Goal: Information Seeking & Learning: Learn about a topic

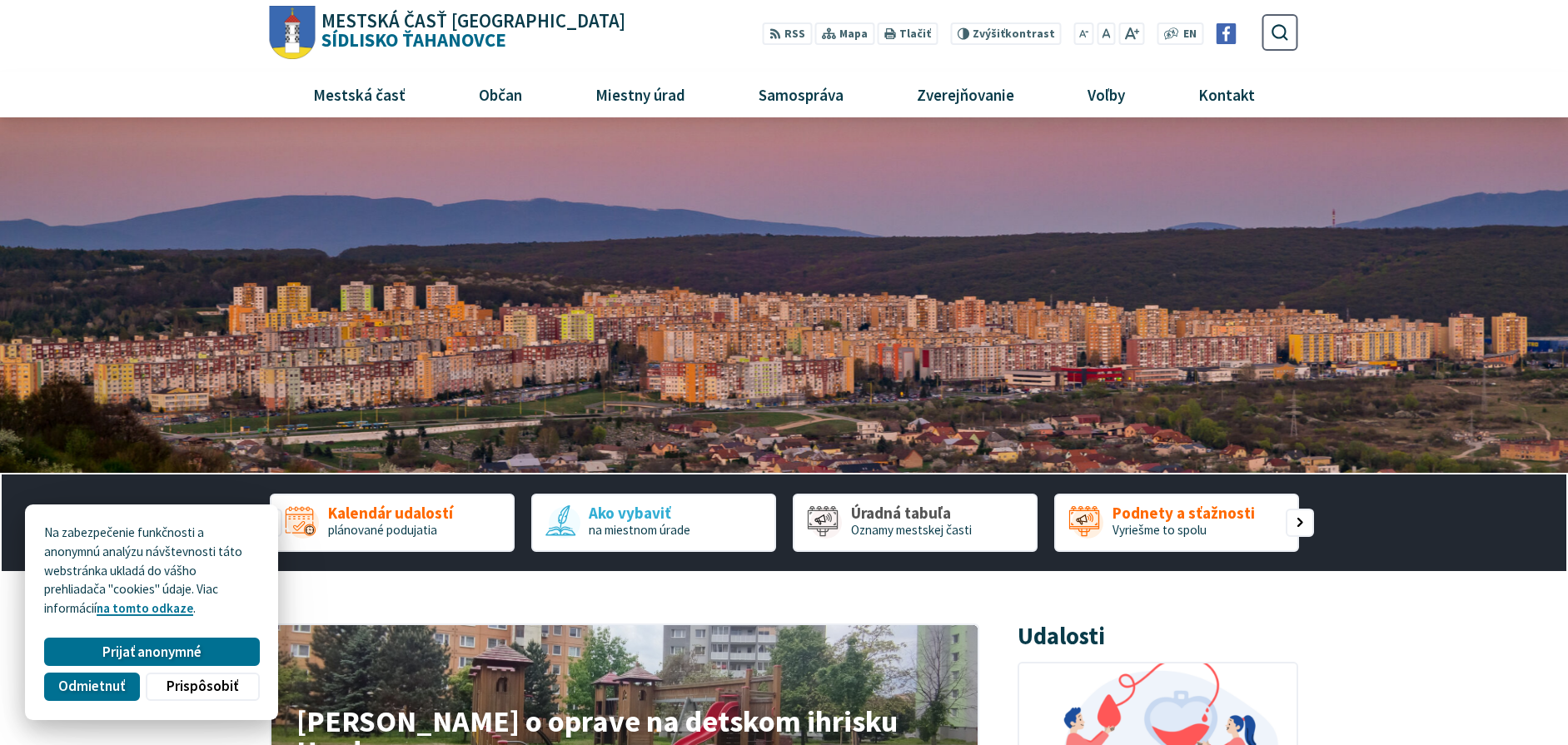
scroll to position [250, 0]
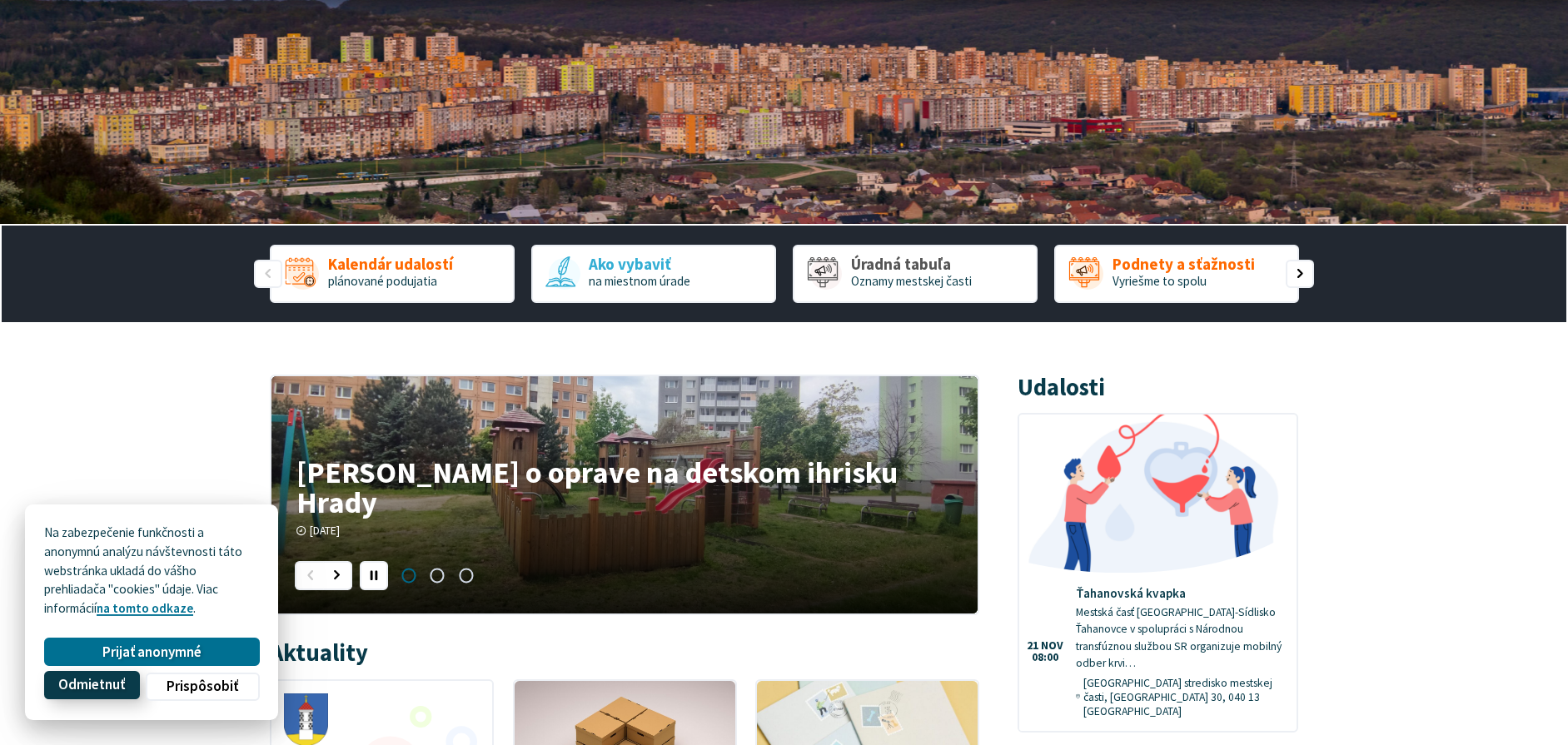
click at [113, 673] on button "Odmietnuť" at bounding box center [91, 685] width 95 height 28
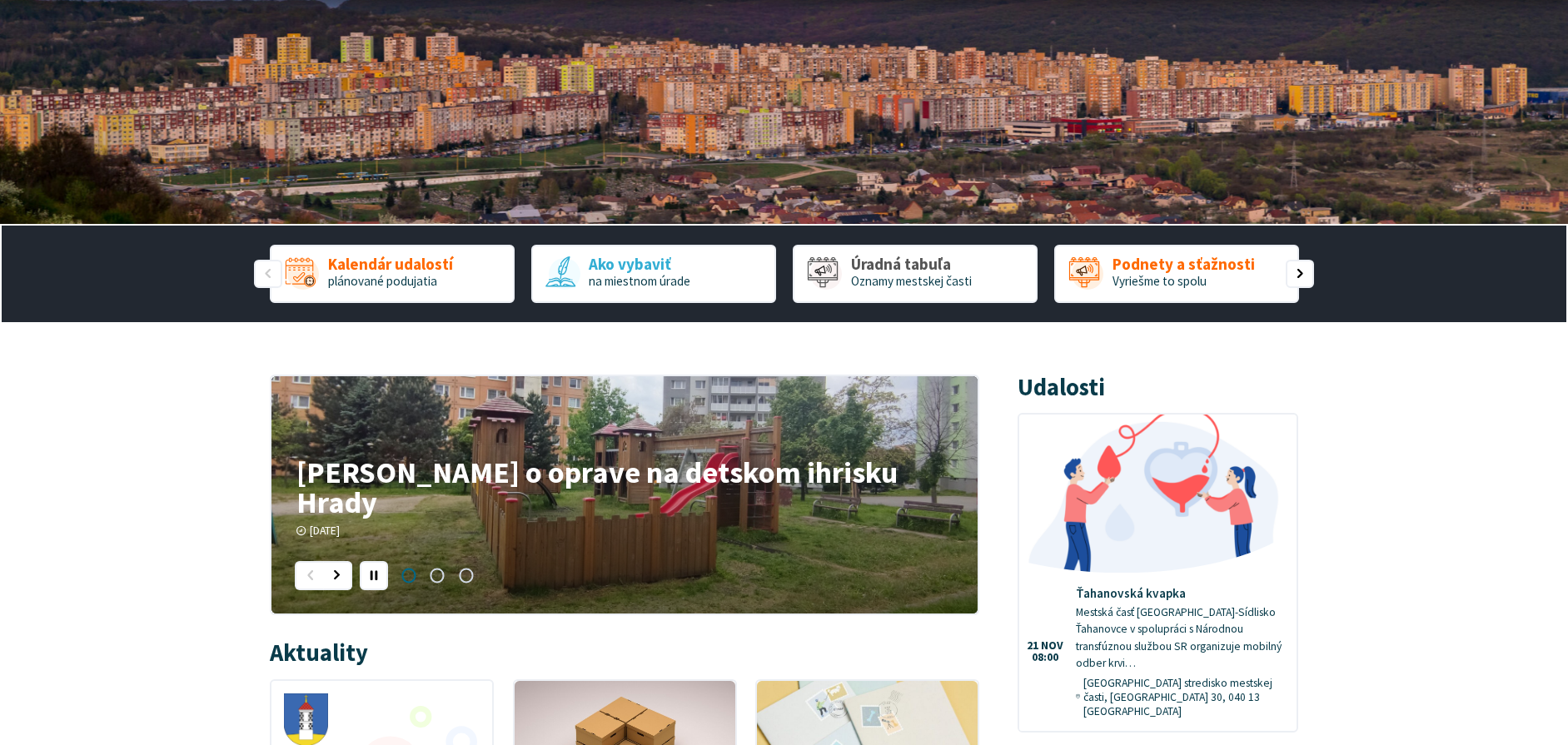
click at [530, 501] on h4 "Oznam o oprave na detskom ihrisku Hrady" at bounding box center [624, 487] width 655 height 60
click at [534, 508] on h4 "Oznam o oprave na detskom ihrisku Hrady" at bounding box center [624, 487] width 655 height 60
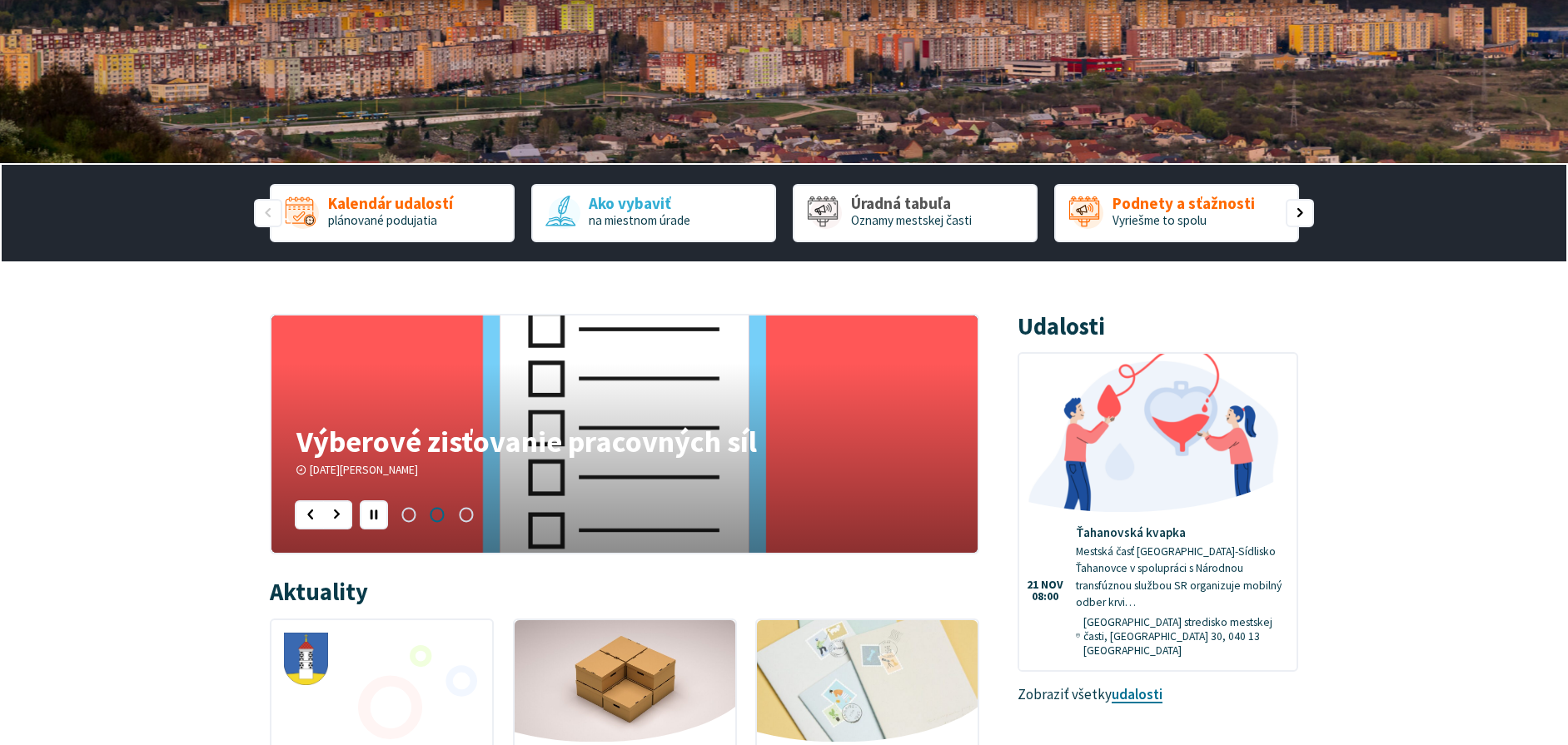
scroll to position [416, 0]
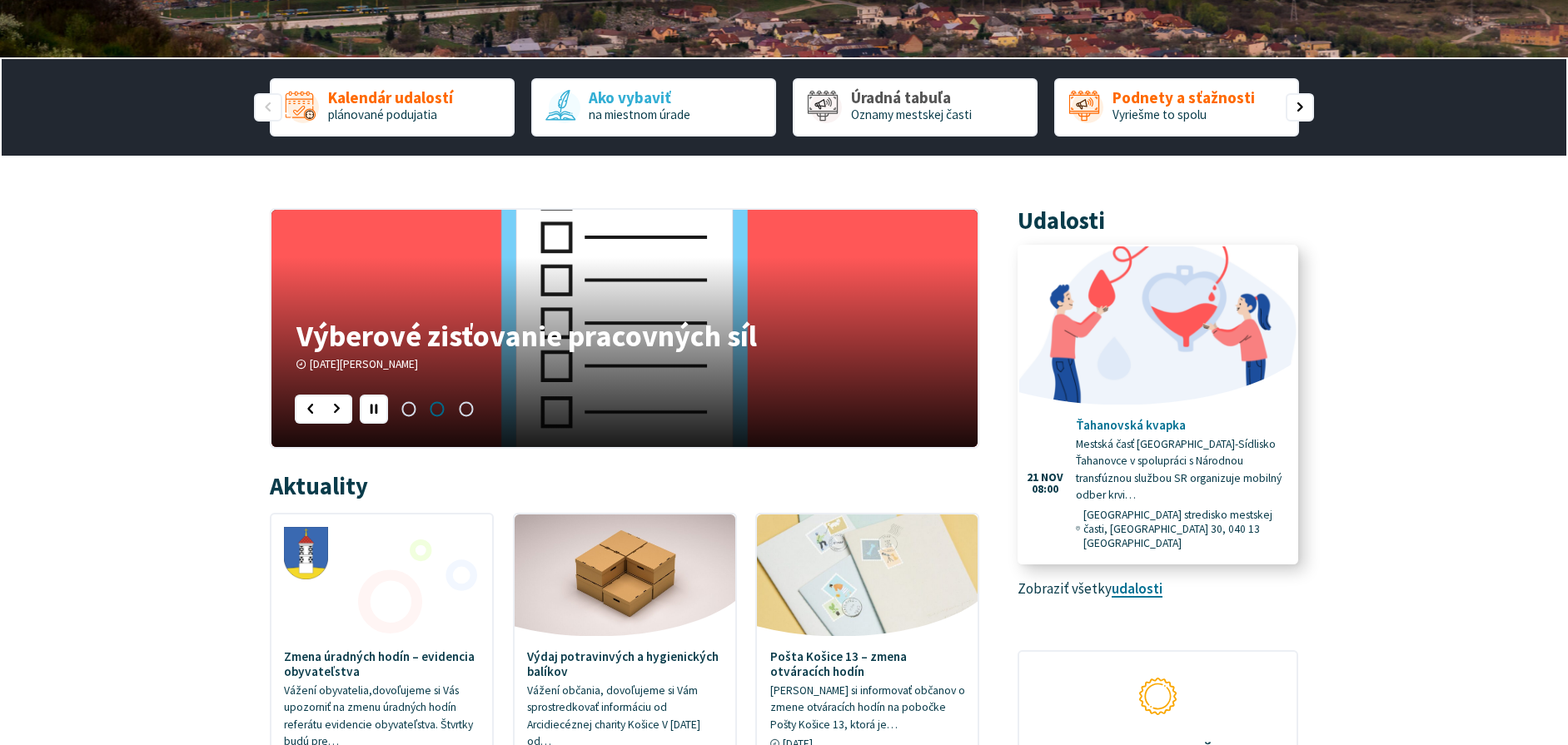
click at [1170, 427] on h4 "Ťahanovská kvapka" at bounding box center [1179, 425] width 208 height 15
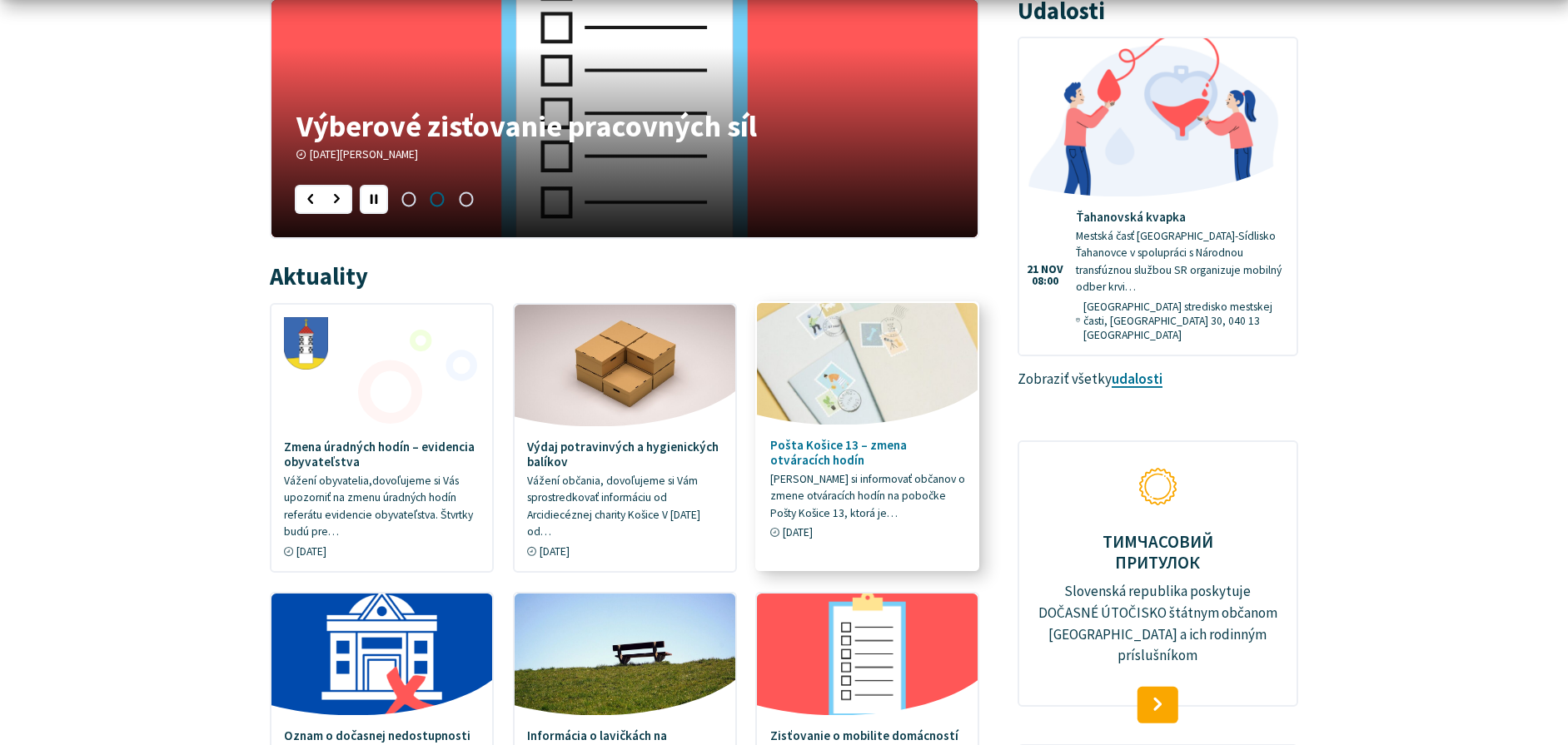
scroll to position [750, 0]
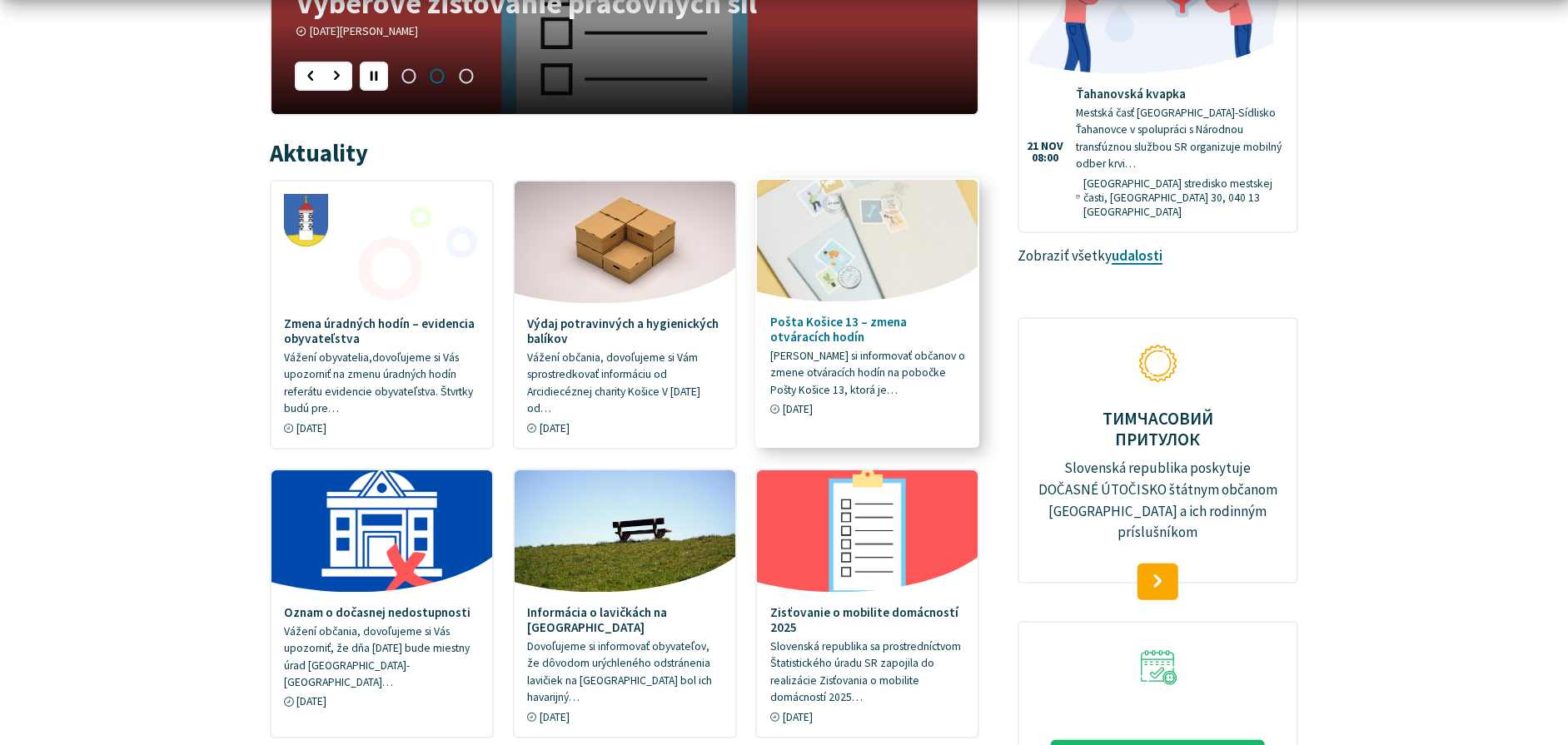
click at [899, 322] on h4 "Pošta Košice 13 – zmena otváracích hodín" at bounding box center [868, 329] width 196 height 30
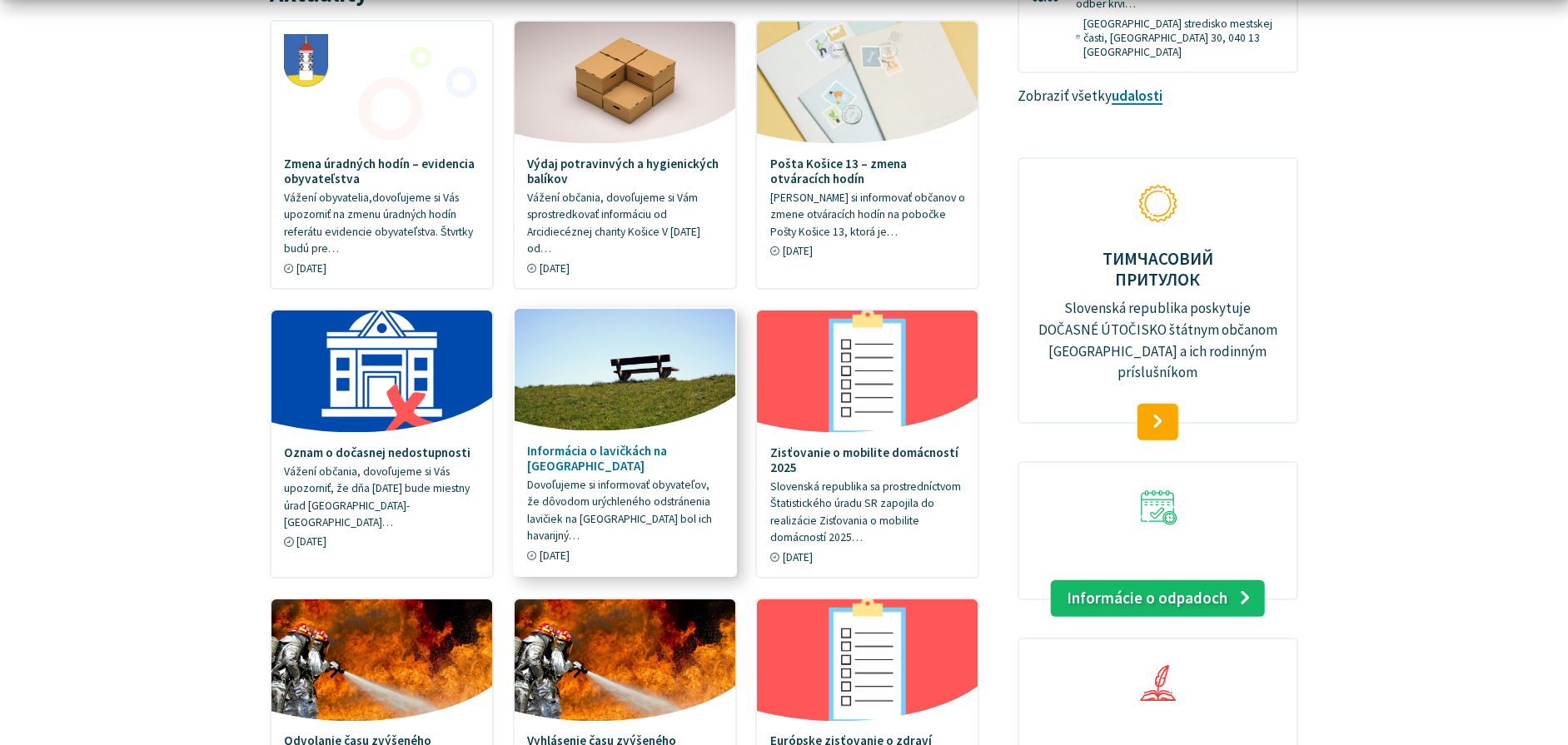
scroll to position [915, 0]
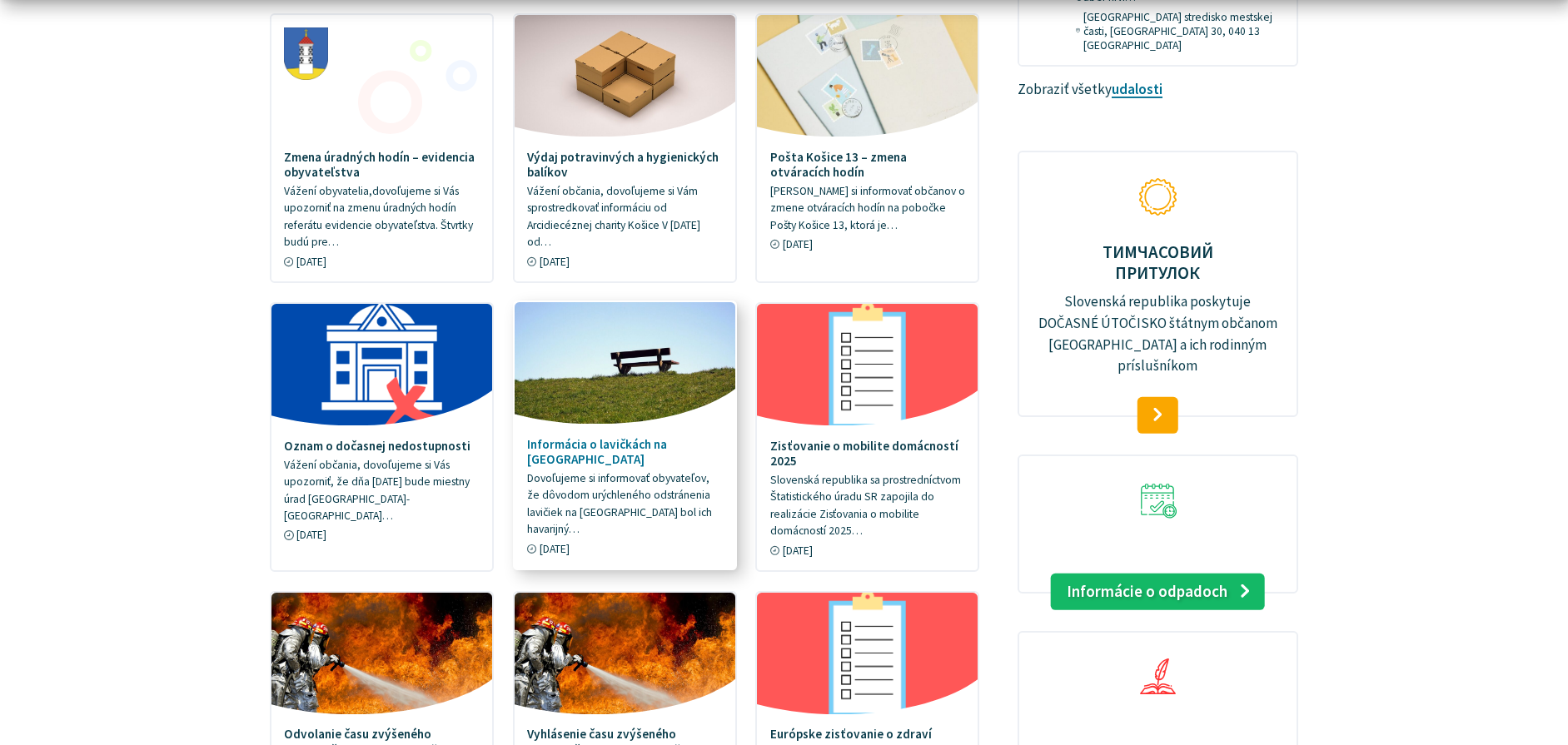
click at [670, 447] on h4 "Informácia o lavičkách na [GEOGRAPHIC_DATA]" at bounding box center [624, 452] width 196 height 30
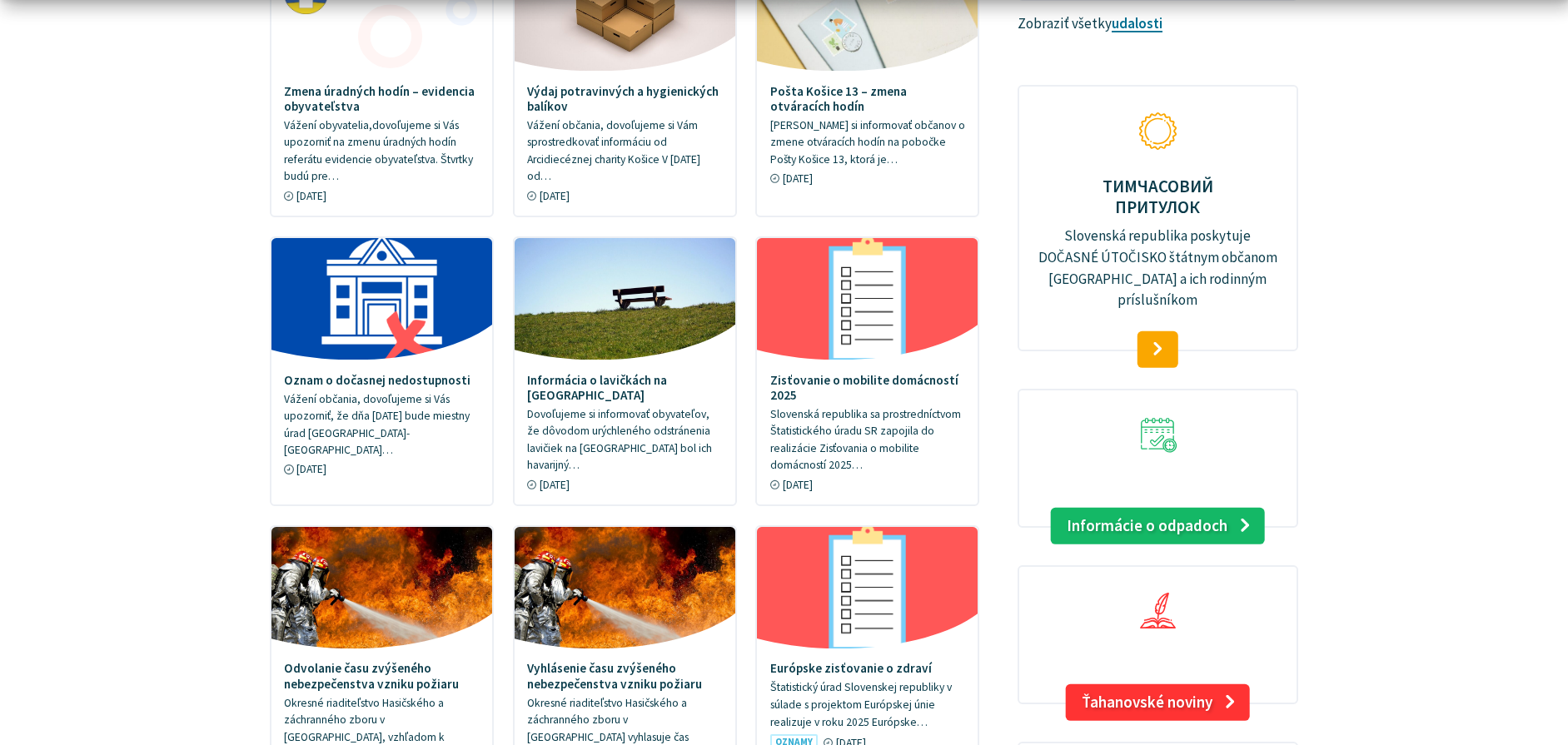
scroll to position [1082, 0]
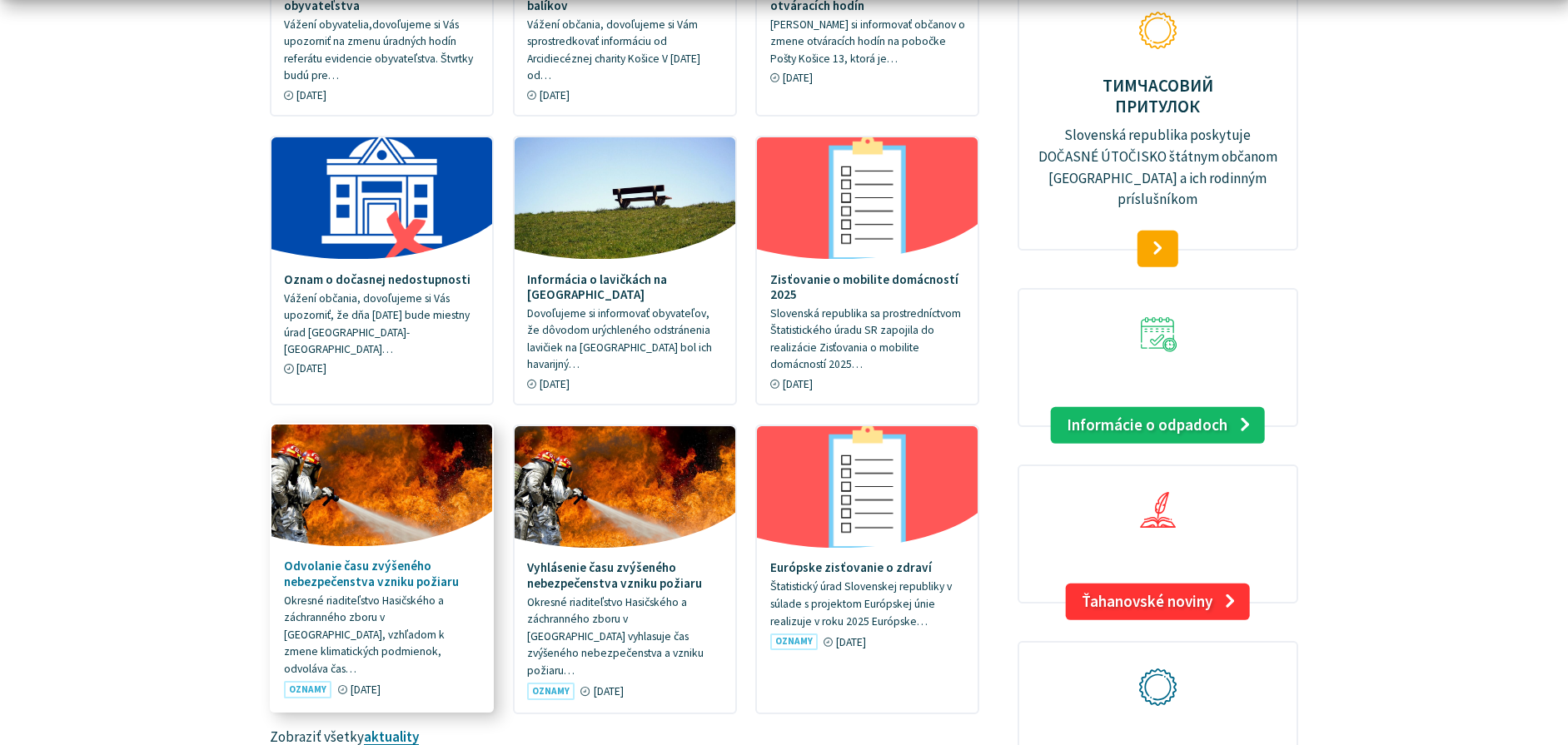
click at [405, 573] on h4 "Odvolanie času zvýšeného nebezpečenstva vzniku požiaru" at bounding box center [382, 574] width 196 height 30
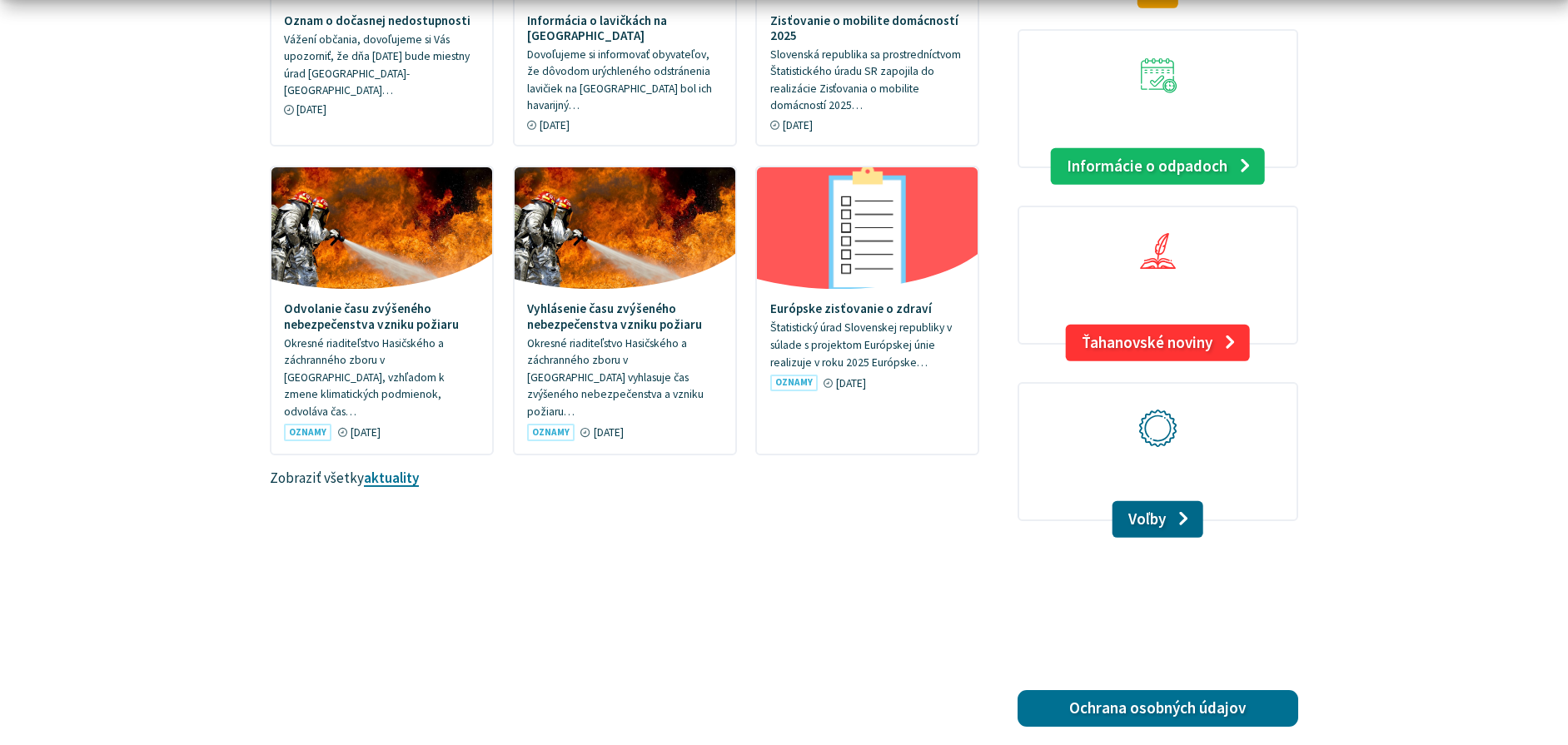
scroll to position [1415, 0]
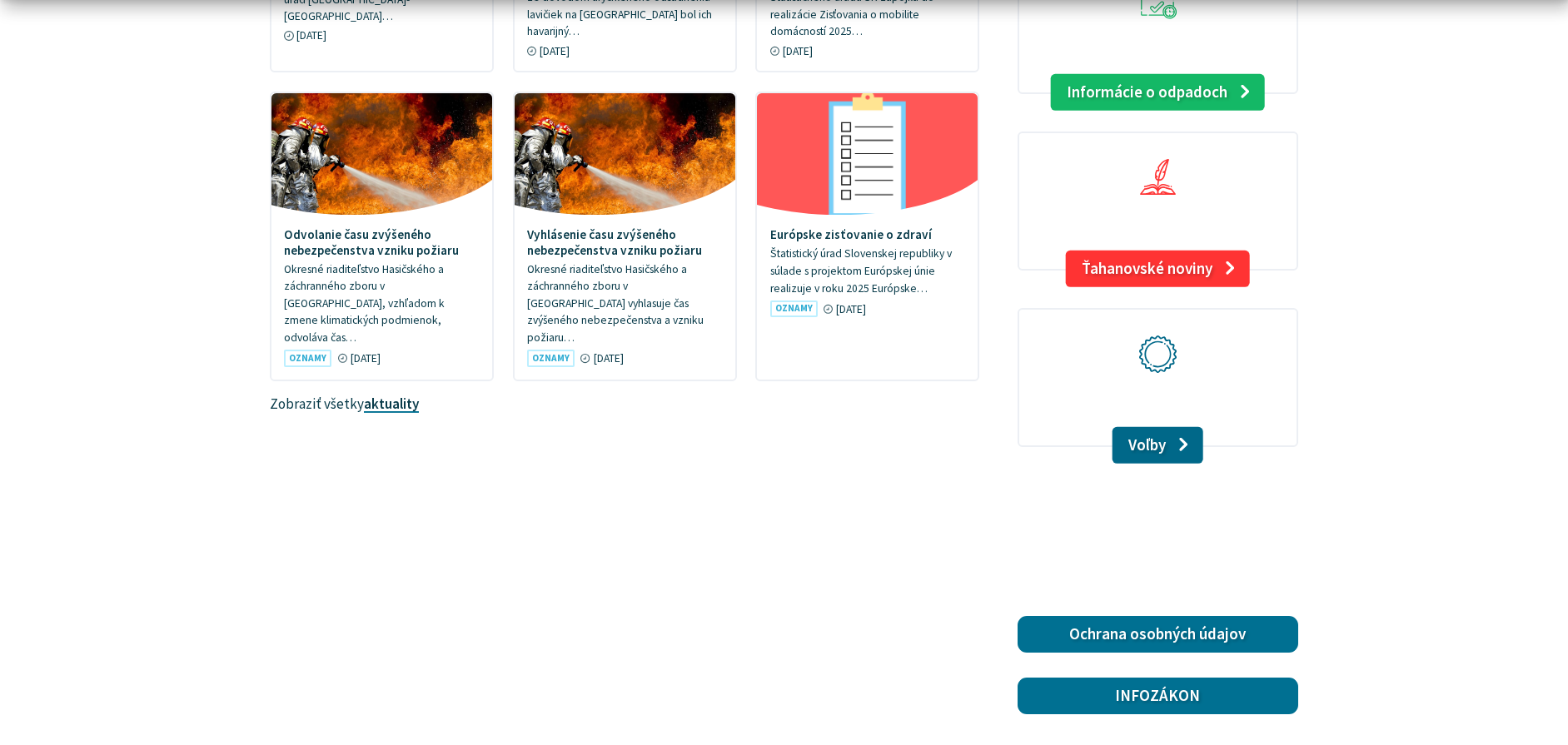
click at [392, 394] on link "aktuality" at bounding box center [391, 403] width 55 height 18
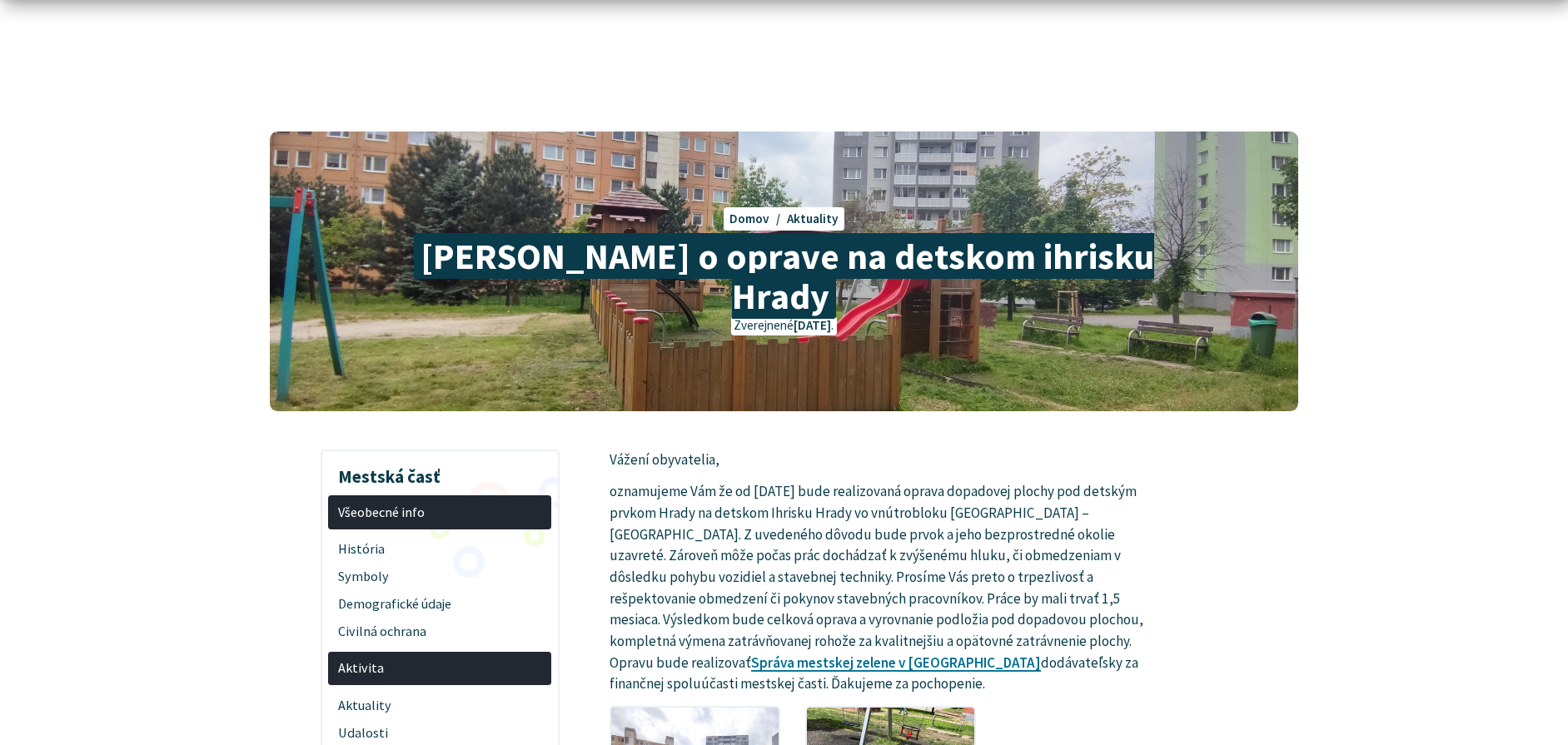
scroll to position [167, 0]
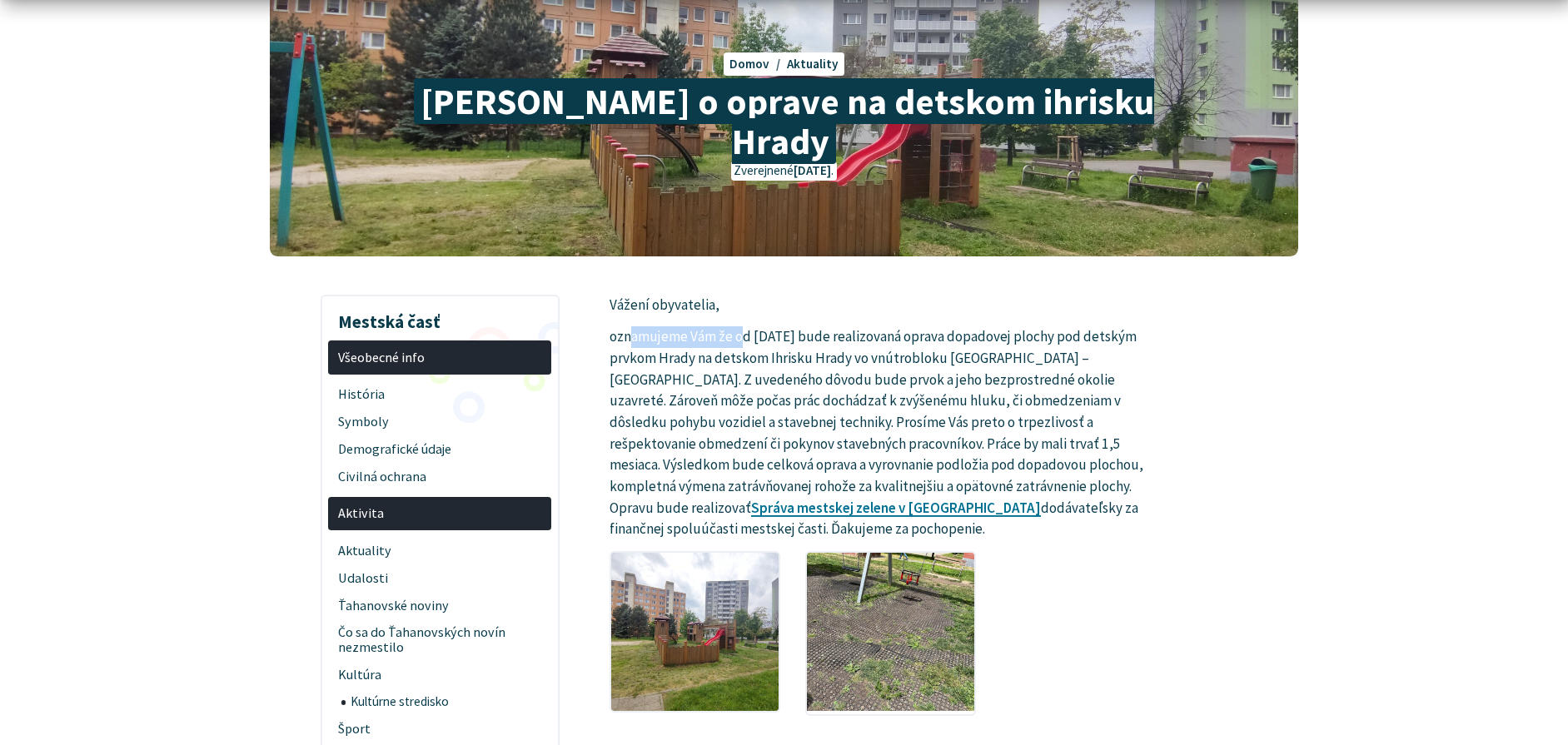
drag, startPoint x: 712, startPoint y: 299, endPoint x: 763, endPoint y: 296, distance: 51.1
click at [758, 327] on p "oznamujeme Vám že od pondelka, 02. 06. 2025 bude realizovaná oprava dopadovej p…" at bounding box center [890, 433] width 562 height 213
drag, startPoint x: 807, startPoint y: 296, endPoint x: 916, endPoint y: 288, distance: 109.3
click at [907, 327] on p "oznamujeme Vám že od pondelka, 02. 06. 2025 bude realizovaná oprava dopadovej p…" at bounding box center [890, 433] width 562 height 213
click at [916, 327] on p "oznamujeme Vám že od pondelka, 02. 06. 2025 bude realizovaná oprava dopadovej p…" at bounding box center [890, 433] width 562 height 213
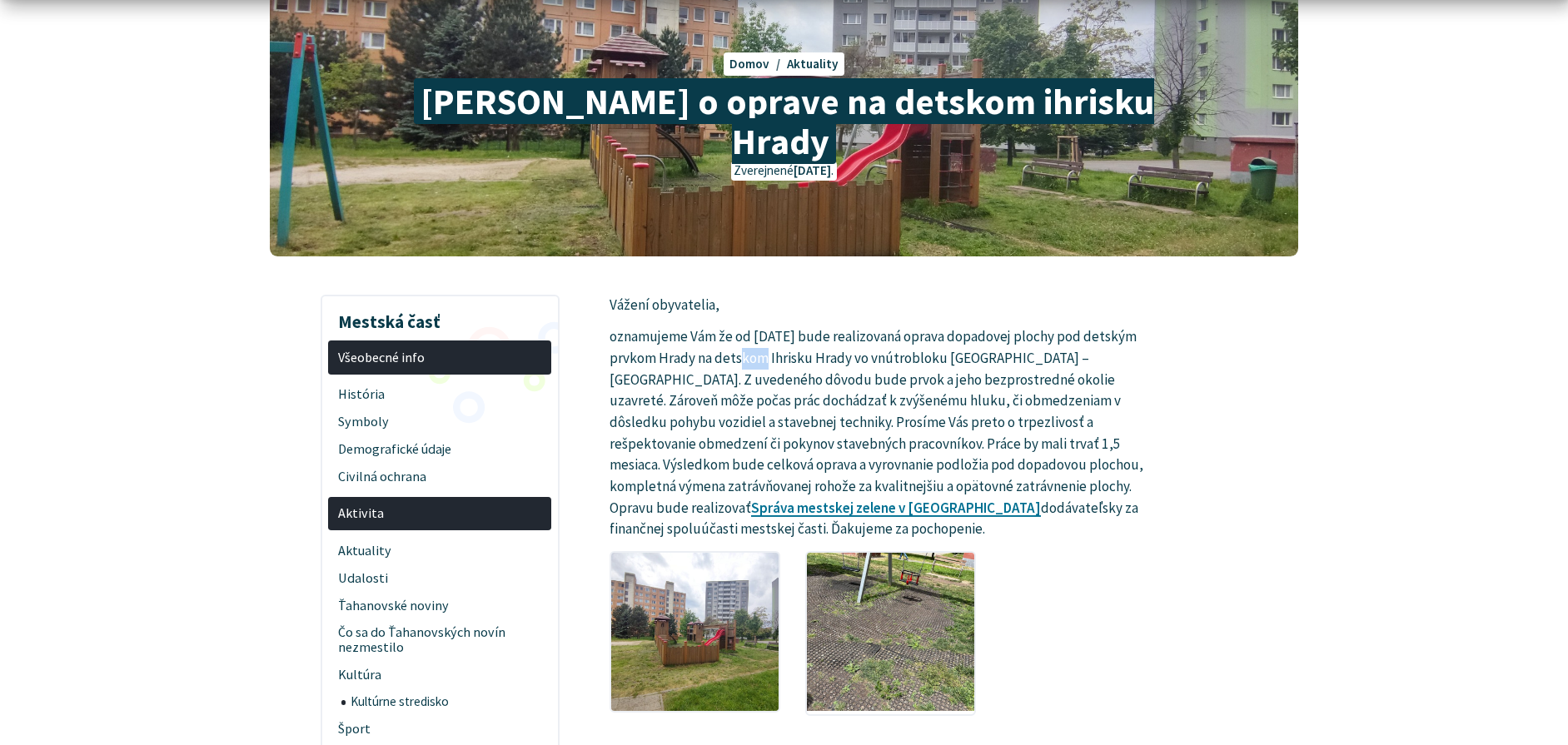
drag, startPoint x: 693, startPoint y: 320, endPoint x: 770, endPoint y: 318, distance: 77.0
click at [751, 327] on p "oznamujeme Vám že od pondelka, 02. 06. 2025 bude realizovaná oprava dopadovej p…" at bounding box center [890, 433] width 562 height 213
drag, startPoint x: 770, startPoint y: 318, endPoint x: 881, endPoint y: 317, distance: 111.0
click at [874, 327] on p "oznamujeme Vám že od pondelka, 02. 06. 2025 bude realizovaná oprava dopadovej p…" at bounding box center [890, 433] width 562 height 213
drag, startPoint x: 888, startPoint y: 317, endPoint x: 1001, endPoint y: 317, distance: 113.0
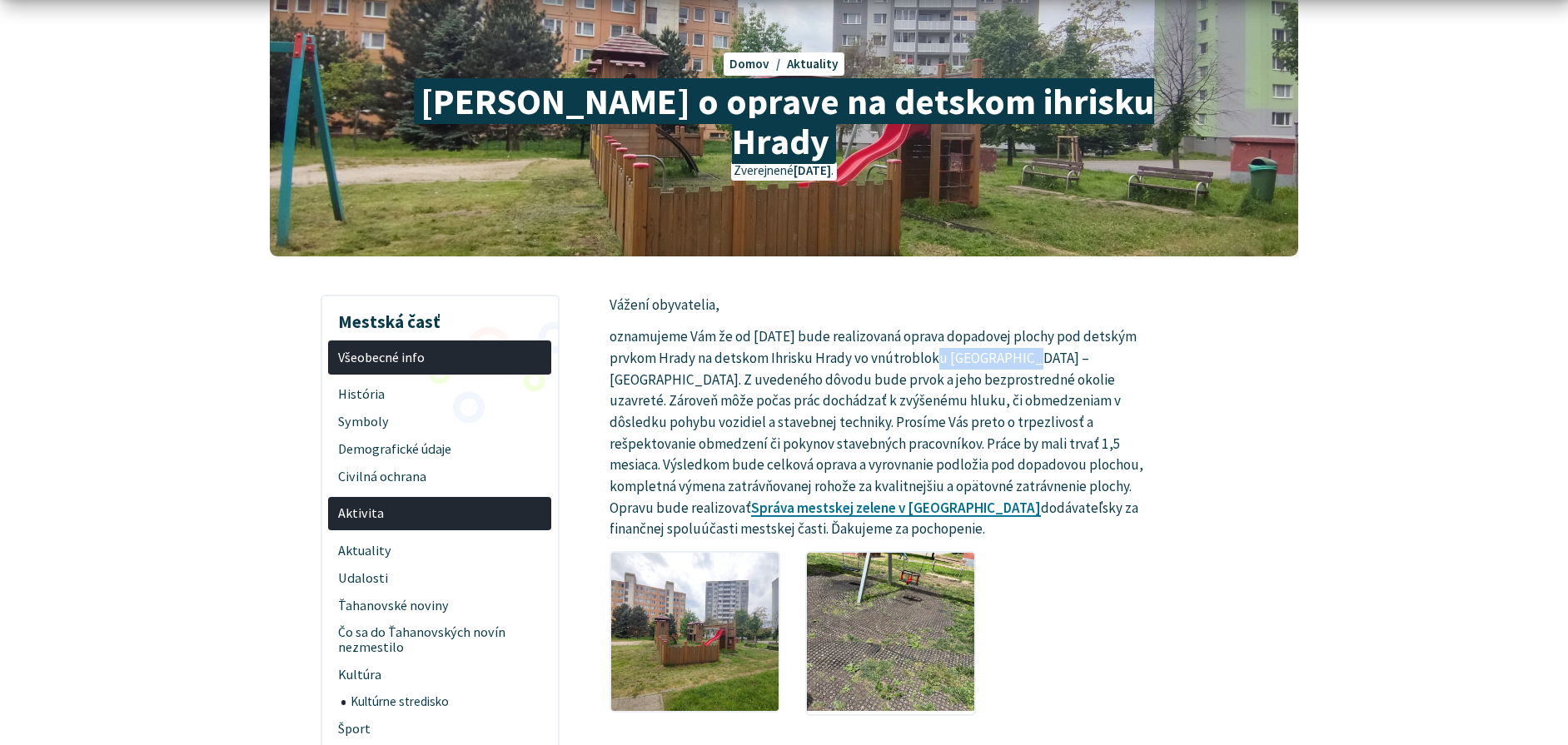
click at [984, 327] on p "oznamujeme Vám že od pondelka, 02. 06. 2025 bude realizovaná oprava dopadovej p…" at bounding box center [890, 433] width 562 height 213
drag, startPoint x: 1002, startPoint y: 317, endPoint x: 1054, endPoint y: 316, distance: 52.0
click at [1014, 327] on p "oznamujeme Vám že od pondelka, 02. 06. 2025 bude realizovaná oprava dopadovej p…" at bounding box center [890, 433] width 562 height 213
drag, startPoint x: 1054, startPoint y: 316, endPoint x: 1117, endPoint y: 312, distance: 63.1
click at [1109, 327] on p "oznamujeme Vám že od pondelka, 02. 06. 2025 bude realizovaná oprava dopadovej p…" at bounding box center [890, 433] width 562 height 213
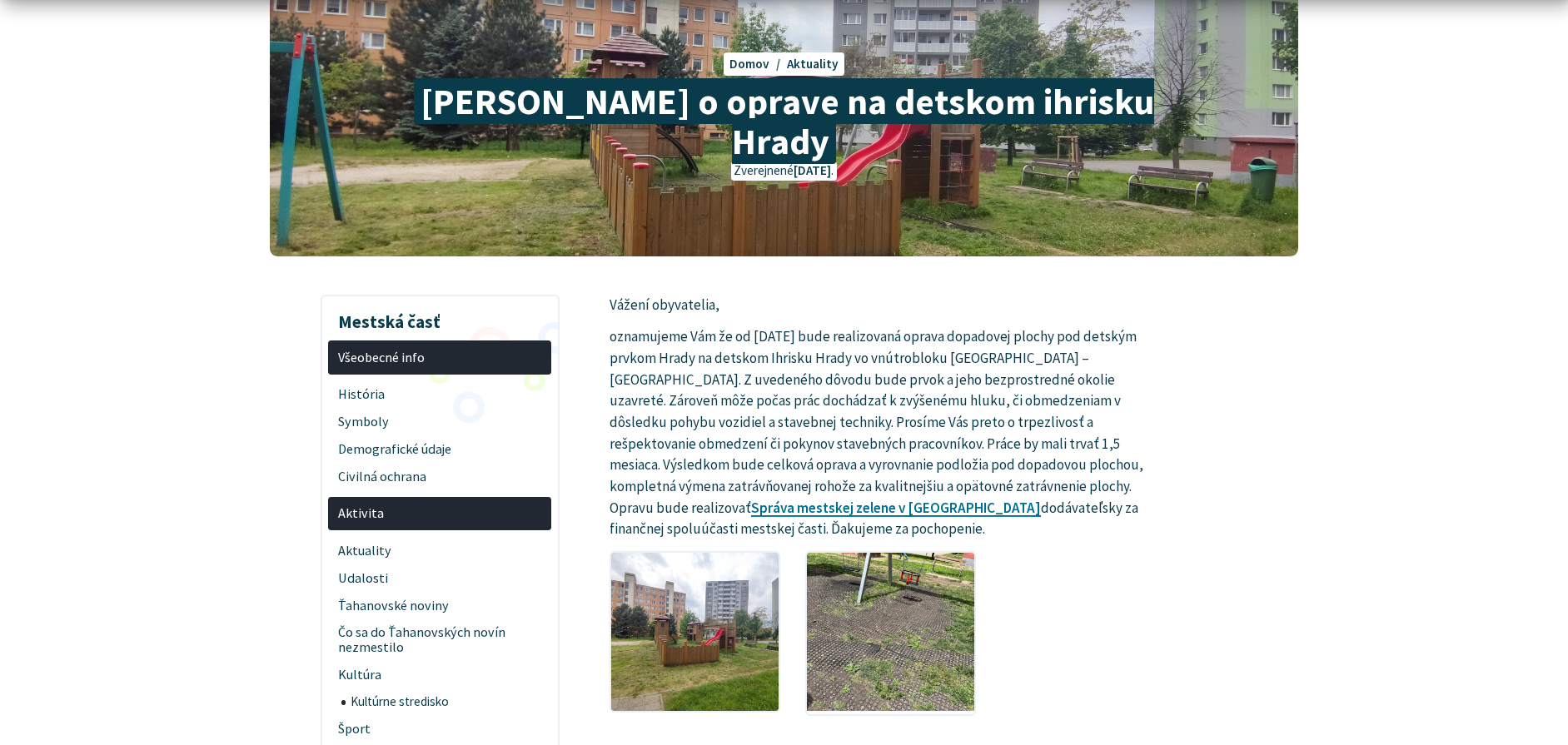
drag, startPoint x: 1121, startPoint y: 312, endPoint x: 1056, endPoint y: 332, distance: 68.0
click at [1119, 327] on p "oznamujeme Vám že od pondelka, 02. 06. 2025 bude realizovaná oprava dopadovej p…" at bounding box center [890, 433] width 562 height 213
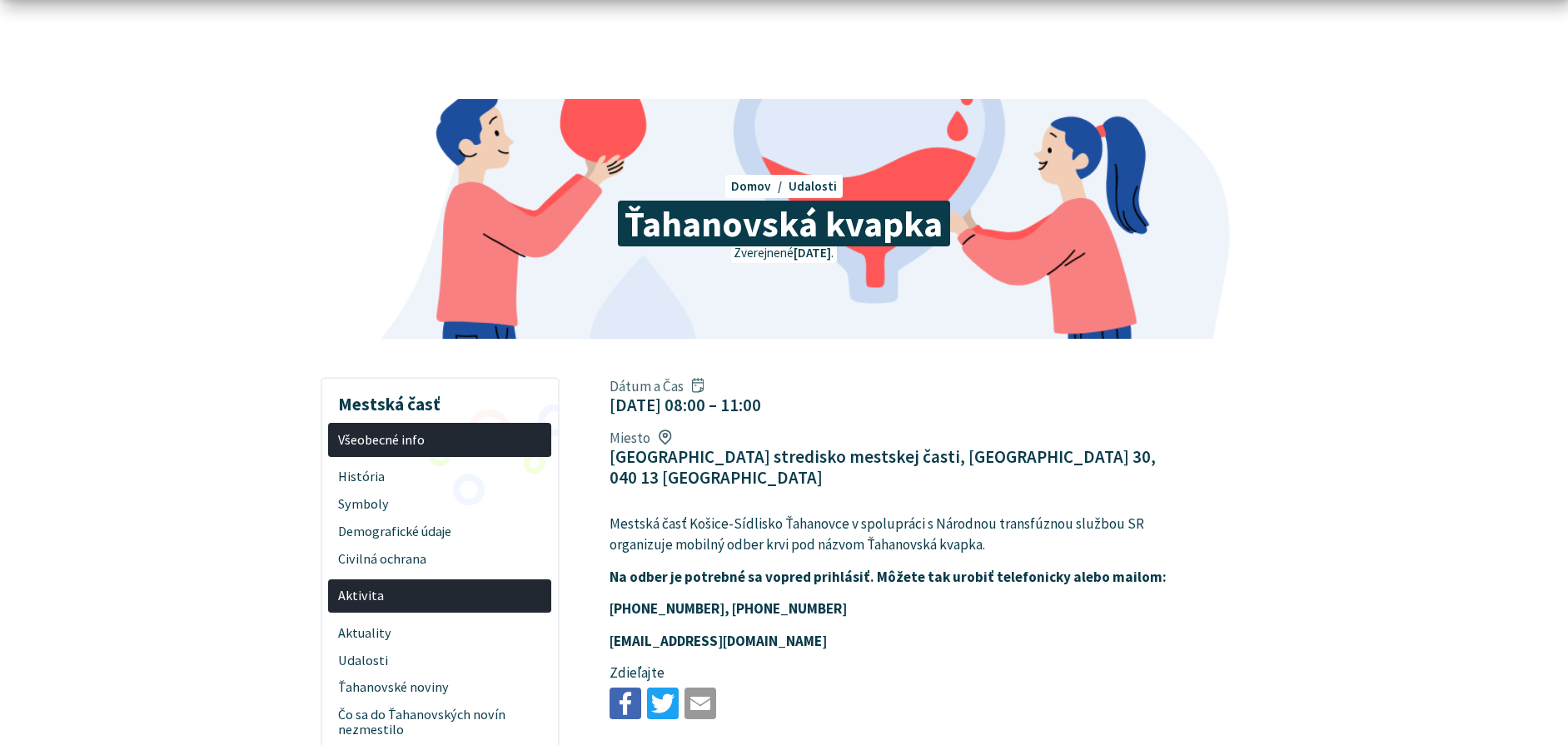
scroll to position [167, 0]
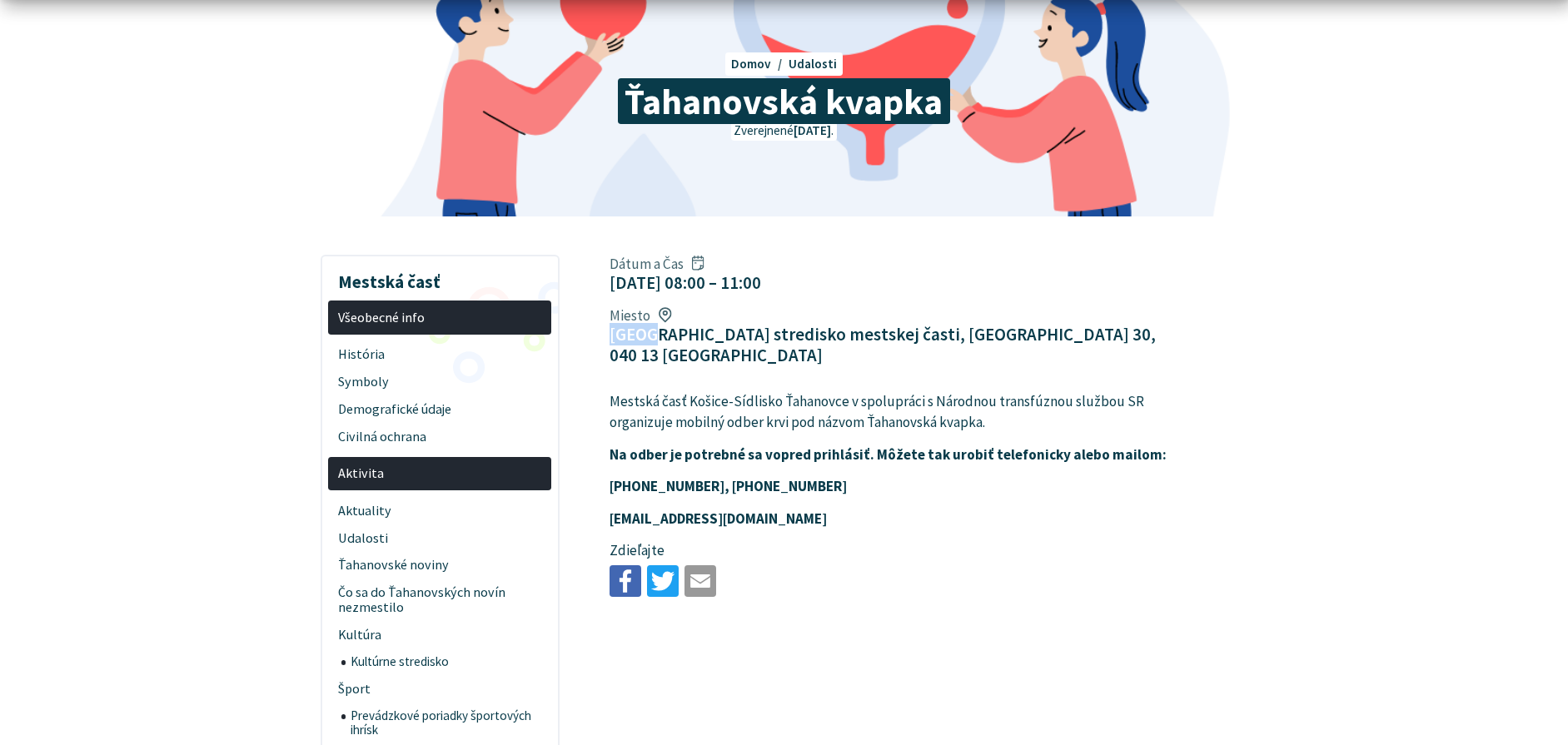
drag, startPoint x: 608, startPoint y: 331, endPoint x: 682, endPoint y: 338, distance: 74.3
click at [682, 338] on div "Dátum a Čas [DATE] 08:00 – 11:00 [GEOGRAPHIC_DATA] stredisko mestskej časti, [G…" at bounding box center [890, 310] width 587 height 124
click at [718, 339] on figcaption "[GEOGRAPHIC_DATA] stredisko mestskej časti, [GEOGRAPHIC_DATA] 30, 040 13 [GEOGR…" at bounding box center [890, 345] width 562 height 41
drag, startPoint x: 622, startPoint y: 336, endPoint x: 685, endPoint y: 336, distance: 63.0
click at [675, 336] on figcaption "[GEOGRAPHIC_DATA] stredisko mestskej časti, [GEOGRAPHIC_DATA] 30, 040 13 [GEOGR…" at bounding box center [890, 345] width 562 height 41
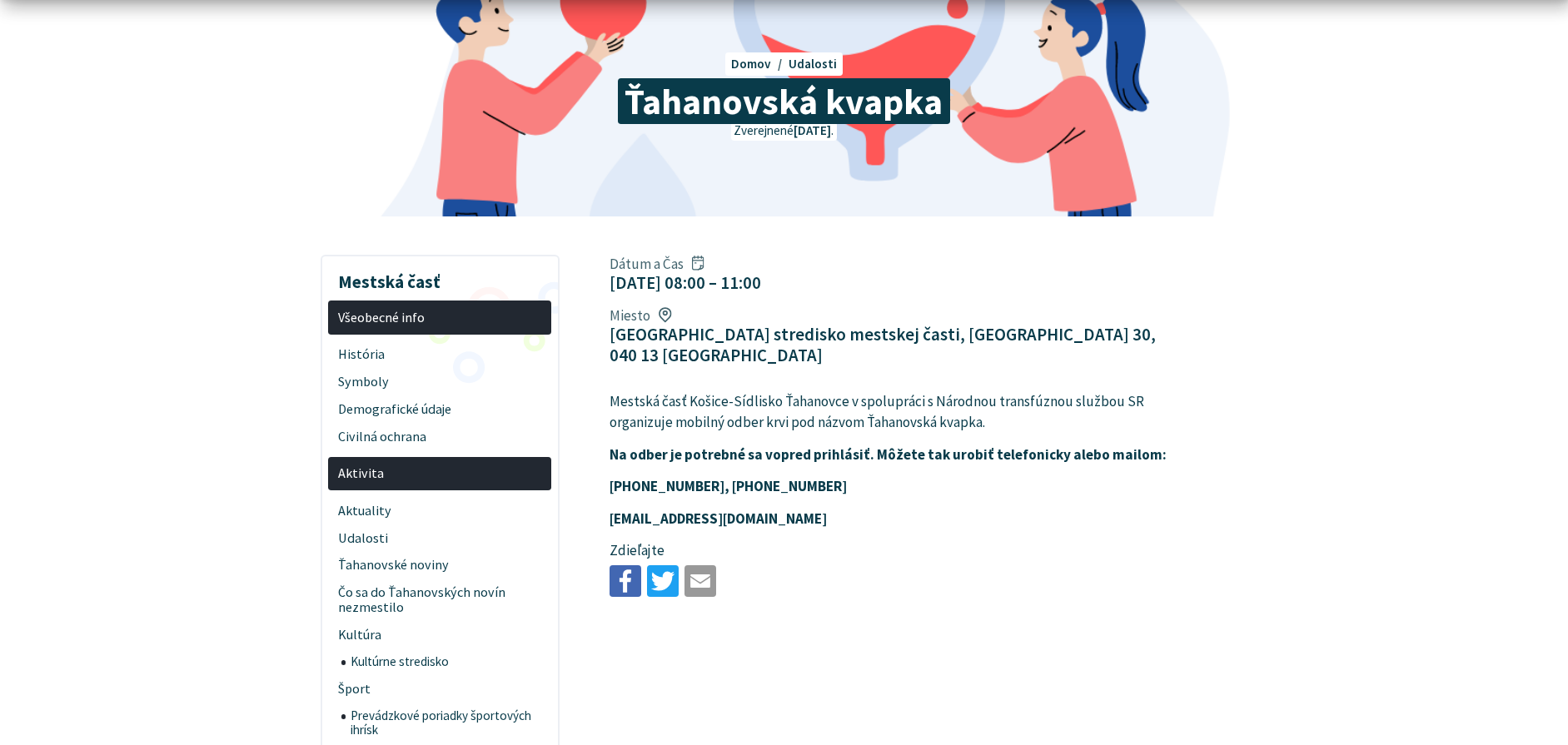
click at [700, 336] on figcaption "[GEOGRAPHIC_DATA] stredisko mestskej časti, [GEOGRAPHIC_DATA] 30, 040 13 [GEOGR…" at bounding box center [890, 345] width 562 height 41
drag, startPoint x: 620, startPoint y: 336, endPoint x: 756, endPoint y: 335, distance: 136.0
click at [753, 335] on figcaption "[GEOGRAPHIC_DATA] stredisko mestskej časti, [GEOGRAPHIC_DATA] 30, 040 13 [GEOGR…" at bounding box center [890, 345] width 562 height 41
drag, startPoint x: 775, startPoint y: 335, endPoint x: 940, endPoint y: 332, distance: 165.0
click at [918, 332] on figcaption "[GEOGRAPHIC_DATA] stredisko mestskej časti, [GEOGRAPHIC_DATA] 30, 040 13 [GEOGR…" at bounding box center [890, 345] width 562 height 41
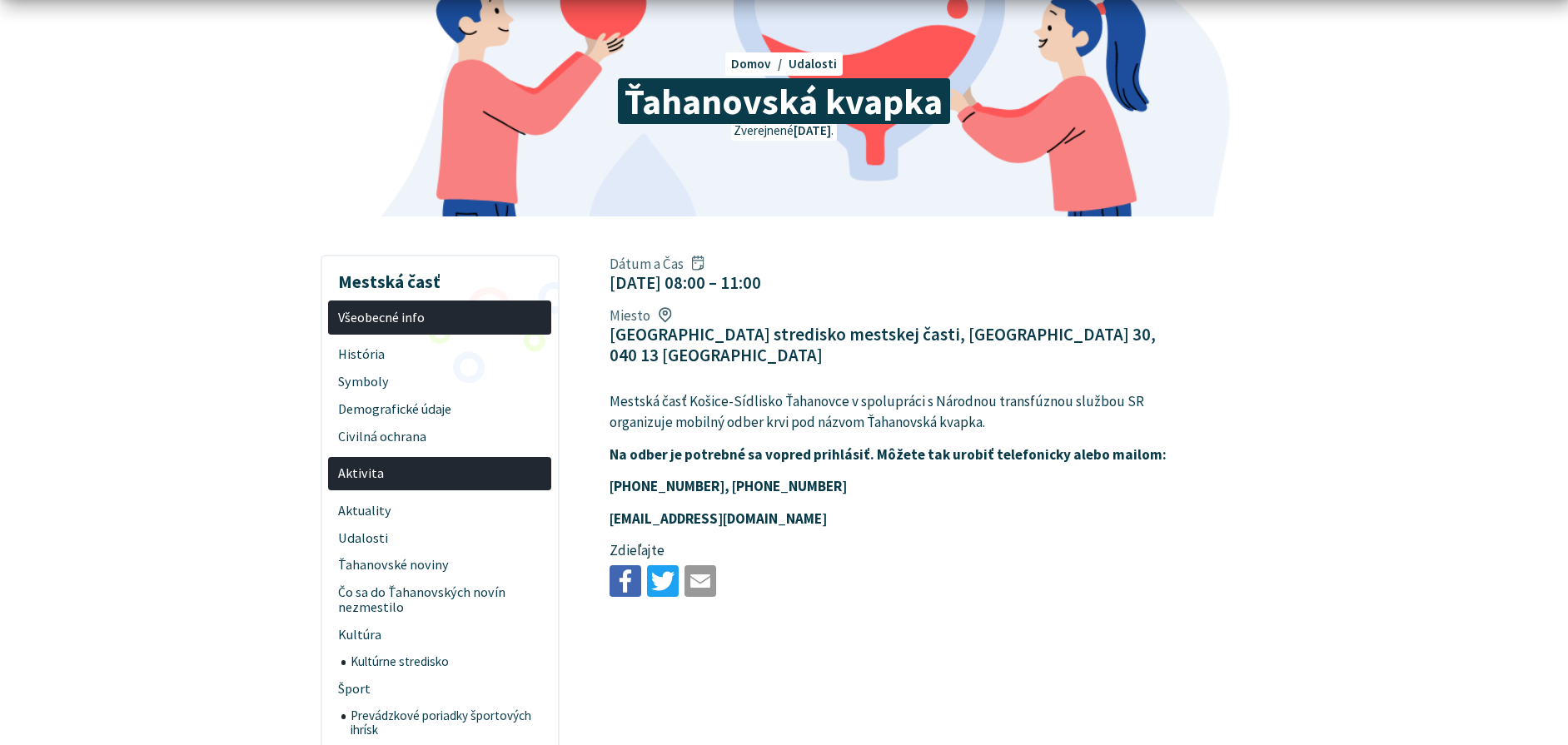
click at [941, 332] on figcaption "[GEOGRAPHIC_DATA] stredisko mestskej časti, [GEOGRAPHIC_DATA] 30, 040 13 [GEOGR…" at bounding box center [890, 345] width 562 height 41
drag, startPoint x: 945, startPoint y: 333, endPoint x: 1062, endPoint y: 328, distance: 117.1
click at [1032, 329] on figcaption "[GEOGRAPHIC_DATA] stredisko mestskej časti, [GEOGRAPHIC_DATA] 30, 040 13 [GEOGR…" at bounding box center [890, 345] width 562 height 41
drag, startPoint x: 1064, startPoint y: 329, endPoint x: 829, endPoint y: 365, distance: 237.7
click at [1041, 329] on figcaption "[GEOGRAPHIC_DATA] stredisko mestskej časti, [GEOGRAPHIC_DATA] 30, 040 13 [GEOGR…" at bounding box center [890, 345] width 562 height 41
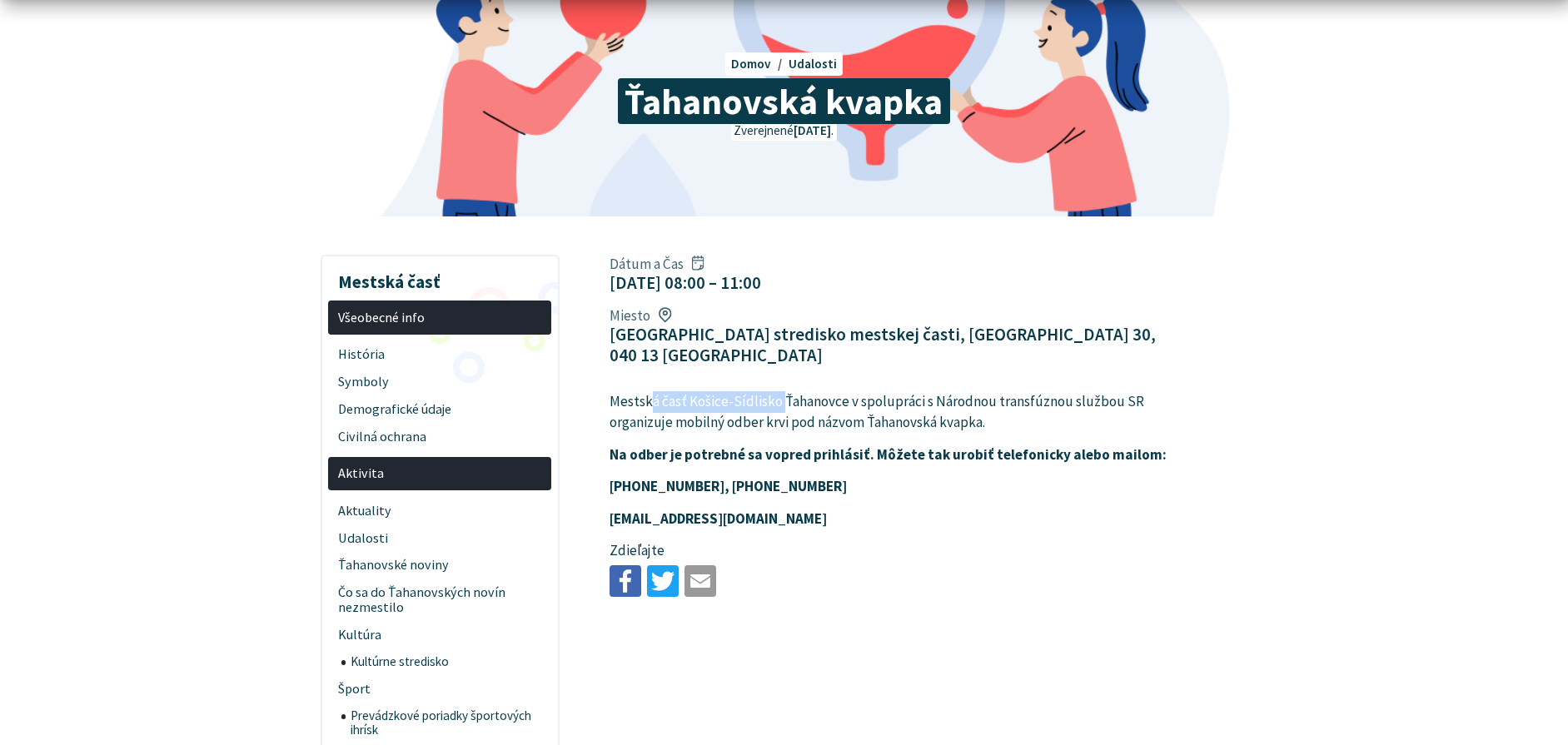
drag, startPoint x: 650, startPoint y: 385, endPoint x: 824, endPoint y: 382, distance: 174.0
click at [794, 391] on p "Mestská časť Košice-Sídlisko Ťahanovce v spolupráci s Národnou transfúznou služ…" at bounding box center [890, 412] width 562 height 42
drag, startPoint x: 876, startPoint y: 382, endPoint x: 972, endPoint y: 382, distance: 96.0
click at [955, 391] on p "Mestská časť Košice-Sídlisko Ťahanovce v spolupráci s Národnou transfúznou služ…" at bounding box center [890, 412] width 562 height 42
click at [972, 391] on p "Mestská časť Košice-Sídlisko Ťahanovce v spolupráci s Národnou transfúznou služ…" at bounding box center [890, 412] width 562 height 42
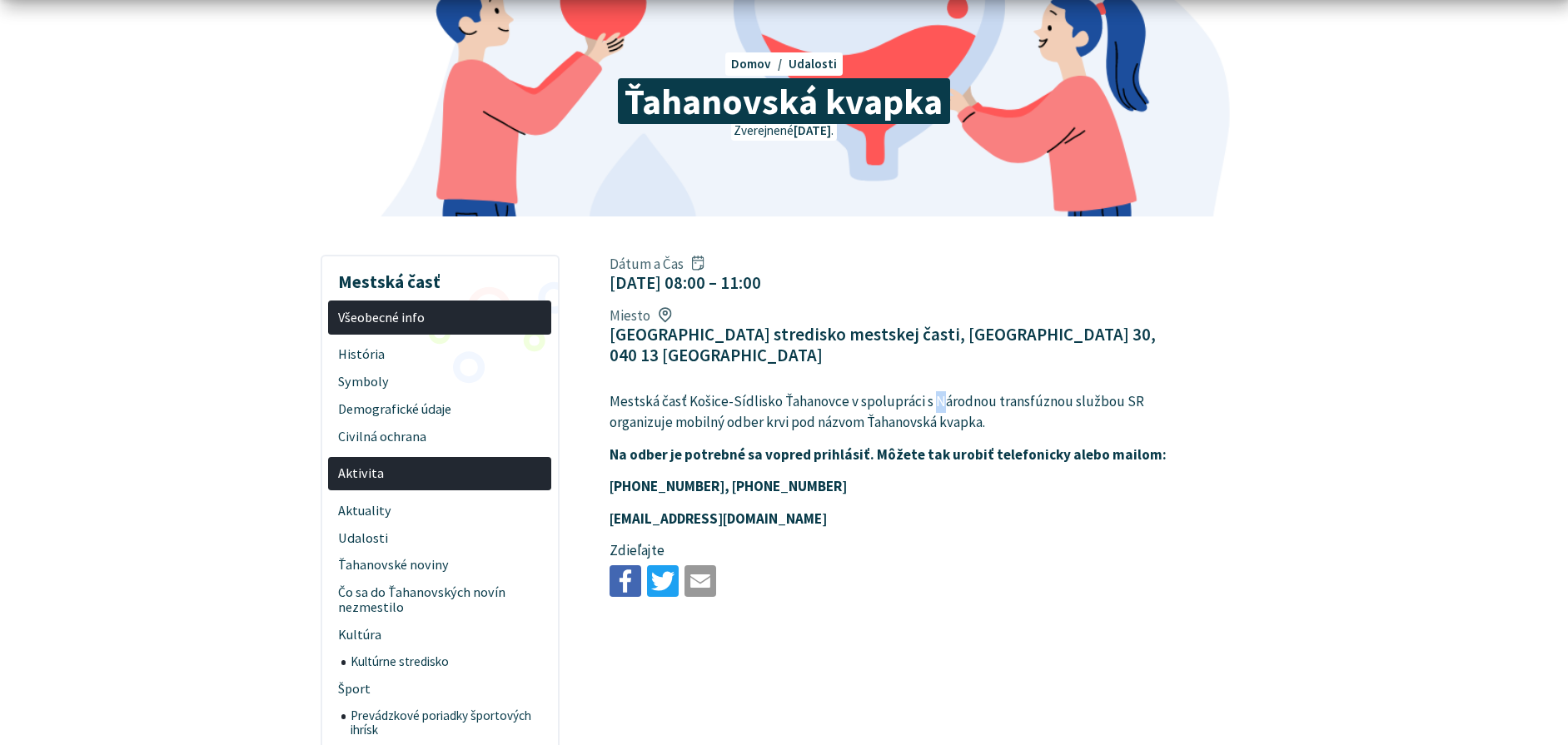
drag, startPoint x: 932, startPoint y: 382, endPoint x: 973, endPoint y: 382, distance: 41.0
click at [971, 391] on p "Mestská časť Košice-Sídlisko Ťahanovce v spolupráci s Národnou transfúznou služ…" at bounding box center [890, 412] width 562 height 42
drag, startPoint x: 977, startPoint y: 382, endPoint x: 936, endPoint y: 380, distance: 41.0
click at [970, 391] on p "Mestská časť Košice-Sídlisko Ťahanovce v spolupráci s Národnou transfúznou služ…" at bounding box center [890, 412] width 562 height 42
drag, startPoint x: 889, startPoint y: 382, endPoint x: 992, endPoint y: 382, distance: 103.0
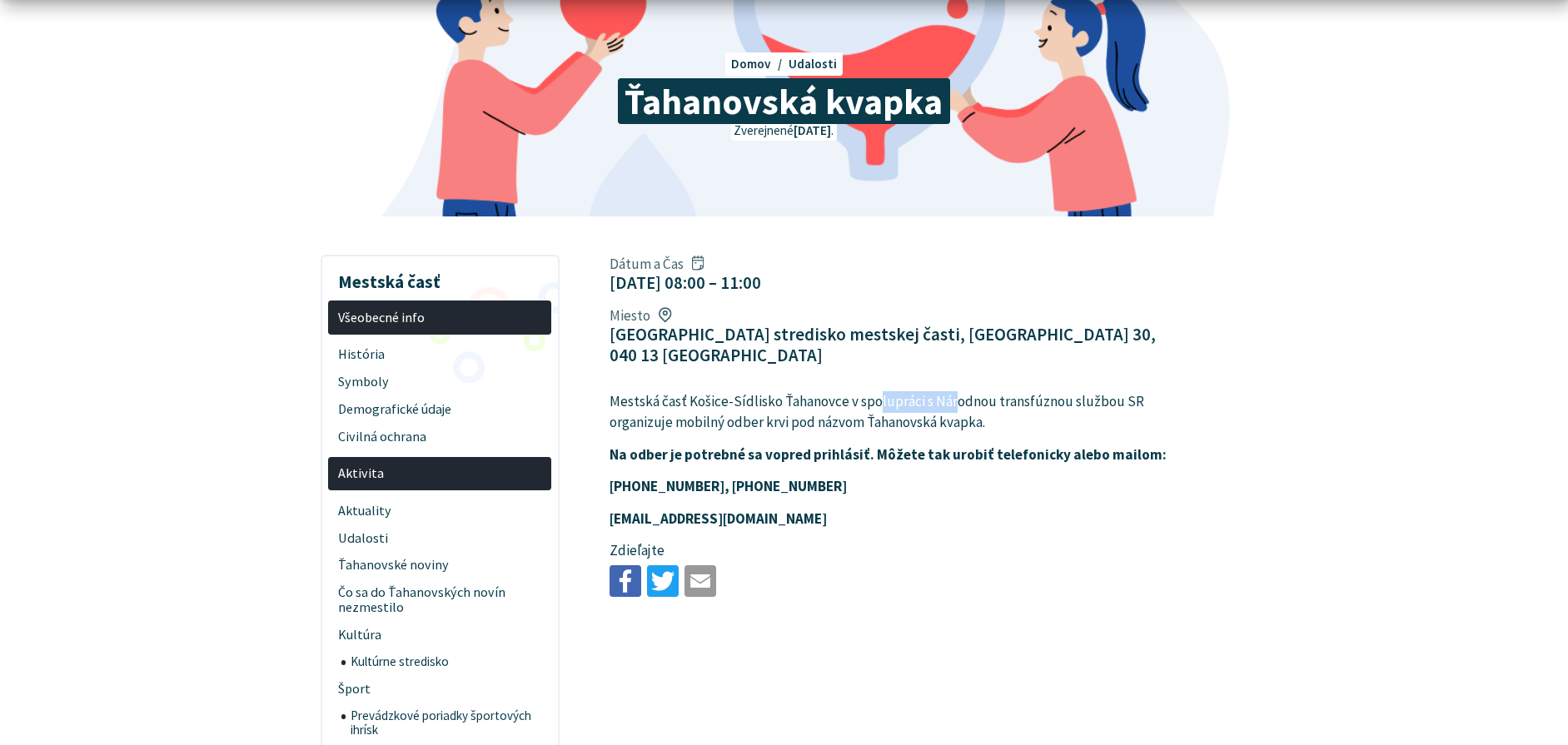
click at [978, 391] on p "Mestská časť Košice-Sídlisko Ťahanovce v spolupráci s Národnou transfúznou služ…" at bounding box center [890, 412] width 562 height 42
drag, startPoint x: 992, startPoint y: 382, endPoint x: 948, endPoint y: 381, distance: 44.0
click at [992, 391] on p "Mestská časť Košice-Sídlisko Ťahanovce v spolupráci s Národnou transfúznou služ…" at bounding box center [890, 412] width 562 height 42
drag, startPoint x: 947, startPoint y: 381, endPoint x: 971, endPoint y: 381, distance: 24.0
click at [967, 391] on p "Mestská časť Košice-Sídlisko Ťahanovce v spolupráci s Národnou transfúznou služ…" at bounding box center [890, 412] width 562 height 42
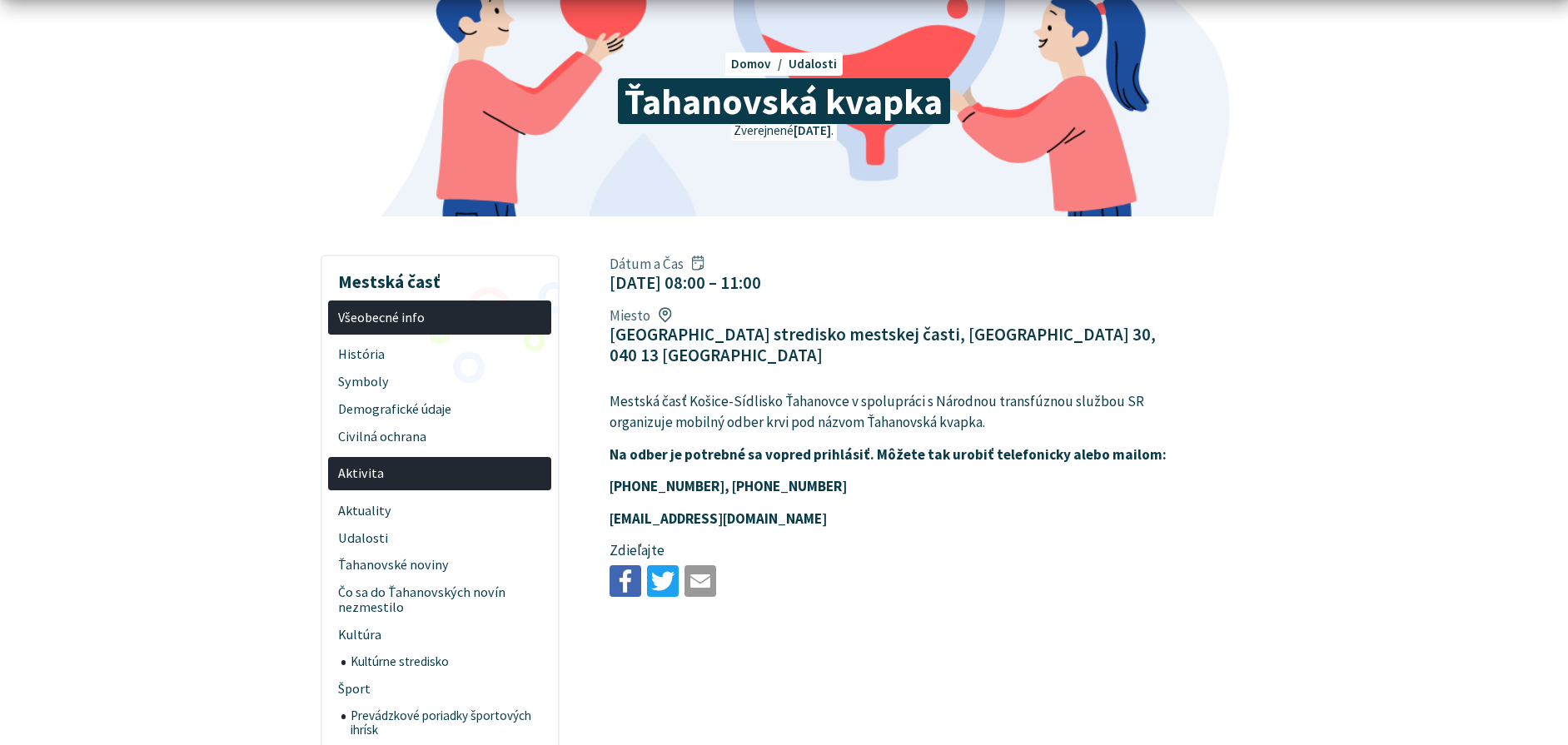
click at [986, 391] on p "Mestská časť Košice-Sídlisko Ťahanovce v spolupráci s Národnou transfúznou služ…" at bounding box center [890, 412] width 562 height 42
drag, startPoint x: 945, startPoint y: 381, endPoint x: 1005, endPoint y: 381, distance: 60.0
click at [1000, 391] on p "Mestská časť Košice-Sídlisko Ťahanovce v spolupráci s Národnou transfúznou služ…" at bounding box center [890, 412] width 562 height 42
drag, startPoint x: 1038, startPoint y: 381, endPoint x: 1078, endPoint y: 381, distance: 40.0
click at [1060, 391] on p "Mestská časť Košice-Sídlisko Ťahanovce v spolupráci s Národnou transfúznou služ…" at bounding box center [890, 412] width 562 height 42
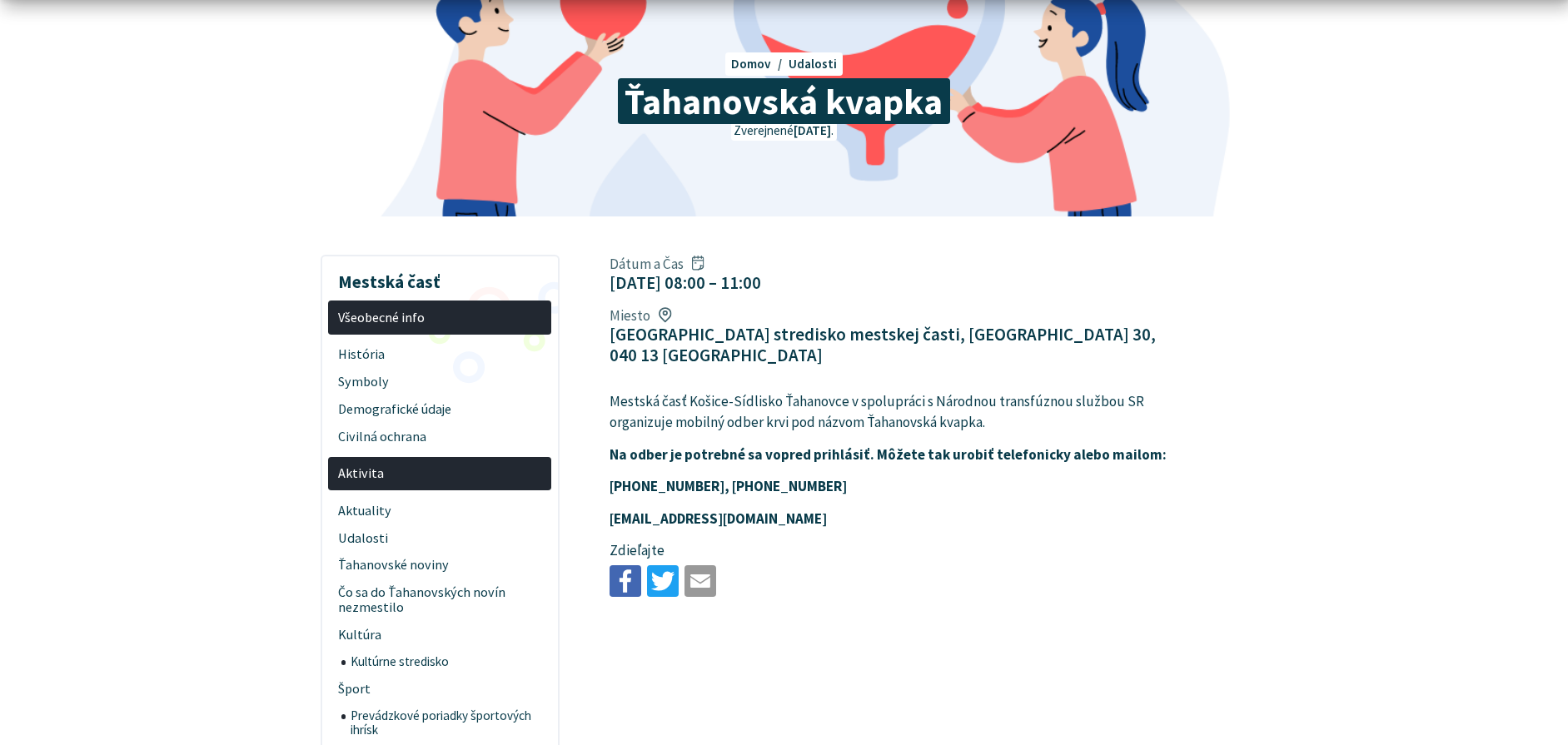
drag, startPoint x: 1078, startPoint y: 381, endPoint x: 1030, endPoint y: 381, distance: 48.0
click at [1076, 391] on p "Mestská časť Košice-Sídlisko Ťahanovce v spolupráci s Národnou transfúznou služ…" at bounding box center [890, 412] width 562 height 42
drag, startPoint x: 1010, startPoint y: 381, endPoint x: 1122, endPoint y: 382, distance: 112.0
click at [1102, 391] on p "Mestská časť Košice-Sídlisko Ťahanovce v spolupráci s Národnou transfúznou služ…" at bounding box center [890, 412] width 562 height 42
drag, startPoint x: 1122, startPoint y: 382, endPoint x: 1020, endPoint y: 399, distance: 103.4
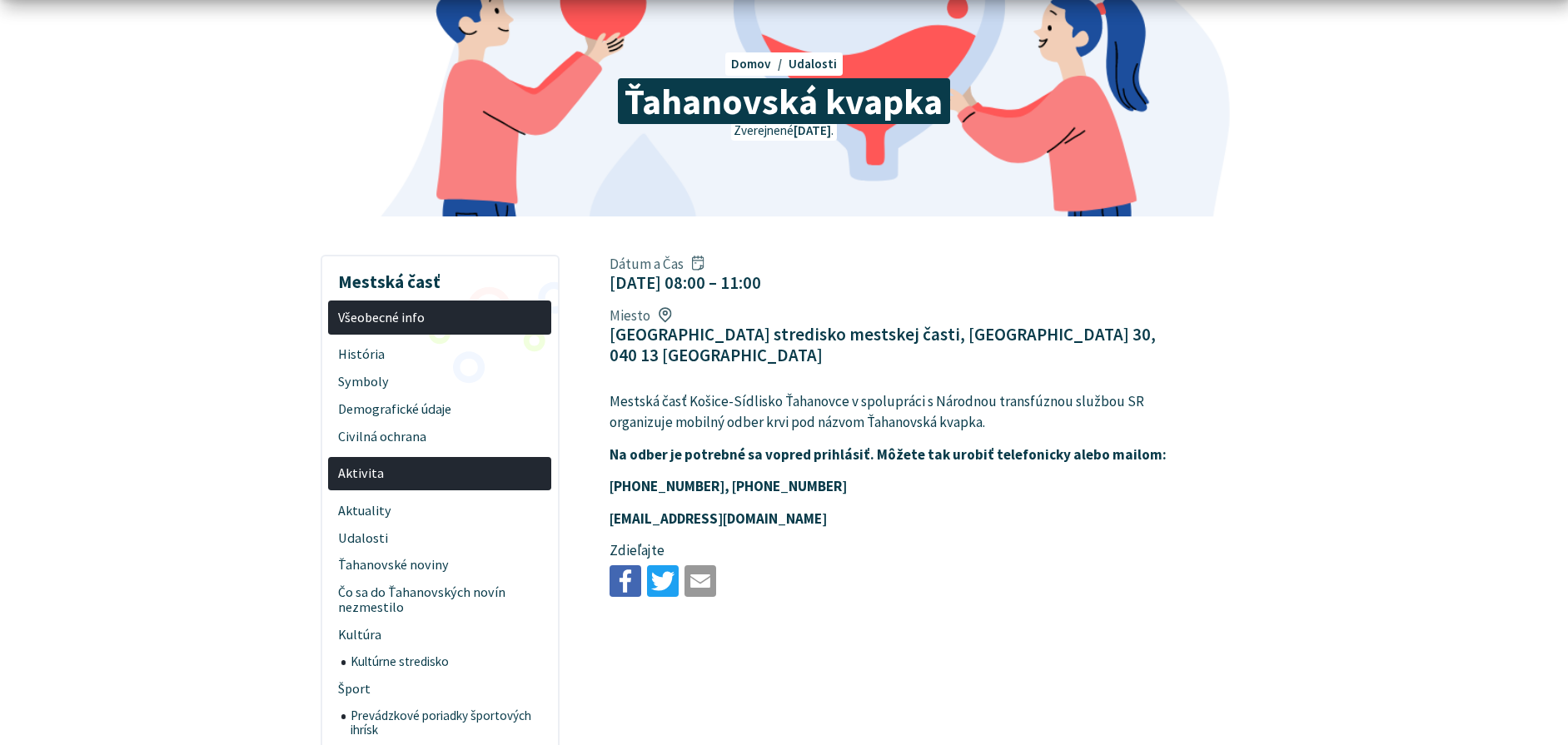
click at [1118, 391] on p "Mestská časť Košice-Sídlisko Ťahanovce v spolupráci s Národnou transfúznou služ…" at bounding box center [890, 412] width 562 height 42
drag, startPoint x: 710, startPoint y: 403, endPoint x: 752, endPoint y: 403, distance: 42.0
click at [724, 403] on p "Mestská časť Košice-Sídlisko Ťahanovce v spolupráci s Národnou transfúznou služ…" at bounding box center [890, 412] width 562 height 42
click at [752, 403] on p "Mestská časť Košice-Sídlisko Ťahanovce v spolupráci s Národnou transfúznou služ…" at bounding box center [890, 412] width 562 height 42
drag, startPoint x: 673, startPoint y: 403, endPoint x: 774, endPoint y: 404, distance: 101.0
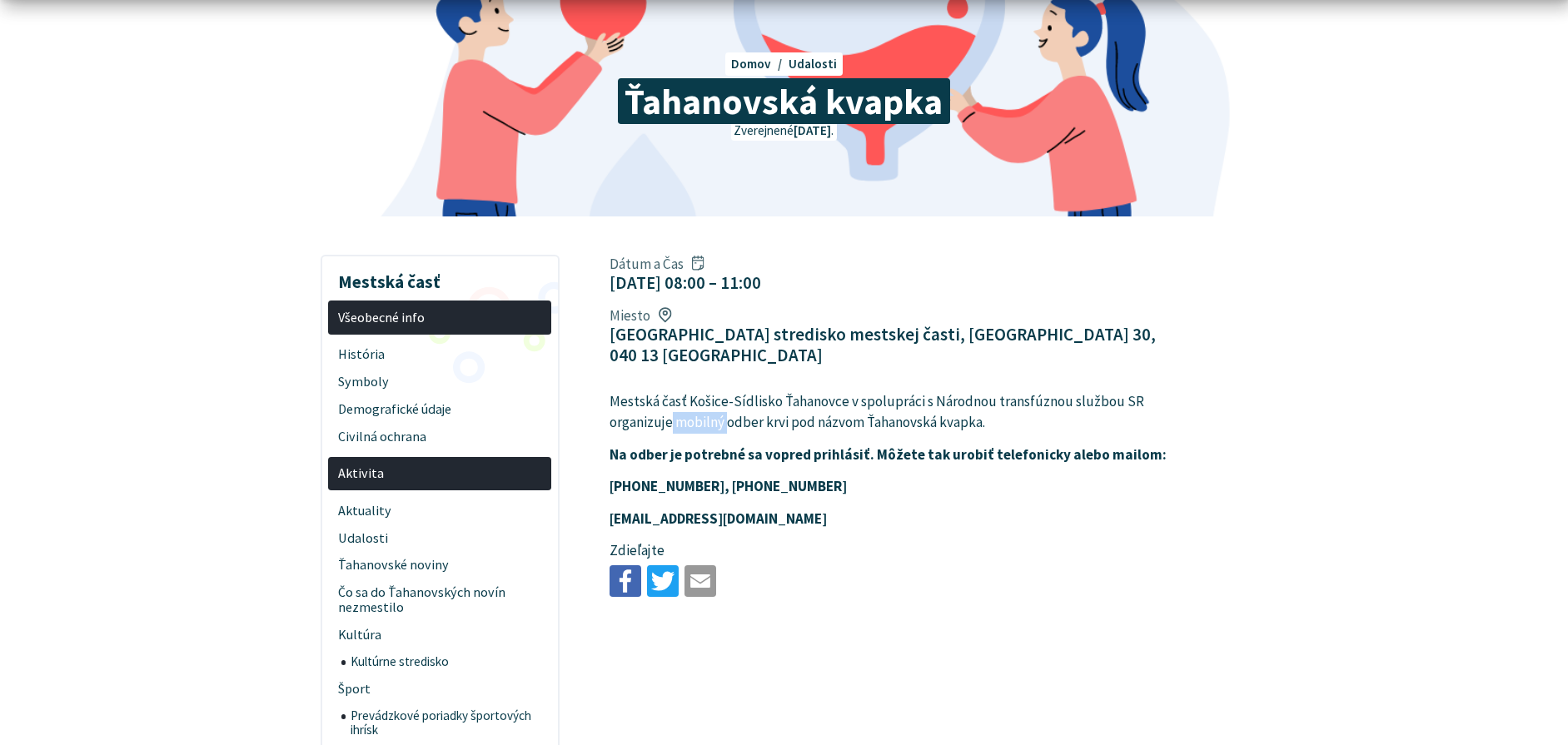
click at [751, 404] on p "Mestská časť Košice-Sídlisko Ťahanovce v spolupráci s Národnou transfúznou služ…" at bounding box center [890, 412] width 562 height 42
drag, startPoint x: 774, startPoint y: 404, endPoint x: 738, endPoint y: 404, distance: 36.0
click at [770, 404] on p "Mestská časť Košice-Sídlisko Ťahanovce v spolupráci s Národnou transfúznou služ…" at bounding box center [890, 412] width 562 height 42
drag, startPoint x: 744, startPoint y: 404, endPoint x: 782, endPoint y: 404, distance: 38.0
click at [770, 404] on p "Mestská časť Košice-Sídlisko Ťahanovce v spolupráci s Národnou transfúznou služ…" at bounding box center [890, 412] width 562 height 42
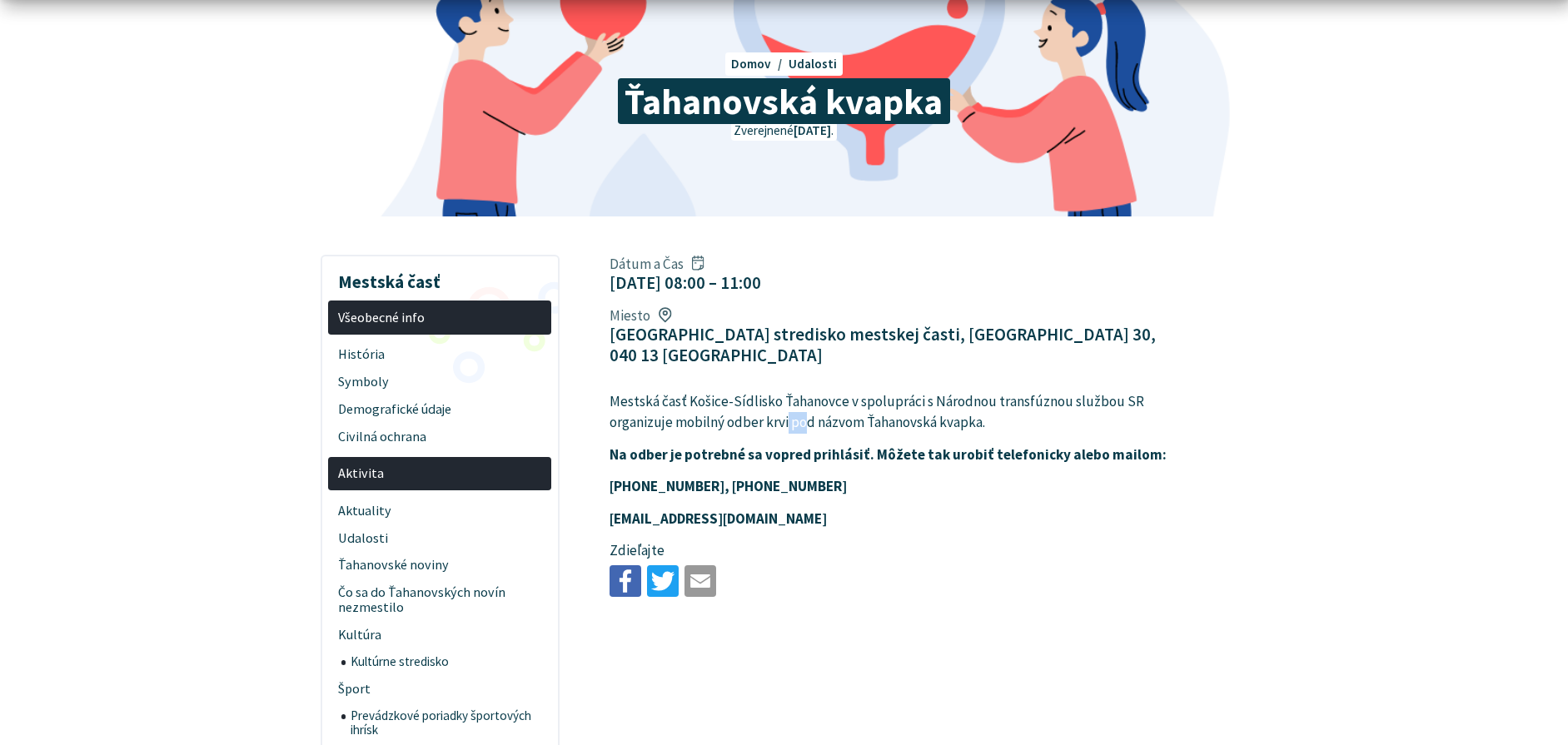
drag, startPoint x: 795, startPoint y: 404, endPoint x: 827, endPoint y: 402, distance: 32.1
click at [808, 403] on p "Mestská časť Košice-Sídlisko Ťahanovce v spolupráci s Národnou transfúznou služ…" at bounding box center [890, 412] width 562 height 42
drag, startPoint x: 829, startPoint y: 402, endPoint x: 805, endPoint y: 400, distance: 24.1
click at [826, 401] on p "Mestská časť Košice-Sídlisko Ťahanovce v spolupráci s Národnou transfúznou služ…" at bounding box center [890, 412] width 562 height 42
drag, startPoint x: 779, startPoint y: 400, endPoint x: 853, endPoint y: 400, distance: 74.0
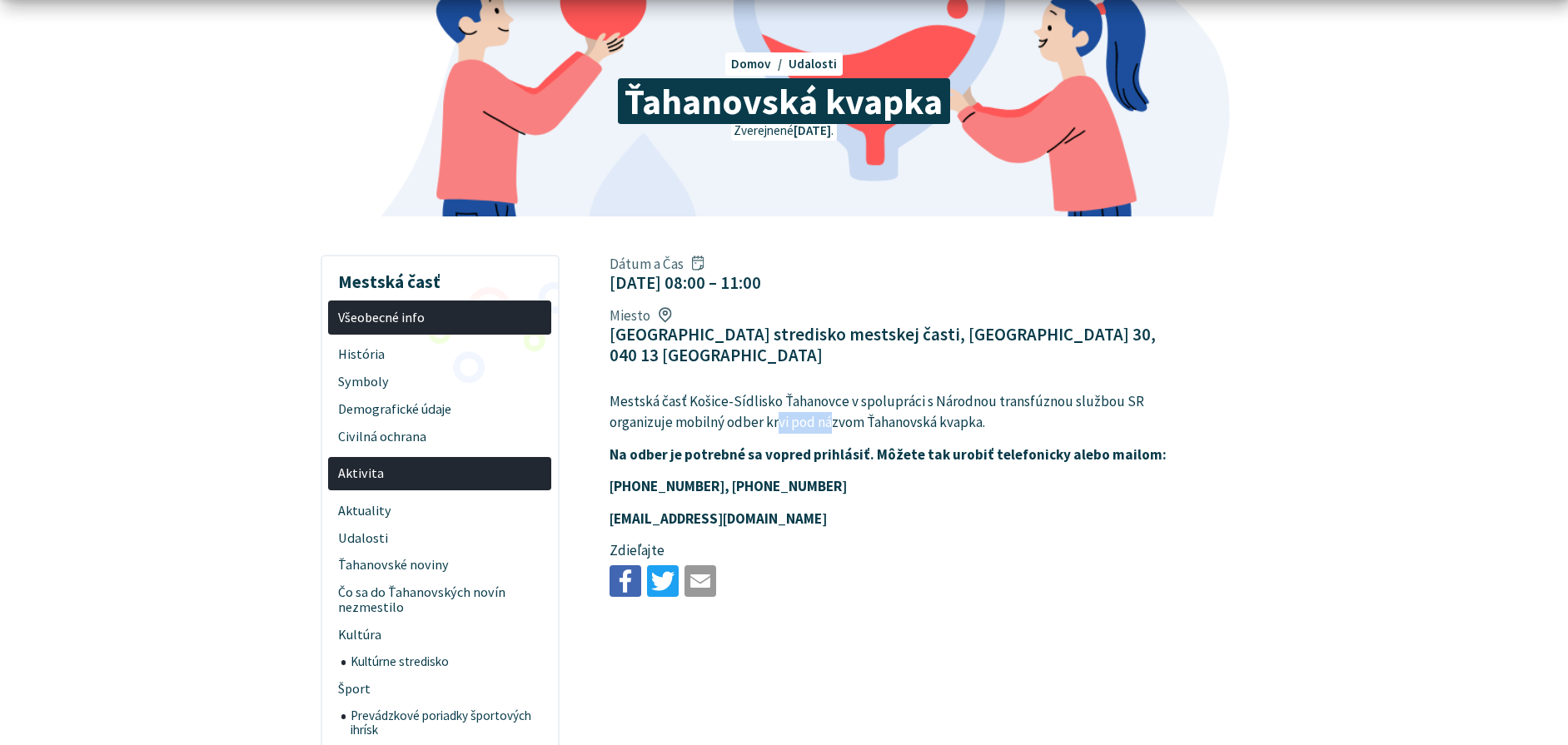
click at [849, 400] on p "Mestská časť Košice-Sídlisko Ťahanovce v spolupráci s Národnou transfúznou služ…" at bounding box center [890, 412] width 562 height 42
drag, startPoint x: 871, startPoint y: 400, endPoint x: 890, endPoint y: 400, distance: 19.0
click at [890, 400] on p "Mestská časť Košice-Sídlisko Ťahanovce v spolupráci s Národnou transfúznou služ…" at bounding box center [890, 412] width 562 height 42
drag, startPoint x: 935, startPoint y: 402, endPoint x: 888, endPoint y: 400, distance: 47.0
click at [927, 401] on p "Mestská časť Košice-Sídlisko Ťahanovce v spolupráci s Národnou transfúznou služ…" at bounding box center [890, 412] width 562 height 42
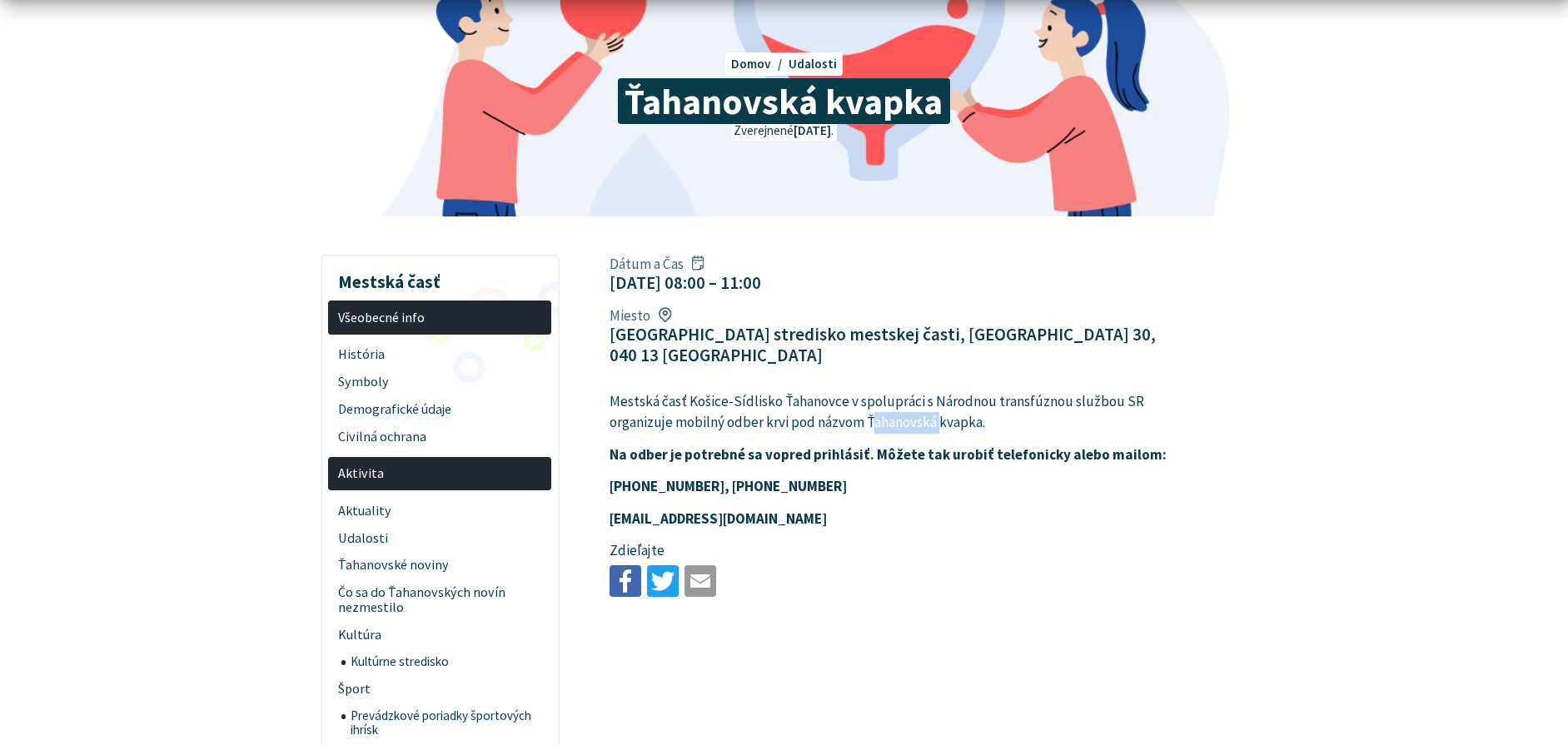
click at [962, 402] on p "Mestská časť Košice-Sídlisko Ťahanovce v spolupráci s Národnou transfúznou služ…" at bounding box center [890, 412] width 562 height 42
drag, startPoint x: 615, startPoint y: 433, endPoint x: 727, endPoint y: 433, distance: 112.0
click at [711, 446] on strong "Na odber je potrebné sa vopred prihlásiť. Môžete tak urobiť telefonicky alebo m…" at bounding box center [888, 455] width 557 height 18
drag, startPoint x: 806, startPoint y: 433, endPoint x: 894, endPoint y: 429, distance: 88.1
click at [859, 446] on strong "Na odber je potrebné sa vopred prihlásiť. Môžete tak urobiť telefonicky alebo m…" at bounding box center [888, 455] width 557 height 18
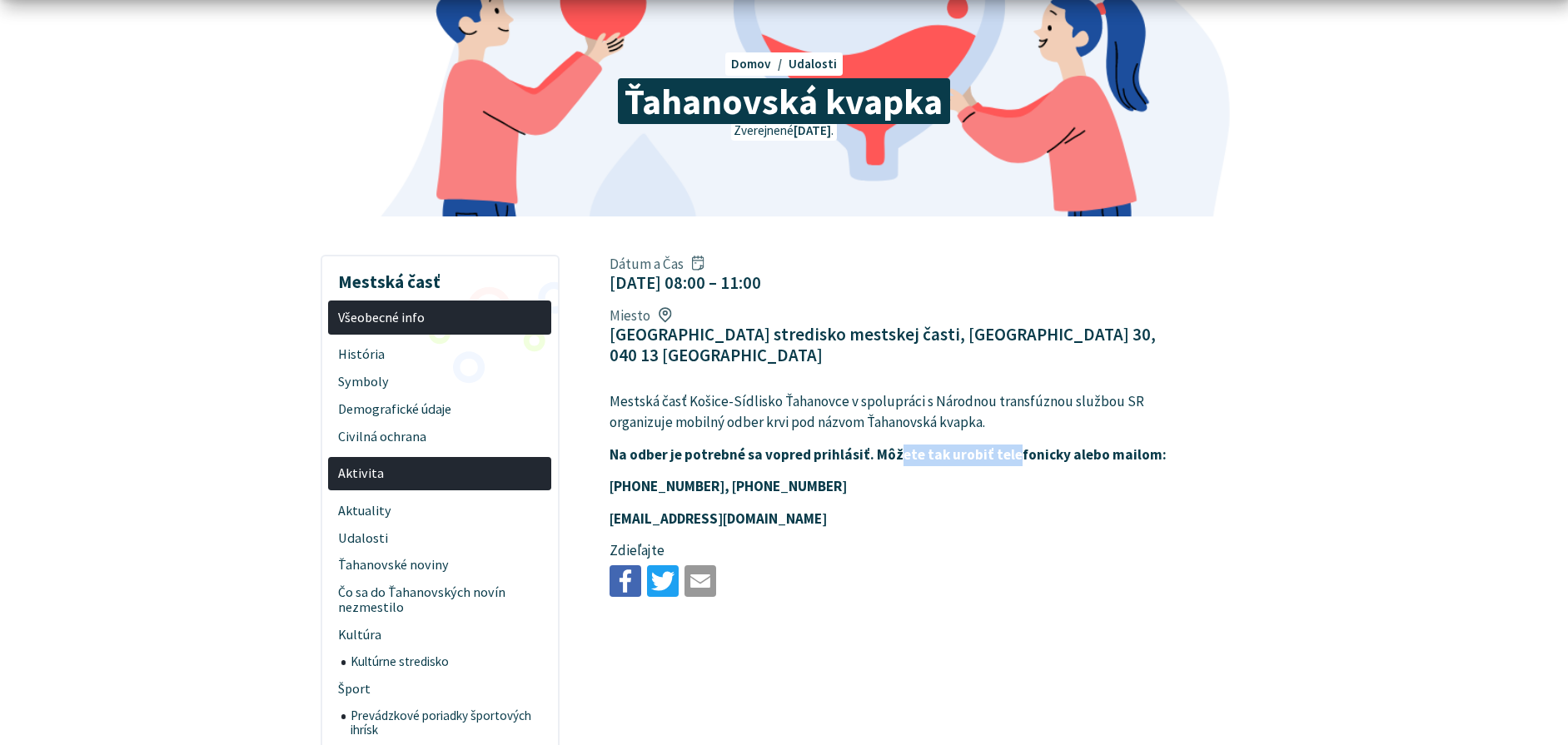
drag, startPoint x: 896, startPoint y: 429, endPoint x: 1026, endPoint y: 429, distance: 130.0
click at [1016, 446] on strong "Na odber je potrebné sa vopred prihlásiť. Môžete tak urobiť telefonicky alebo m…" at bounding box center [888, 455] width 557 height 18
drag
click at [1013, 446] on strong "Na odber je potrebné sa vopred prihlásiť. Môžete tak urobiť telefonicky alebo m…" at bounding box center [888, 455] width 557 height 18
click at [971, 446] on strong "Na odber je potrebné sa vopred prihlásiť. Môžete tak urobiť telefonicky alebo m…" at bounding box center [888, 455] width 557 height 18
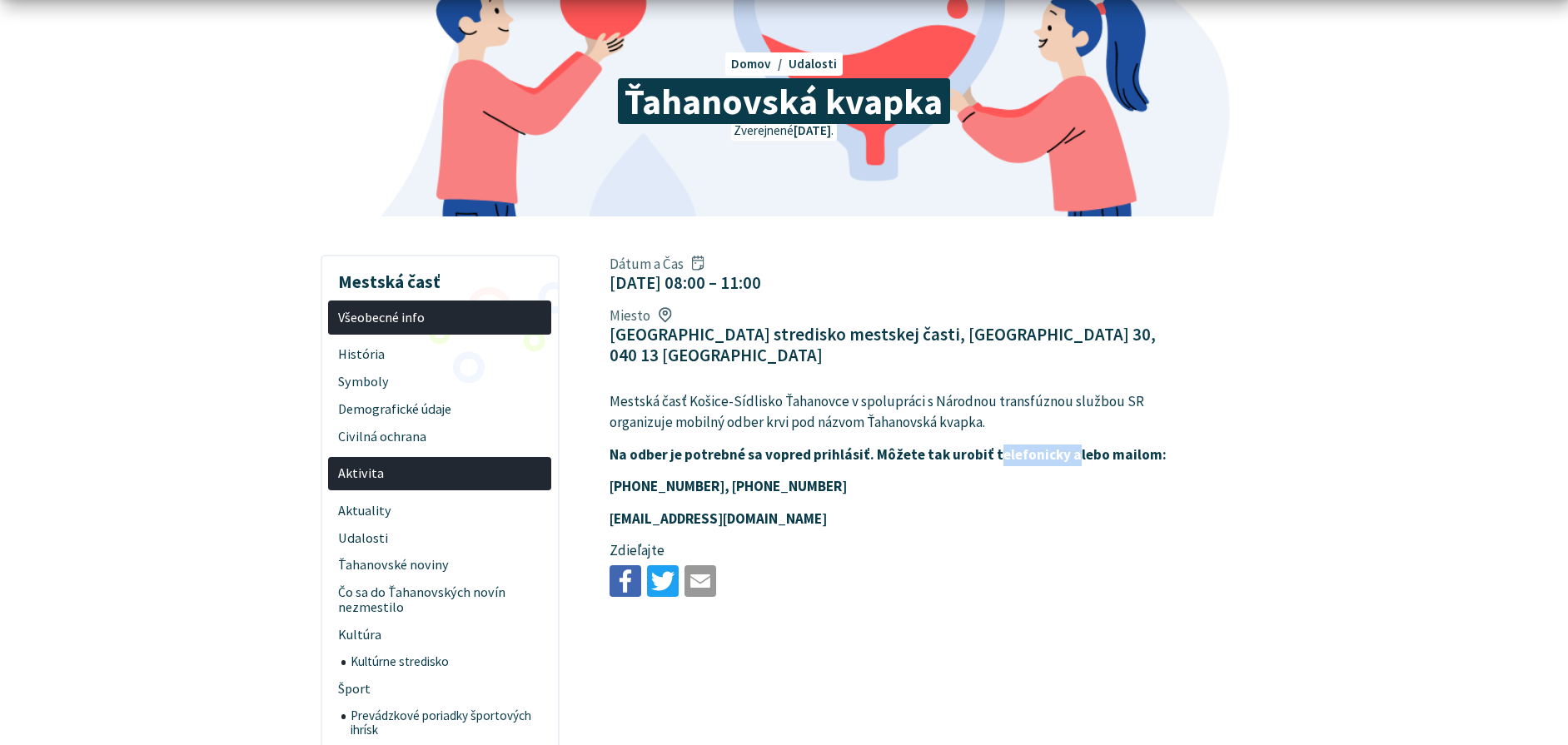
click at [1103, 446] on strong "Na odber je potrebné sa vopred prihlásiť. Môžete tak urobiť telefonicky alebo m…" at bounding box center [888, 455] width 557 height 18
click at [1112, 446] on strong "Na odber je potrebné sa vopred prihlásiť. Môžete tak urobiť telefonicky alebo m…" at bounding box center [888, 455] width 557 height 18
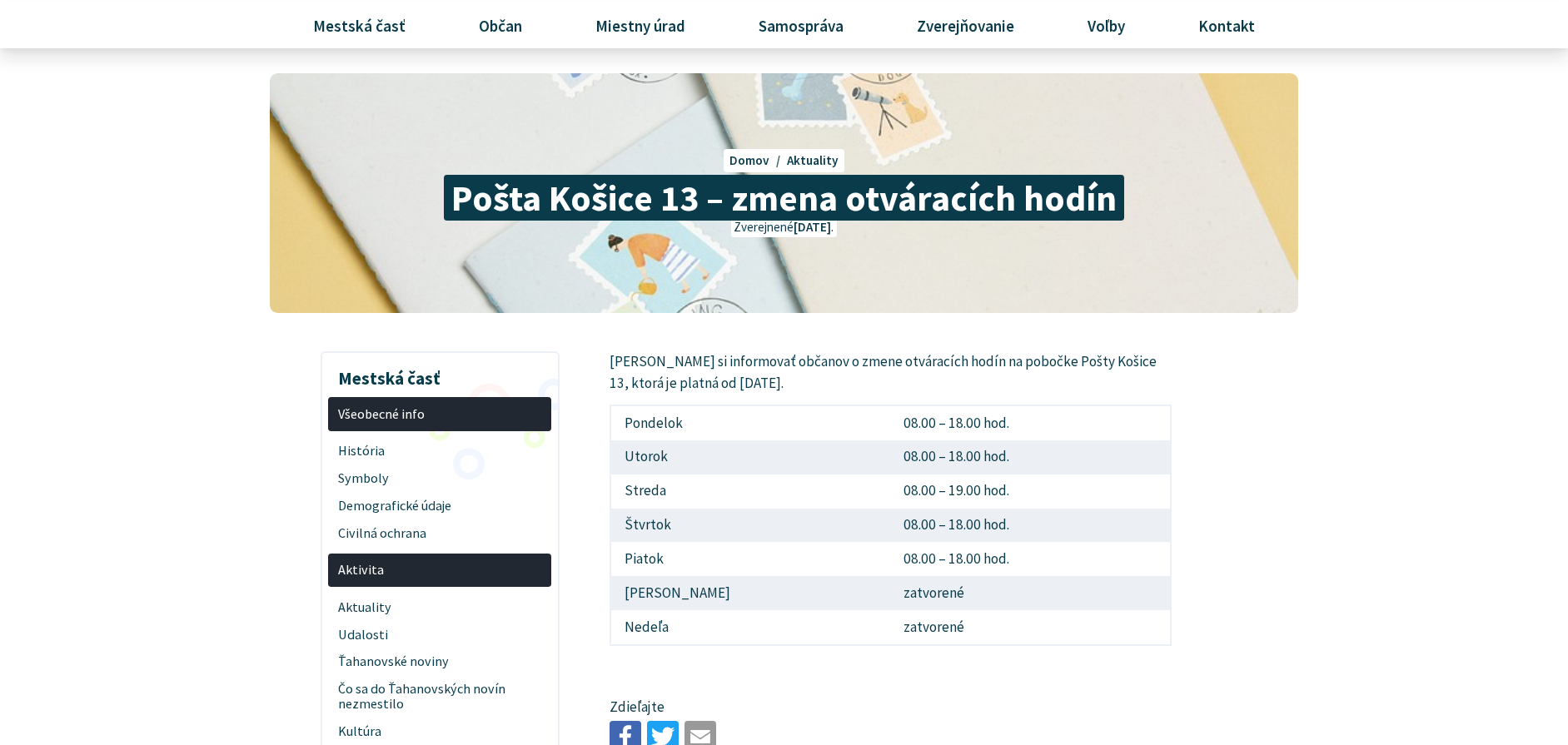
scroll to position [167, 0]
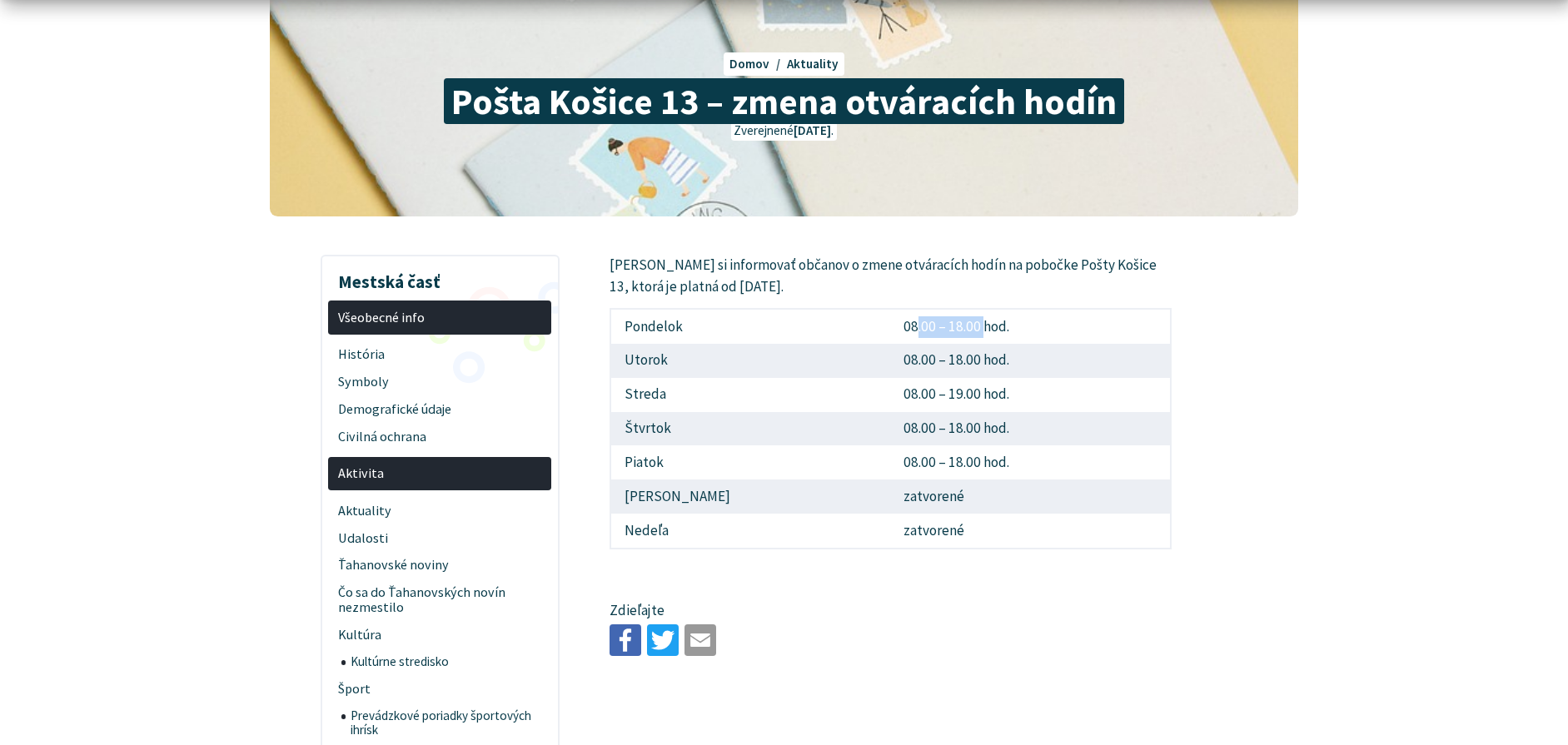
drag, startPoint x: 920, startPoint y: 333, endPoint x: 933, endPoint y: 335, distance: 13.2
click at [924, 333] on td "08.00 – 18.00 hod." at bounding box center [1031, 326] width 280 height 35
drag, startPoint x: 933, startPoint y: 335, endPoint x: 882, endPoint y: 355, distance: 54.8
click at [932, 335] on td "08.00 – 18.00 hod." at bounding box center [1031, 326] width 280 height 35
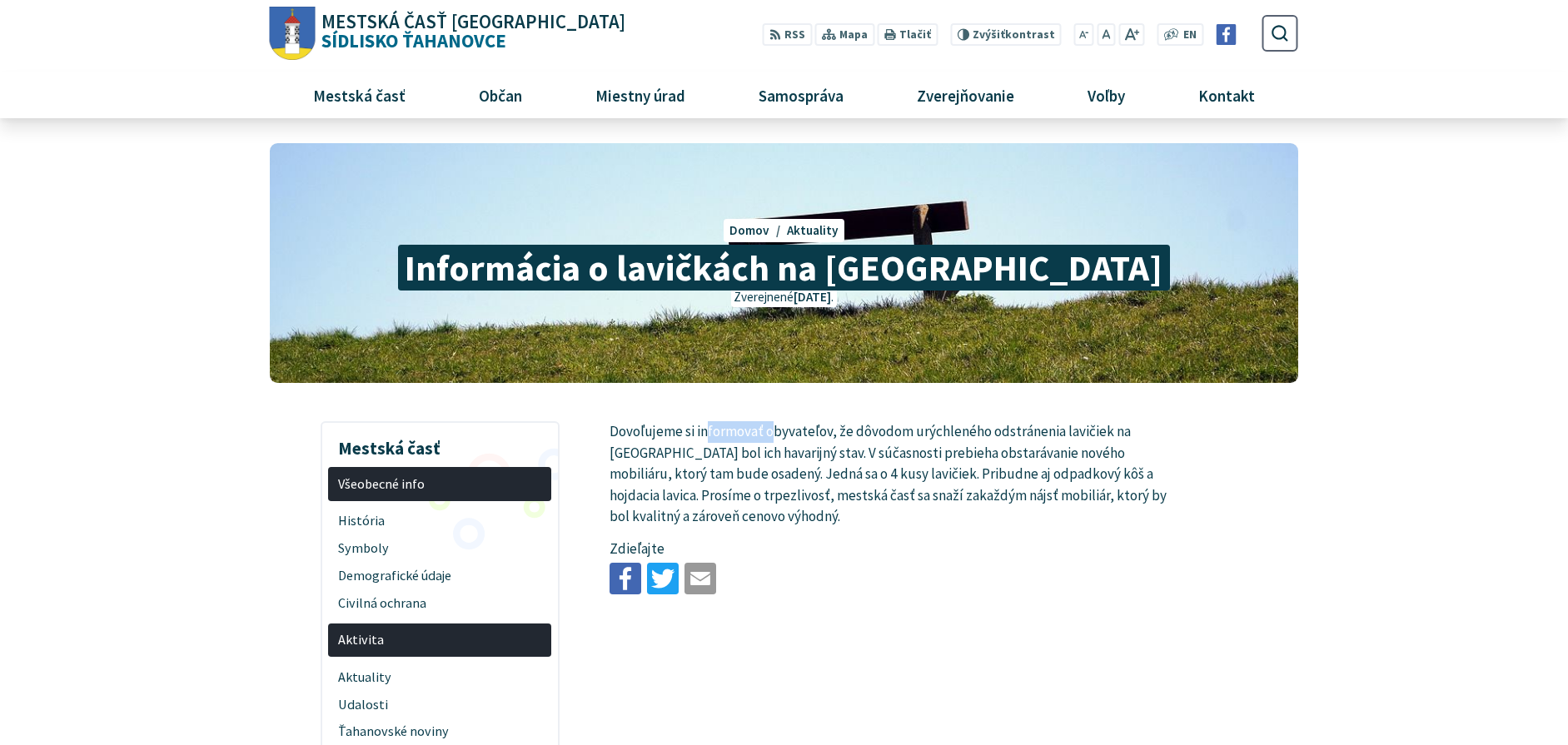
drag, startPoint x: 705, startPoint y: 429, endPoint x: 826, endPoint y: 430, distance: 121.0
click at [809, 430] on p "Dovoľujeme si informovať obyvateľov, že dôvodom urýchleného odstránenia lavičie…" at bounding box center [890, 474] width 562 height 106
drag, startPoint x: 835, startPoint y: 430, endPoint x: 966, endPoint y: 430, distance: 131.0
click at [942, 430] on p "Dovoľujeme si informovať obyvateľov, že dôvodom urýchleného odstránenia lavičie…" at bounding box center [890, 474] width 562 height 106
click at [979, 430] on p "Dovoľujeme si informovať obyvateľov, že dôvodom urýchleného odstránenia lavičie…" at bounding box center [890, 474] width 562 height 106
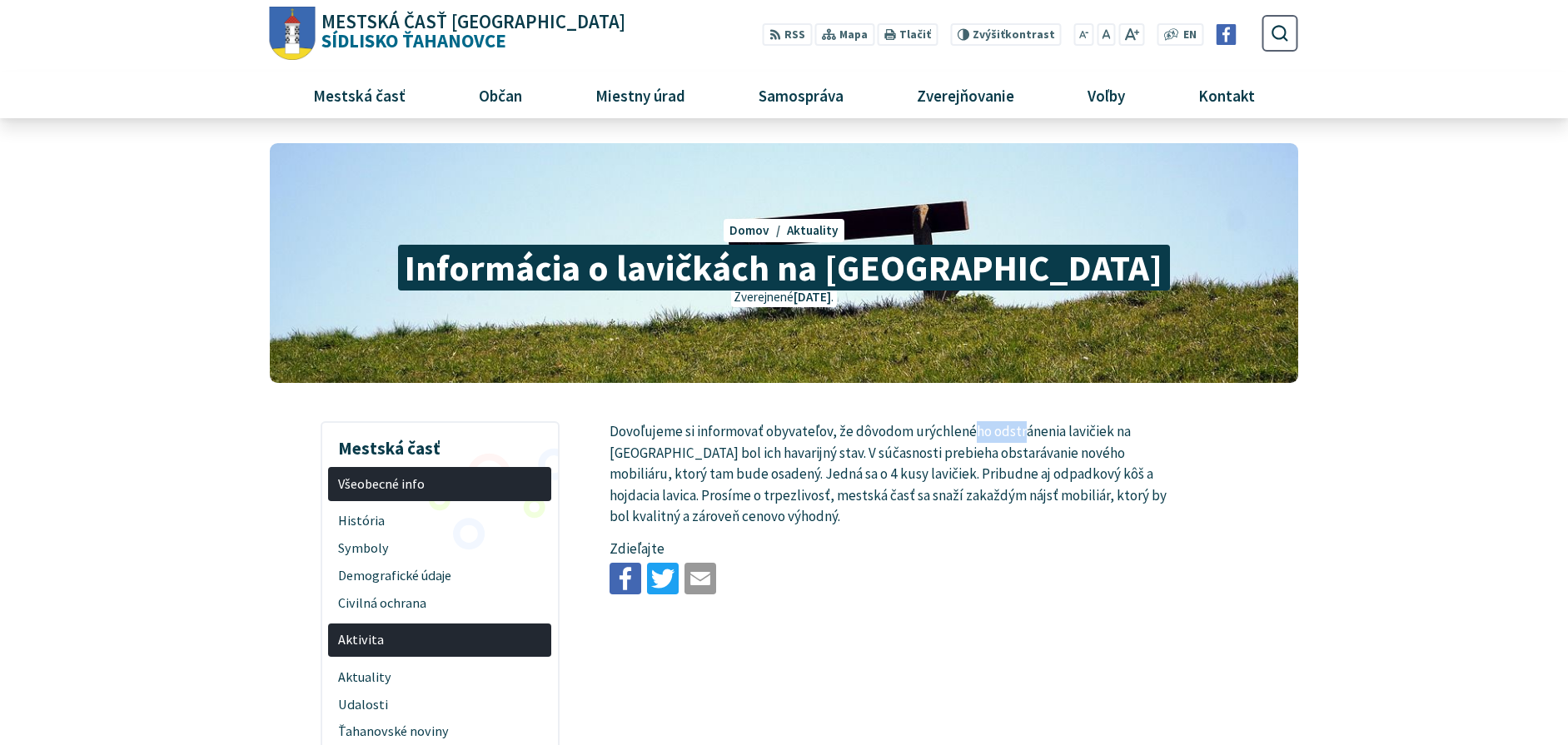
drag, startPoint x: 1001, startPoint y: 433, endPoint x: 1072, endPoint y: 433, distance: 71.0
click at [1054, 433] on p "Dovoľujeme si informovať obyvateľov, že dôvodom urýchleného odstránenia lavičie…" at bounding box center [890, 474] width 562 height 106
drag, startPoint x: 1072, startPoint y: 433, endPoint x: 1047, endPoint y: 437, distance: 25.3
click at [1071, 433] on p "Dovoľujeme si informovať obyvateľov, že dôvodom urýchleného odstránenia lavičie…" at bounding box center [890, 474] width 562 height 106
drag, startPoint x: 876, startPoint y: 459, endPoint x: 956, endPoint y: 450, distance: 80.5
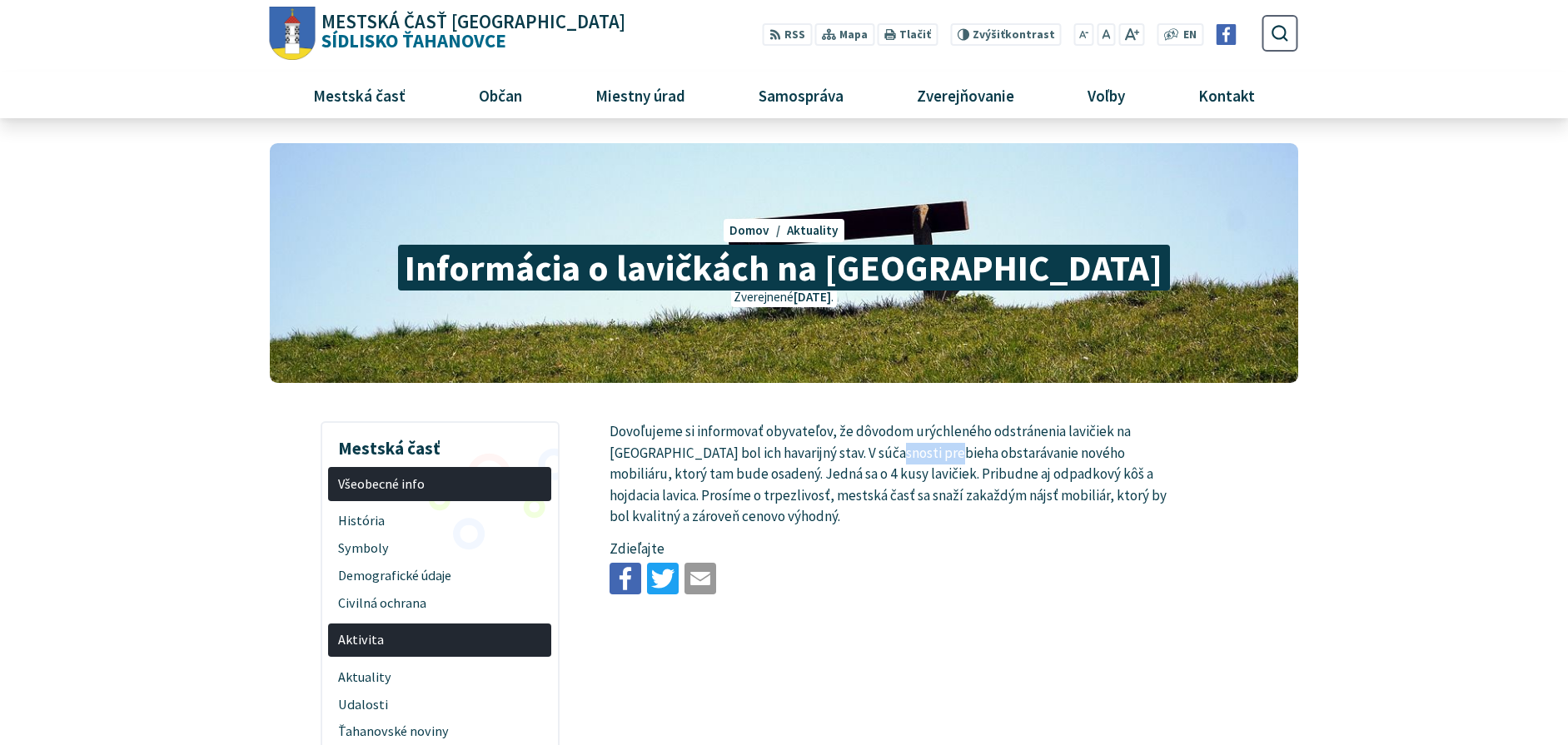
click at [935, 451] on p "Dovoľujeme si informovať obyvateľov, že dôvodom urýchleného odstránenia lavičie…" at bounding box center [890, 474] width 562 height 106
click at [962, 450] on p "Dovoľujeme si informovať obyvateľov, že dôvodom urýchleného odstránenia lavičie…" at bounding box center [890, 474] width 562 height 106
drag, startPoint x: 1011, startPoint y: 456, endPoint x: 1095, endPoint y: 456, distance: 84.0
click at [1085, 456] on p "Dovoľujeme si informovať obyvateľov, že dôvodom urýchleného odstránenia lavičie…" at bounding box center [890, 474] width 562 height 106
click at [1096, 458] on p "Dovoľujeme si informovať obyvateľov, že dôvodom urýchleného odstránenia lavičie…" at bounding box center [890, 474] width 562 height 106
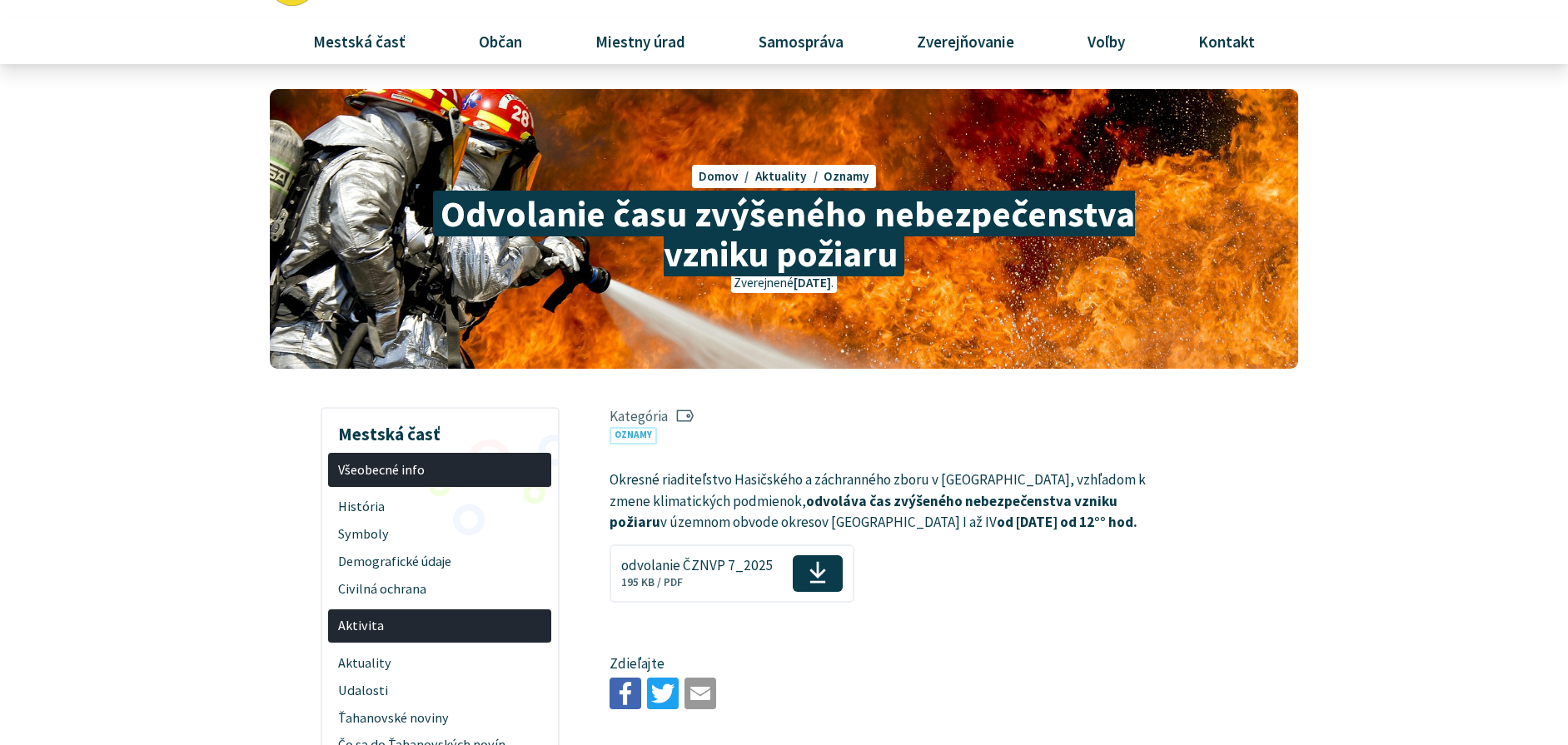
scroll to position [83, 0]
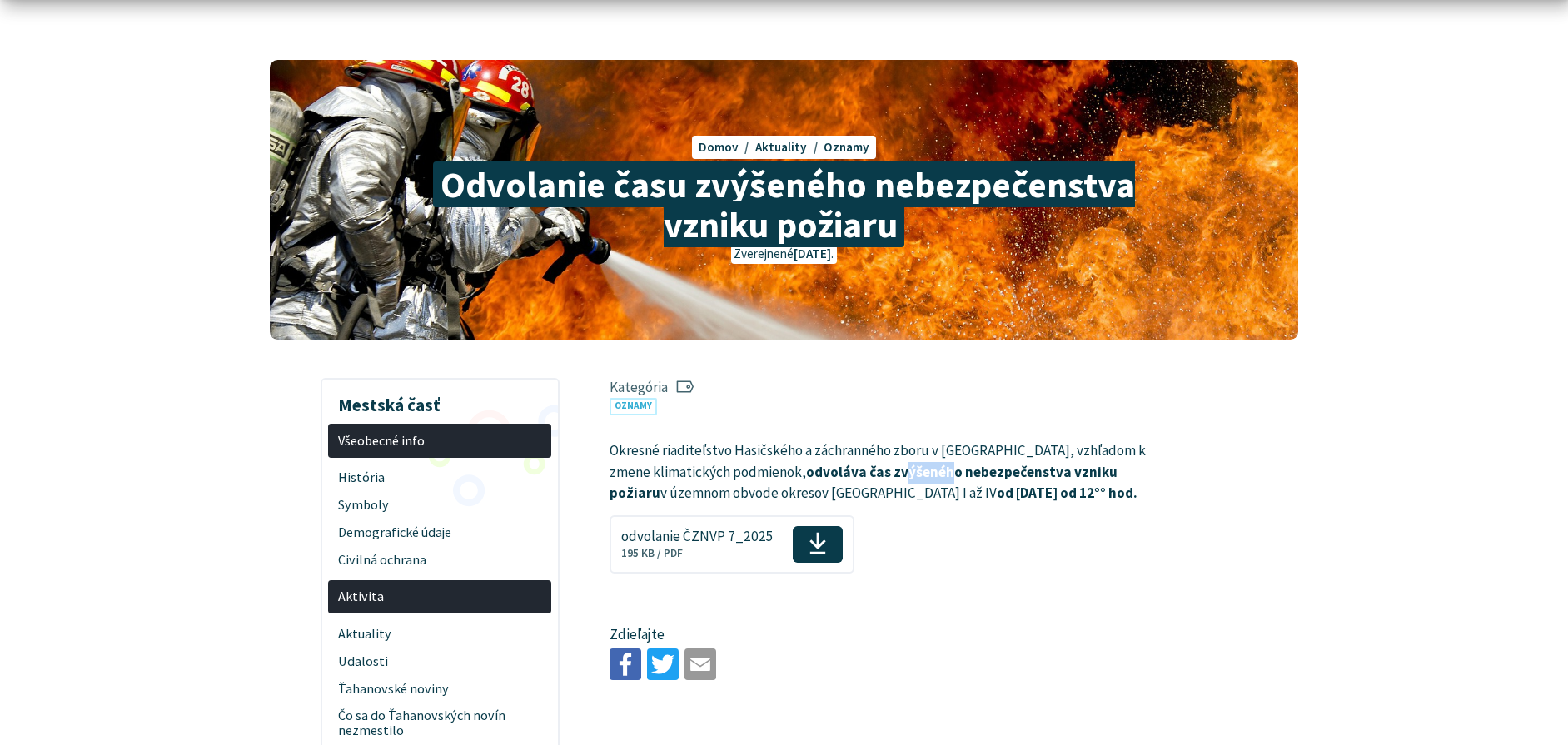
drag, startPoint x: 909, startPoint y: 476, endPoint x: 966, endPoint y: 474, distance: 57.0
click at [952, 474] on strong "čas zvýšeného nebezpečenstva vzniku požiaru" at bounding box center [863, 483] width 508 height 40
click at [979, 474] on strong "čas zvýšeného nebezpečenstva vzniku požiaru" at bounding box center [863, 483] width 508 height 40
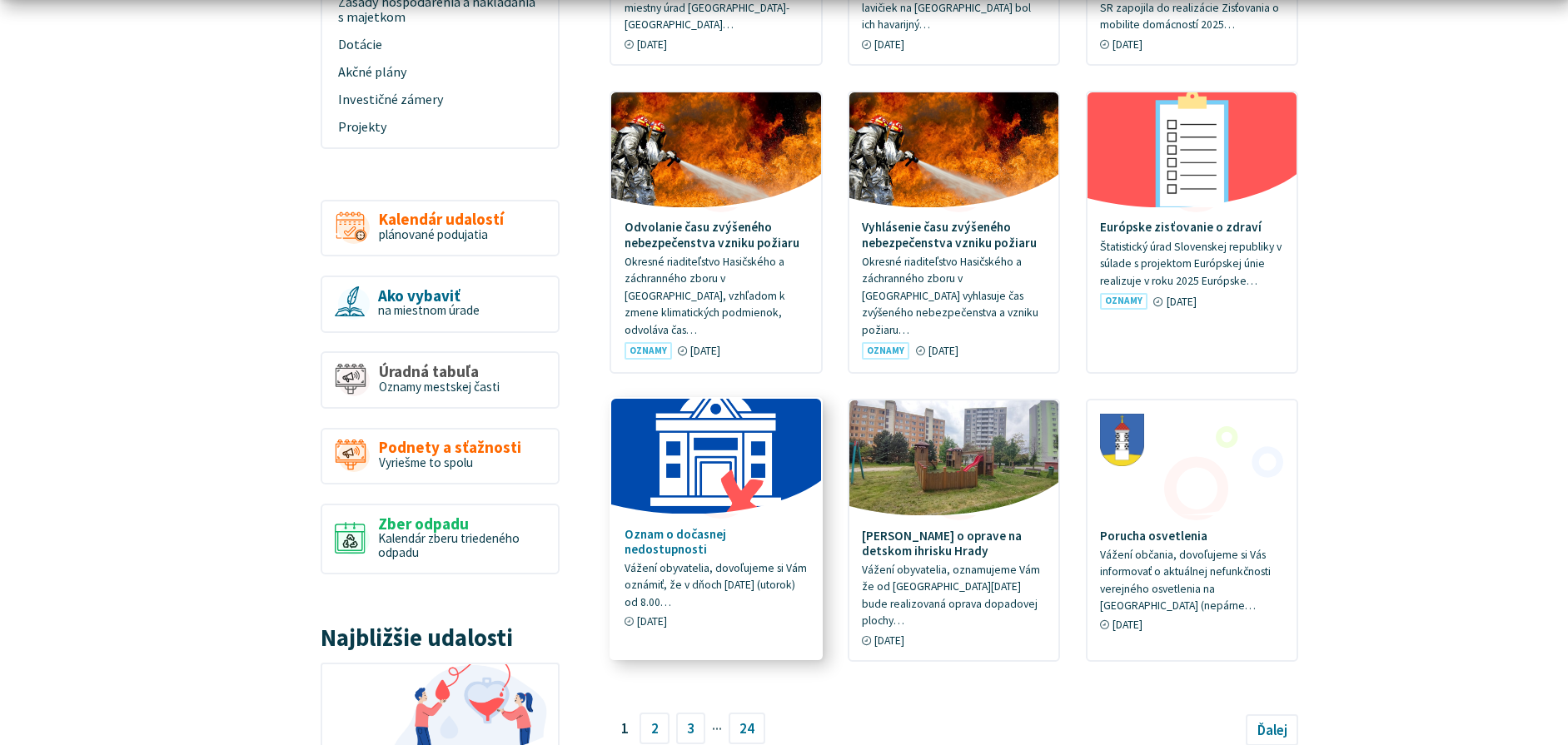
scroll to position [999, 0]
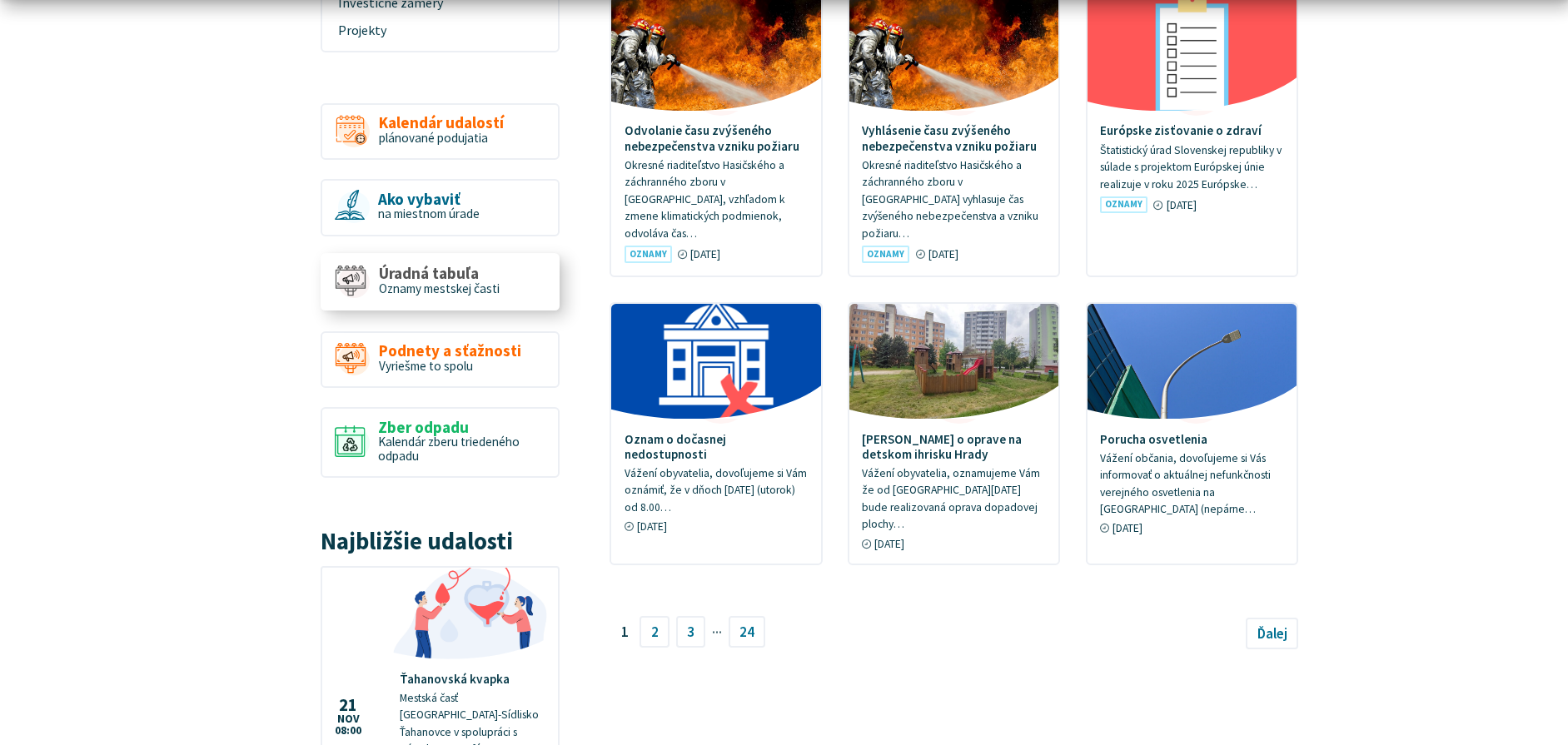
click at [468, 264] on span "Úradná tabuľa" at bounding box center [439, 272] width 121 height 17
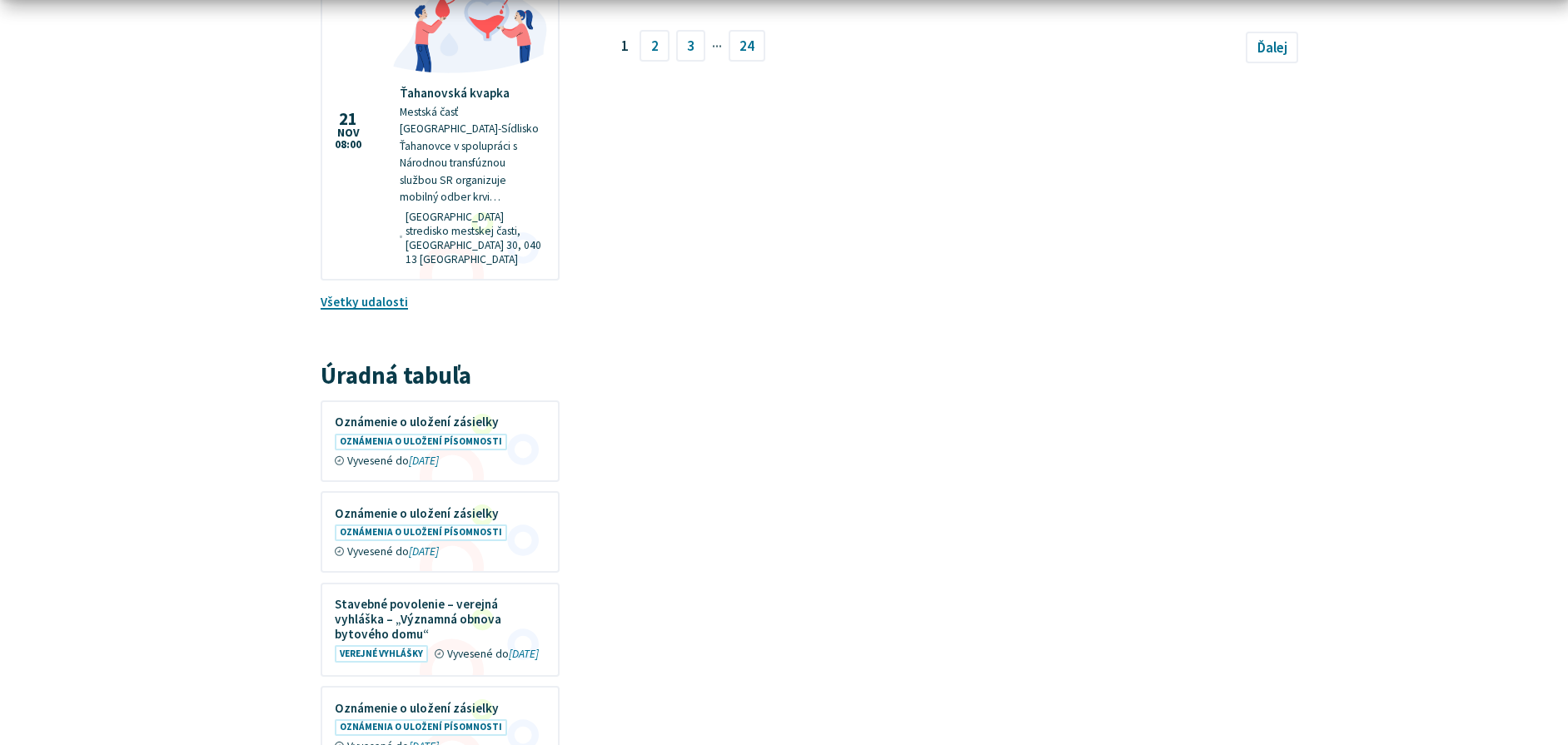
scroll to position [1665, 0]
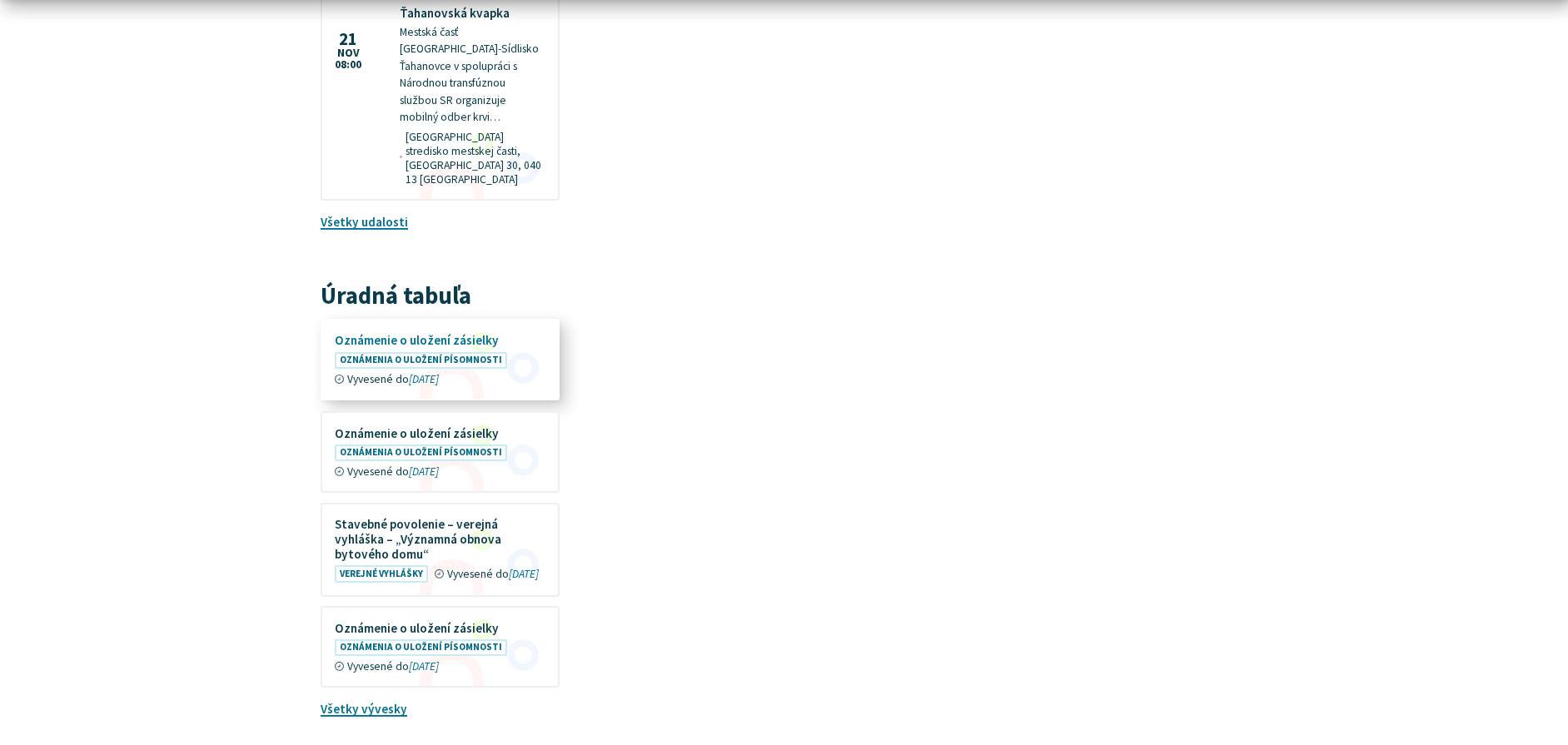
click at [470, 320] on figure at bounding box center [439, 359] width 235 height 78
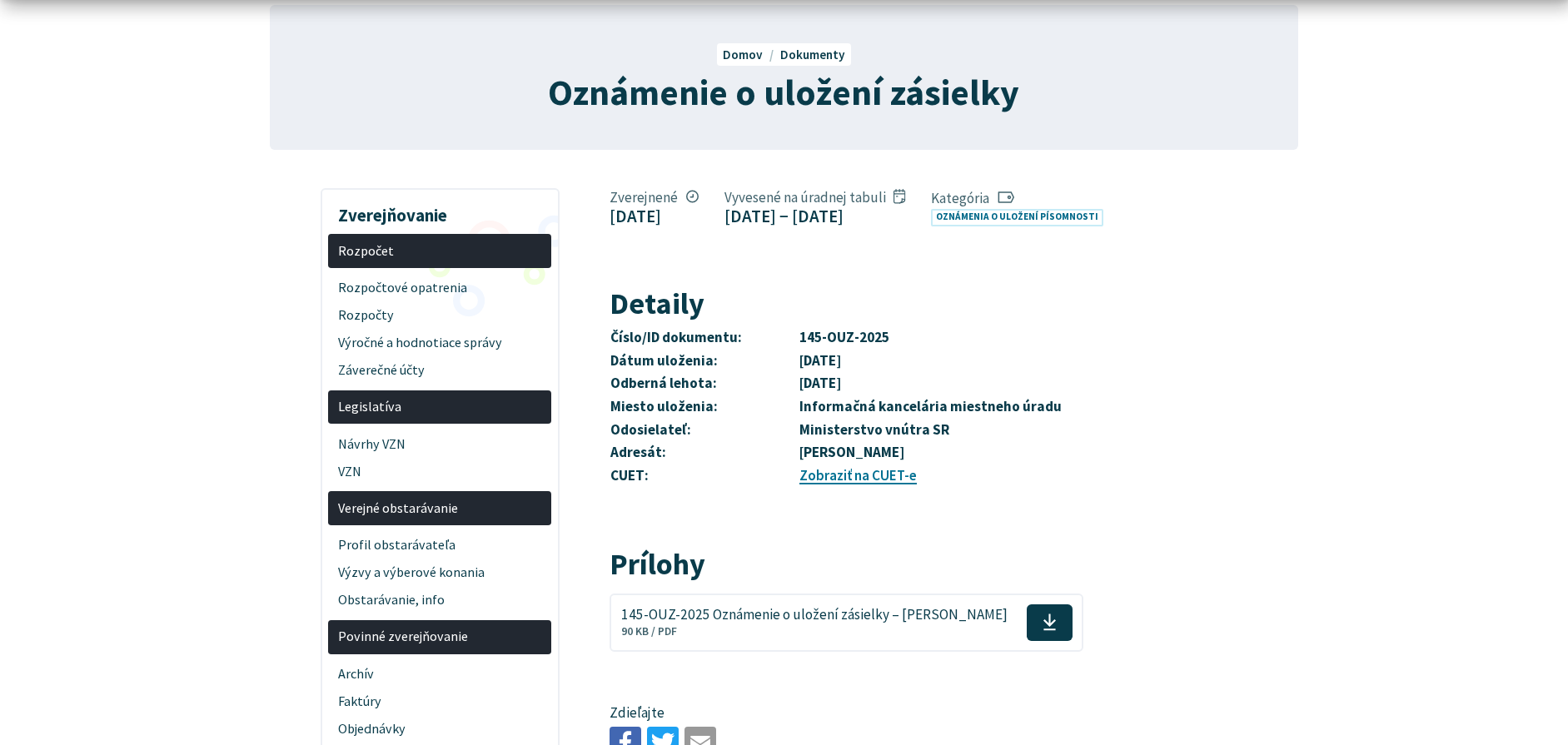
scroll to position [167, 0]
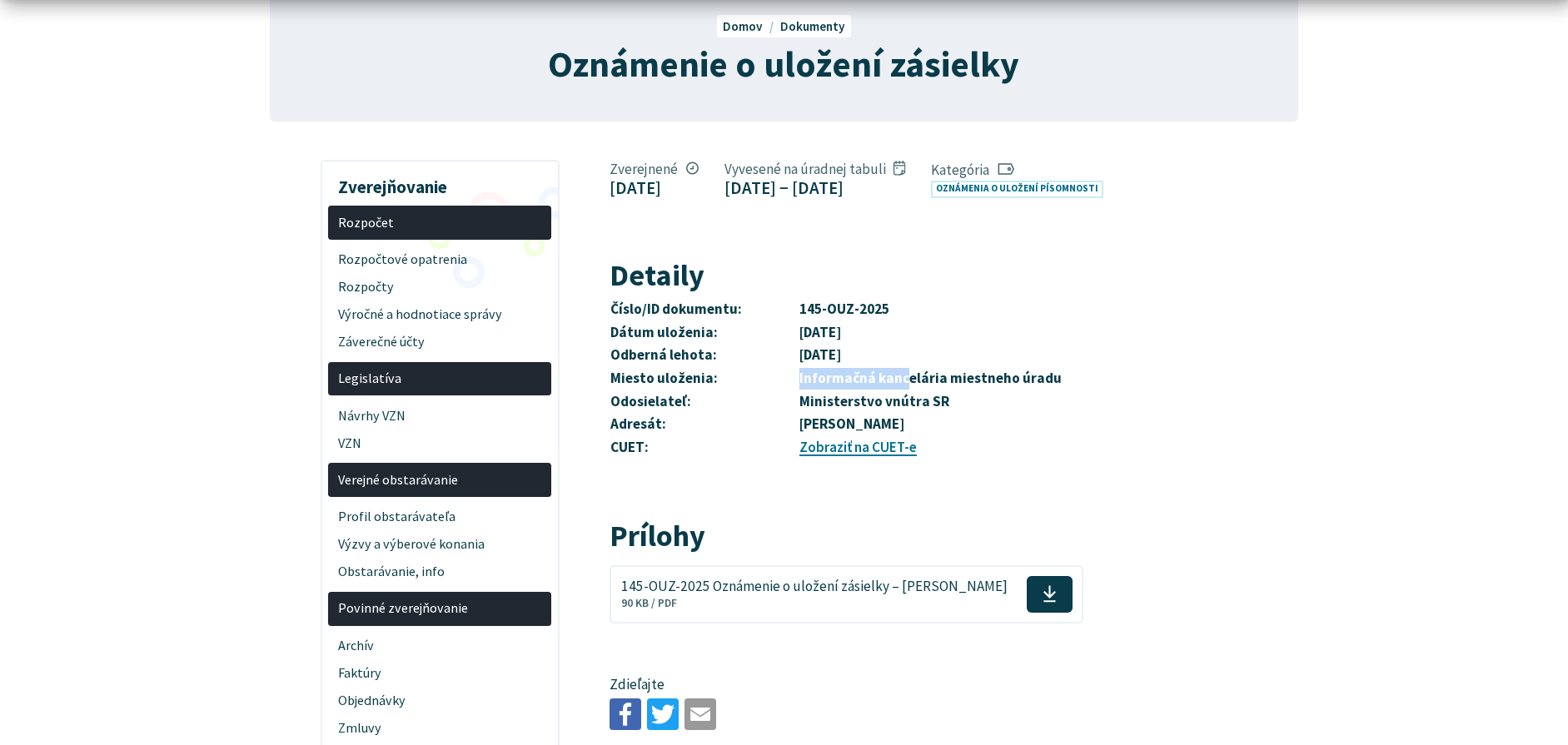
drag, startPoint x: 789, startPoint y: 425, endPoint x: 926, endPoint y: 427, distance: 137.0
click at [899, 391] on tr "Miesto uloženia: Informačná kancelária miestneho úradu" at bounding box center [890, 379] width 562 height 23
drag, startPoint x: 928, startPoint y: 427, endPoint x: 887, endPoint y: 437, distance: 42.2
click at [927, 387] on strong "Informačná kancelária miestneho úradu" at bounding box center [930, 378] width 263 height 18
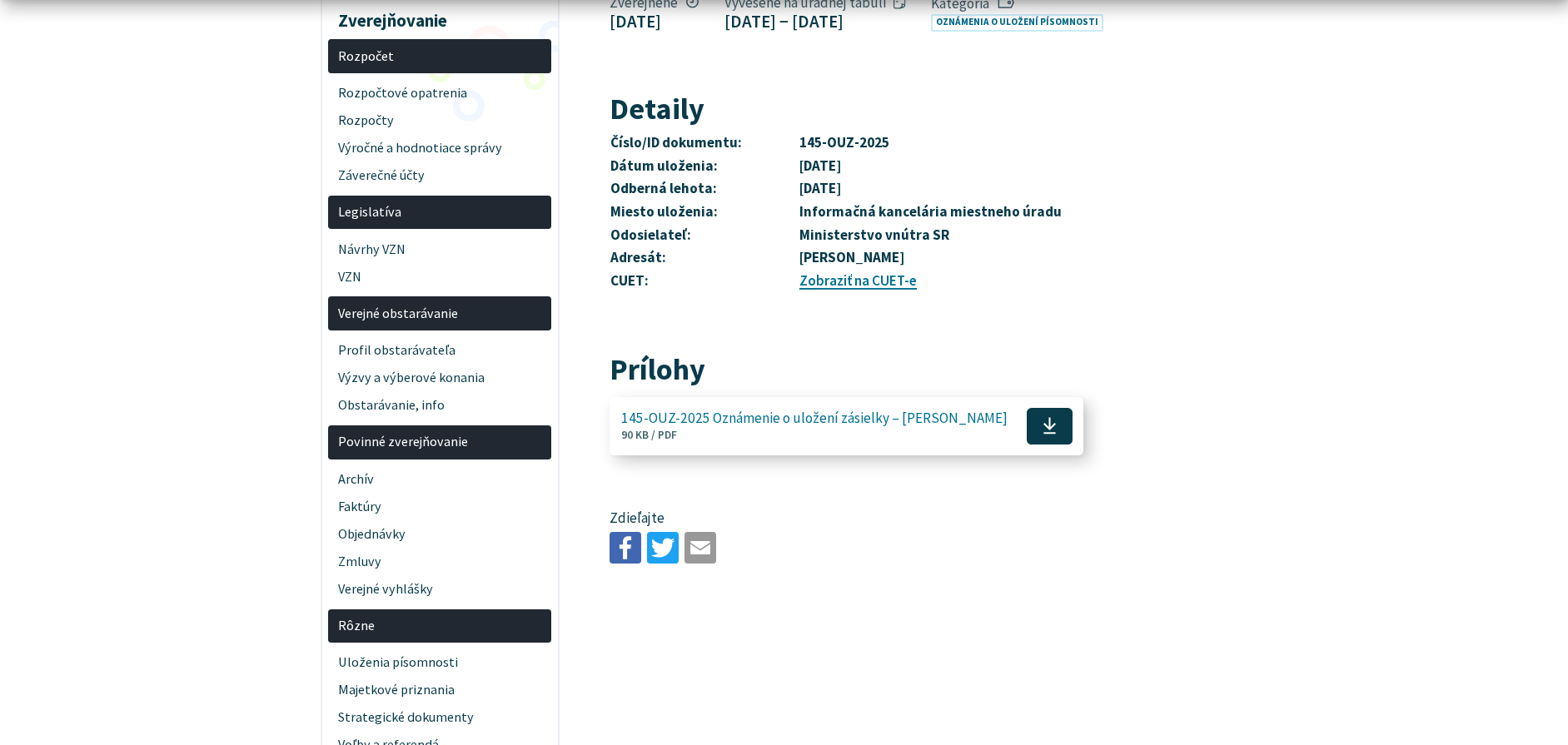
click at [1043, 436] on icon at bounding box center [1050, 425] width 14 height 19
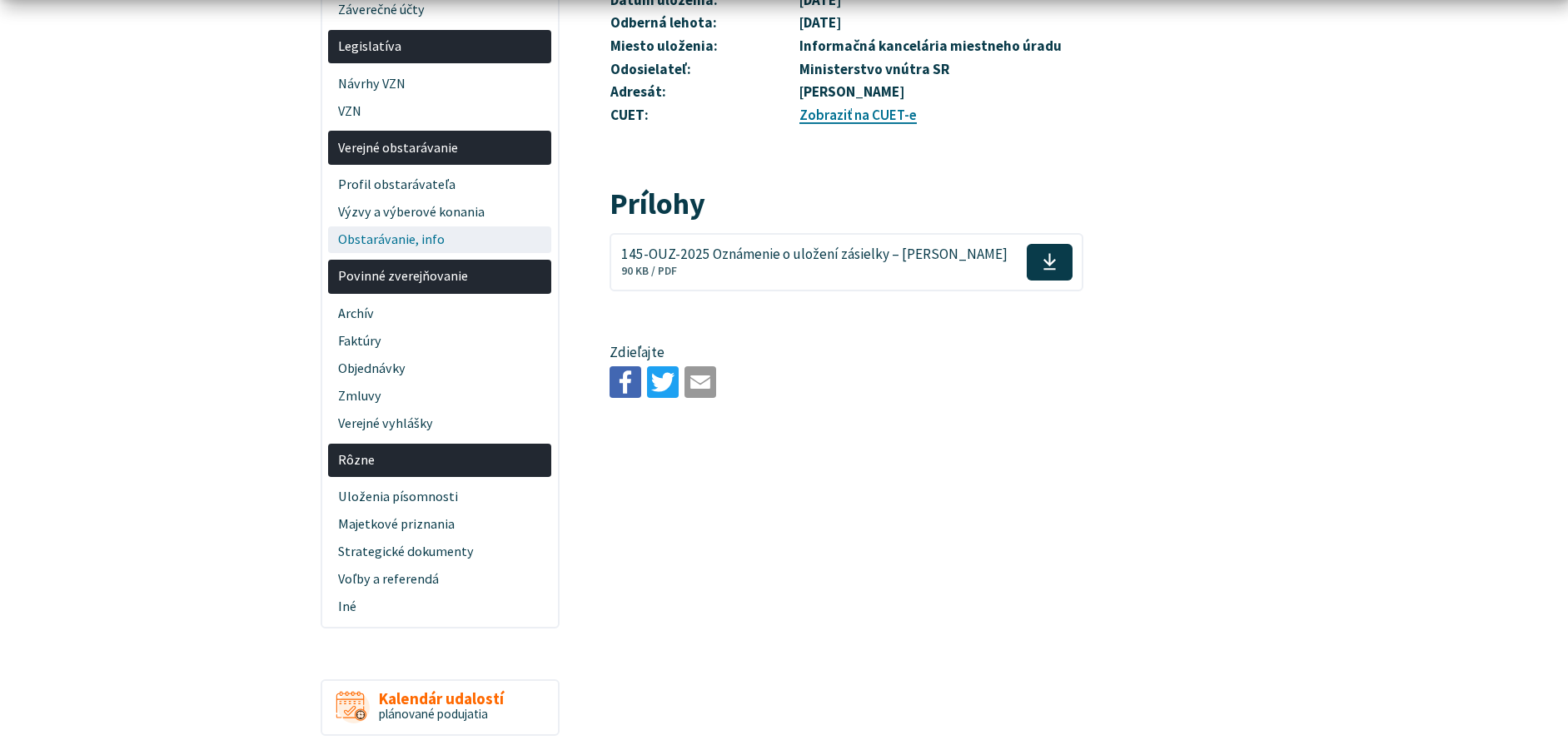
scroll to position [500, 0]
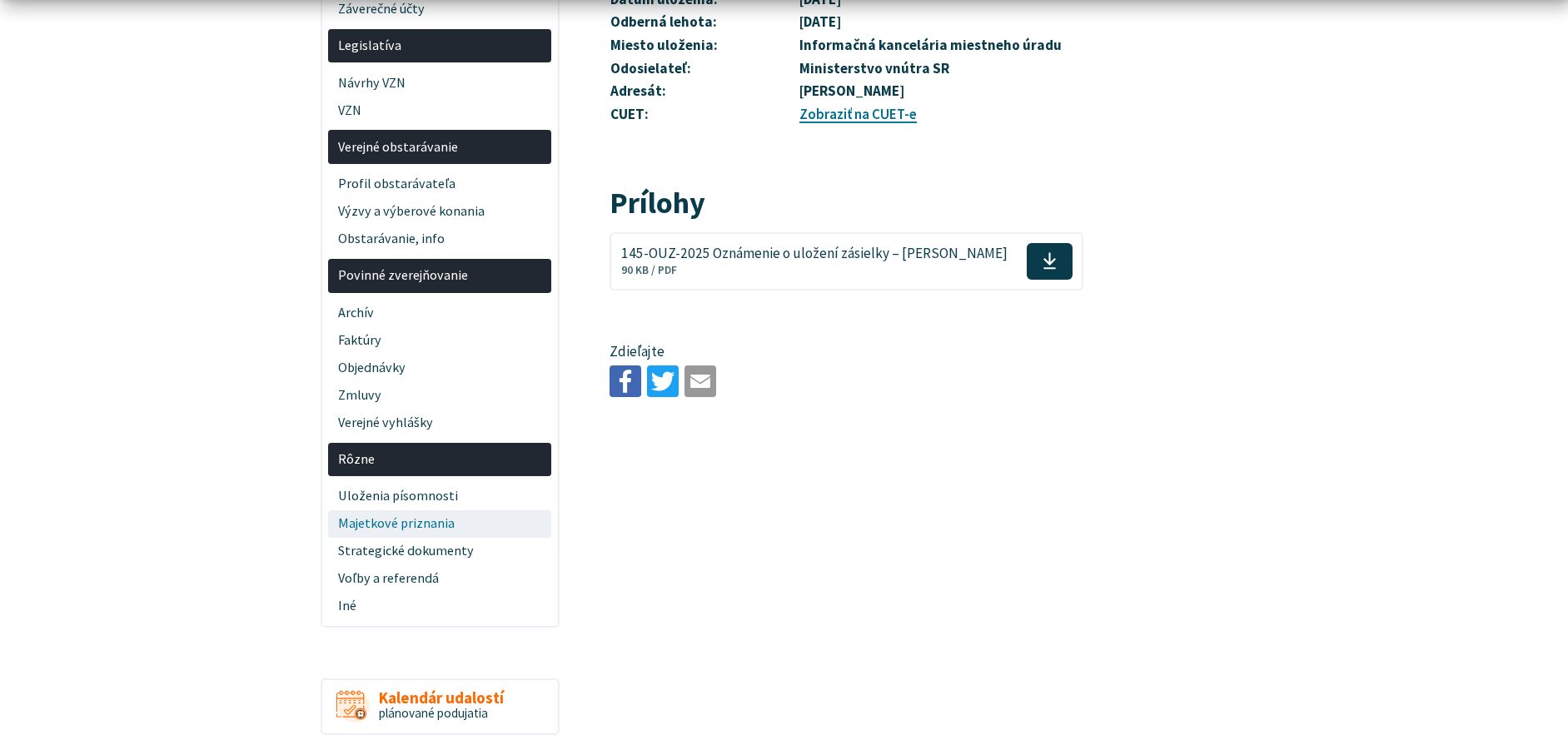
click at [437, 521] on span "Majetkové priznania" at bounding box center [440, 524] width 204 height 27
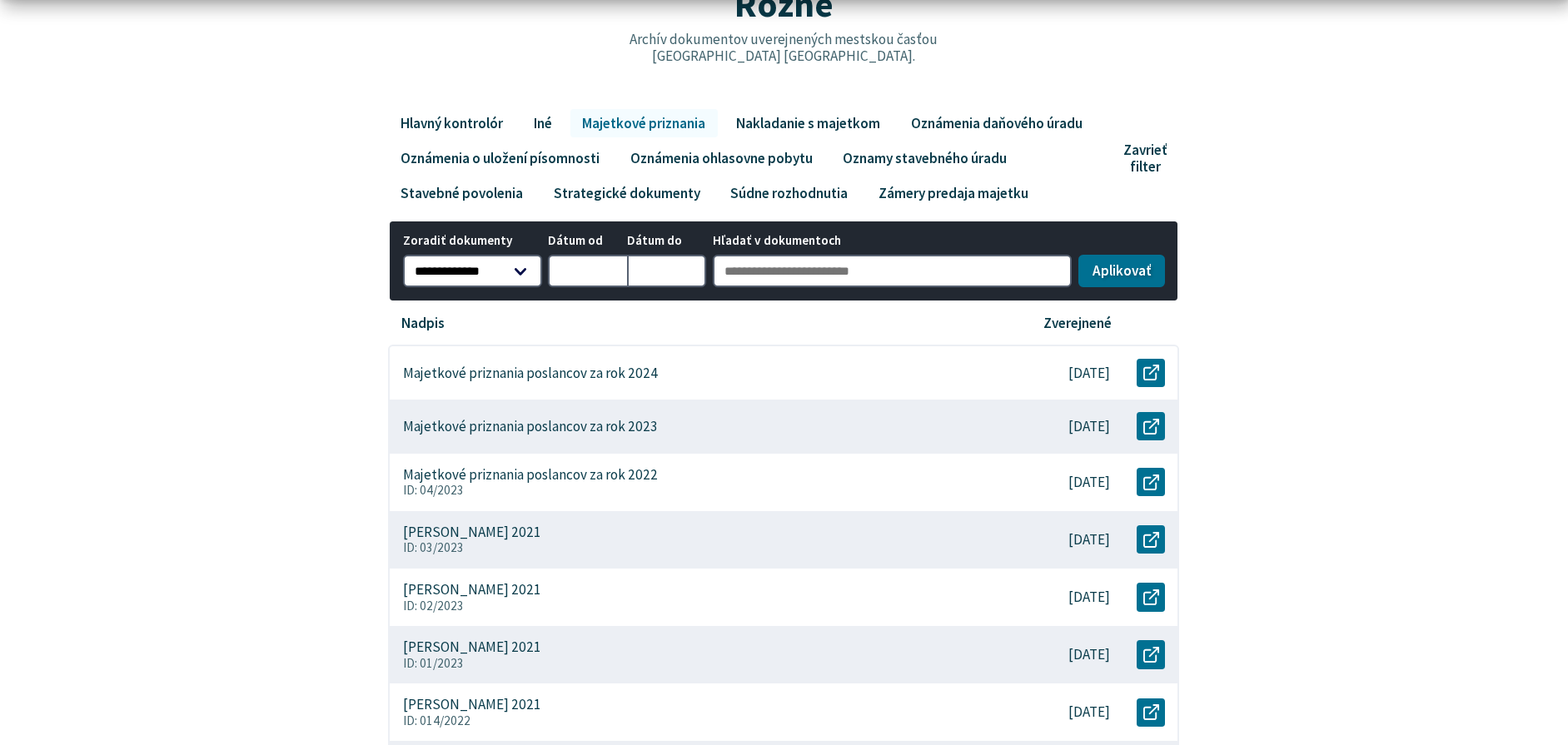
scroll to position [250, 0]
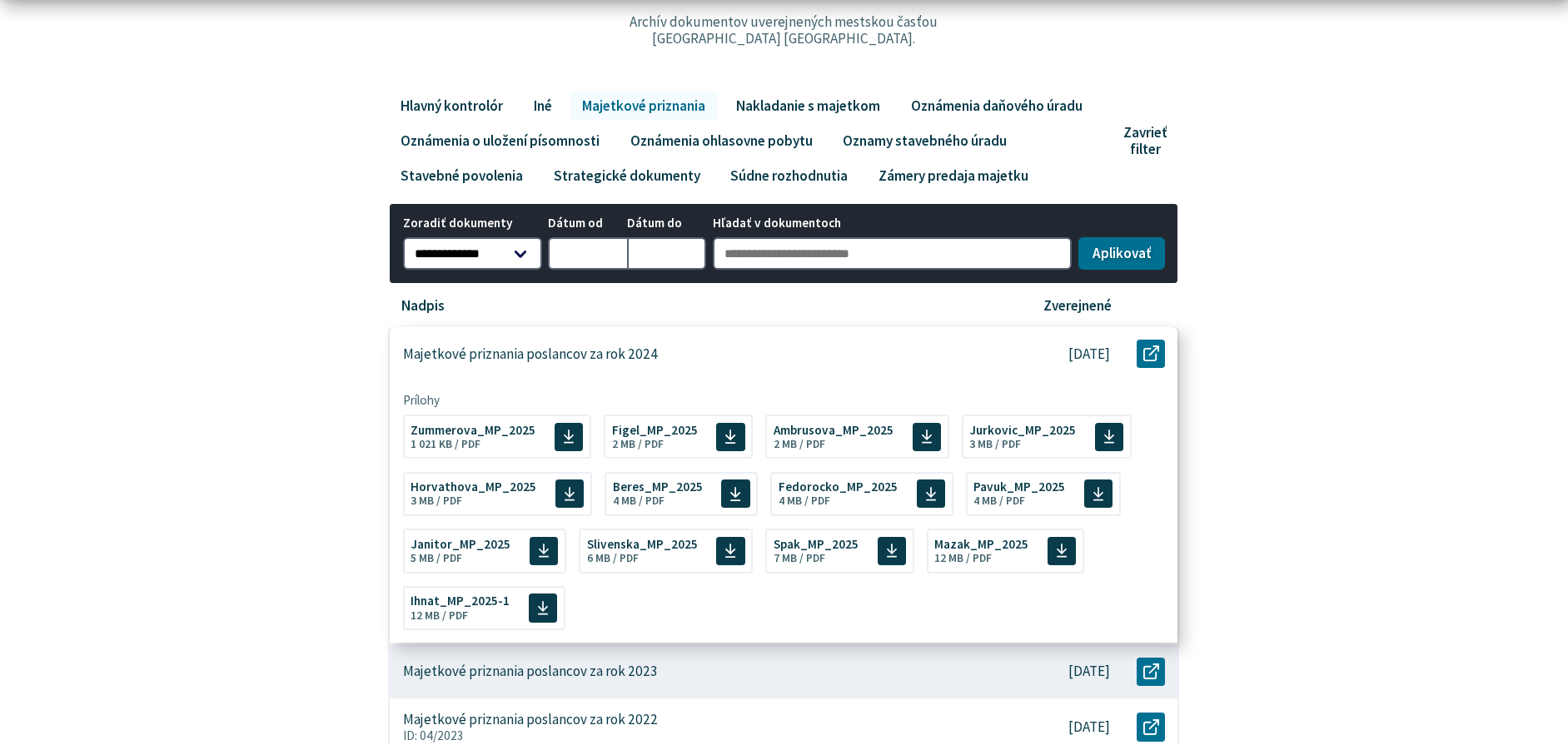
click at [604, 362] on p "Majetkové priznania poslancov za rok 2024" at bounding box center [530, 354] width 254 height 17
click at [1010, 433] on span "Jurkovic_MP_2025" at bounding box center [1022, 428] width 106 height 13
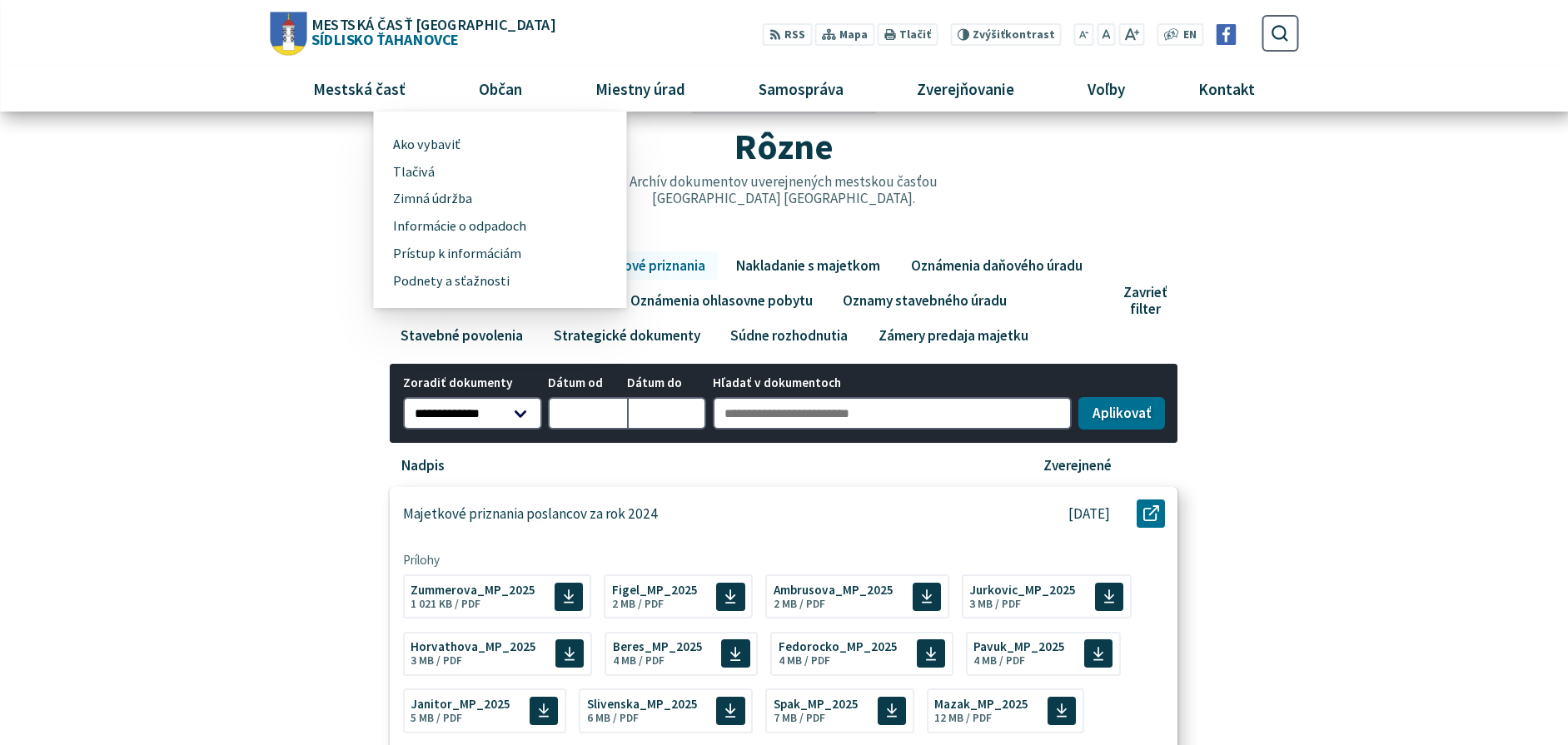
scroll to position [83, 0]
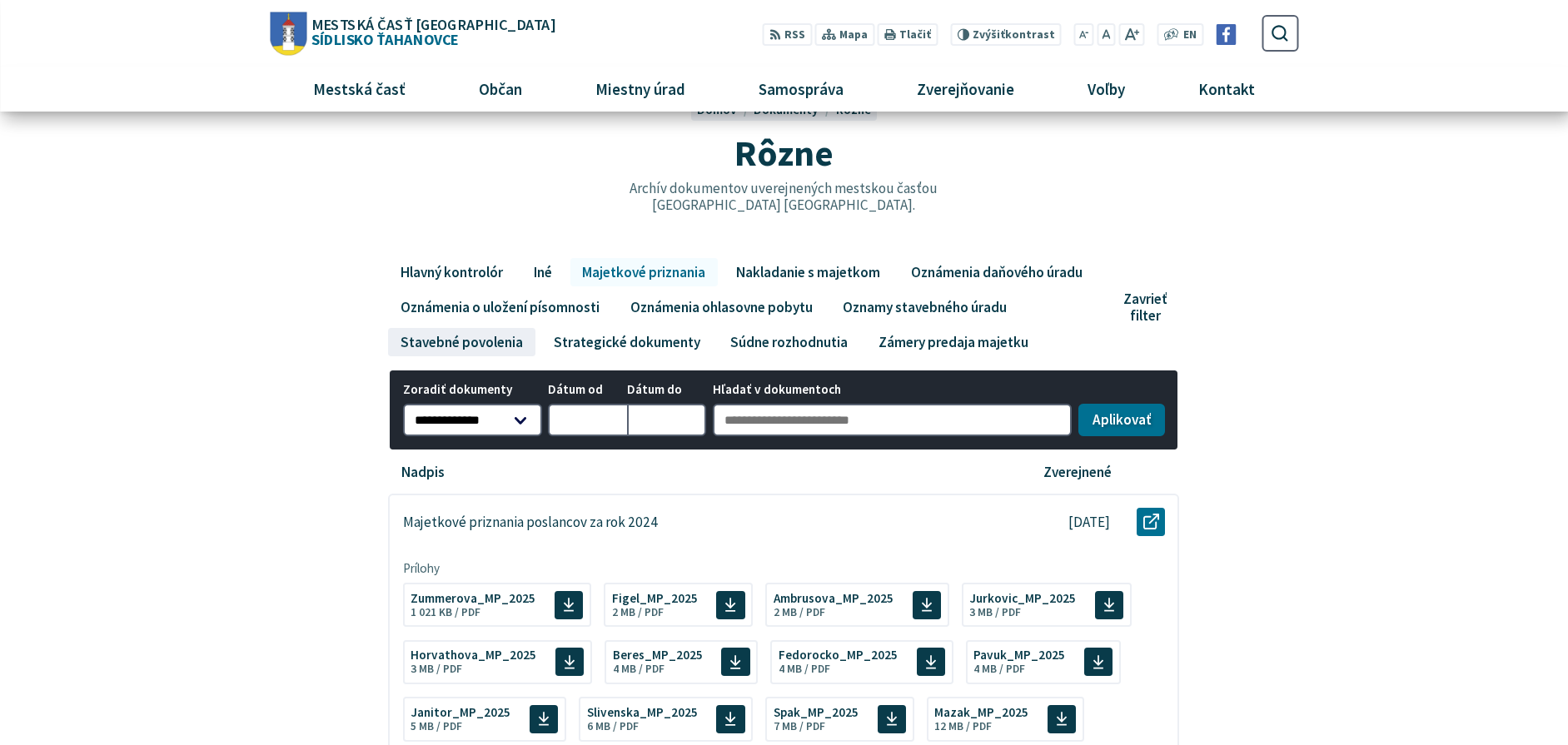
click at [493, 344] on link "Stavebné povolenia" at bounding box center [461, 342] width 146 height 28
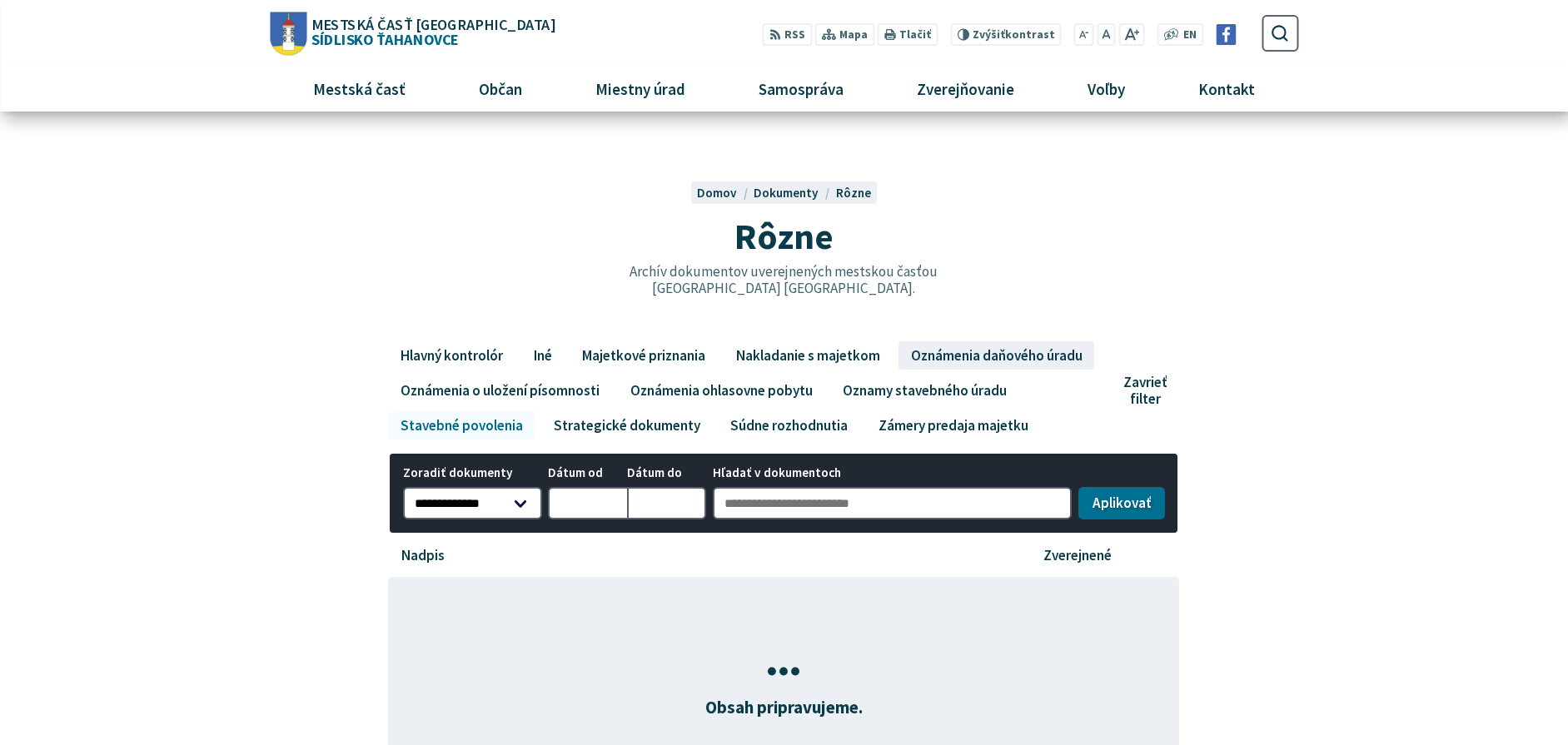
click at [966, 355] on link "Oznámenia daňového úradu" at bounding box center [996, 354] width 196 height 28
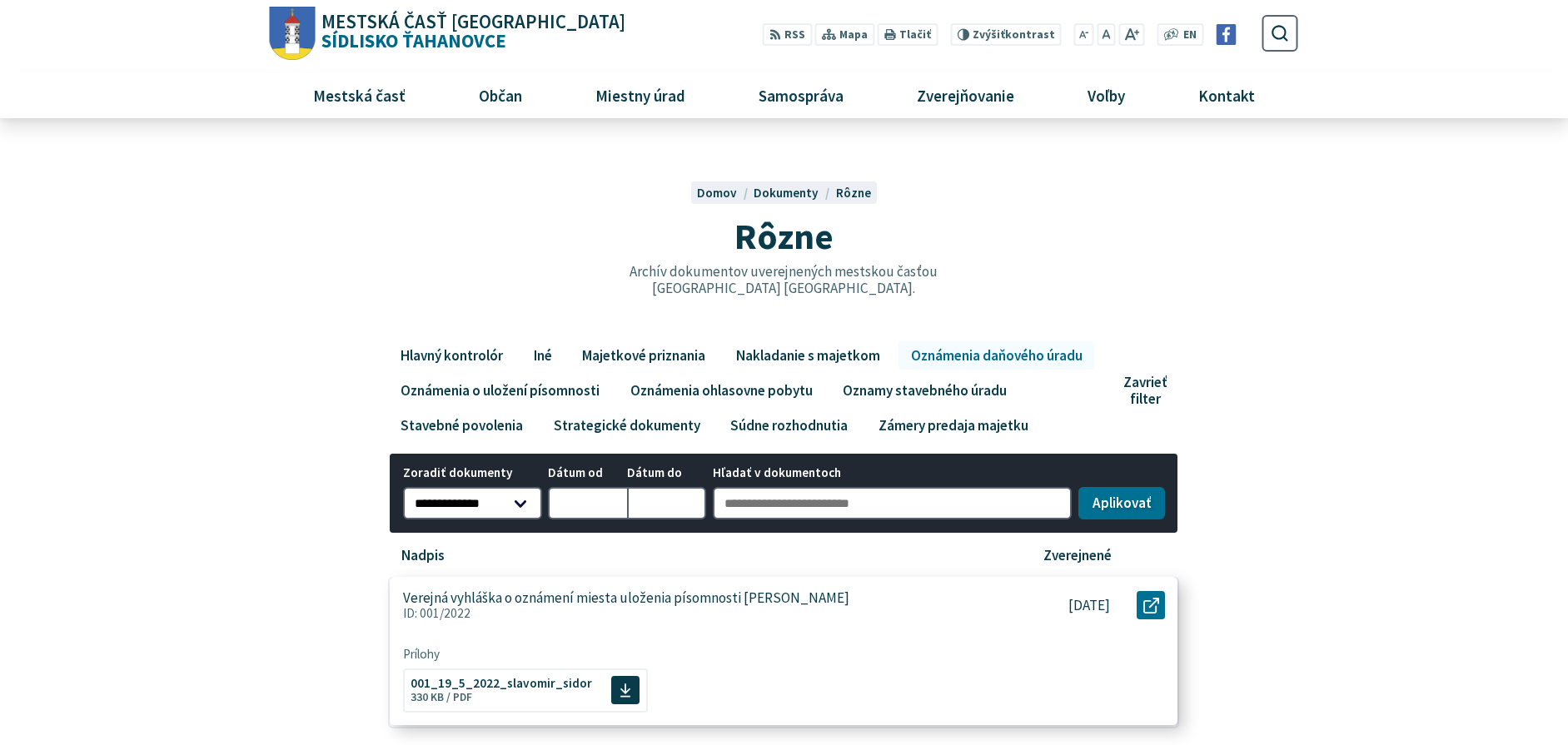
click at [761, 594] on p "Verejná vyhláška o oznámení miesta uloženia písomnosti [PERSON_NAME]" at bounding box center [626, 597] width 447 height 17
click at [571, 687] on span "001_19_5_2022_slavomir_sidor" at bounding box center [501, 681] width 181 height 13
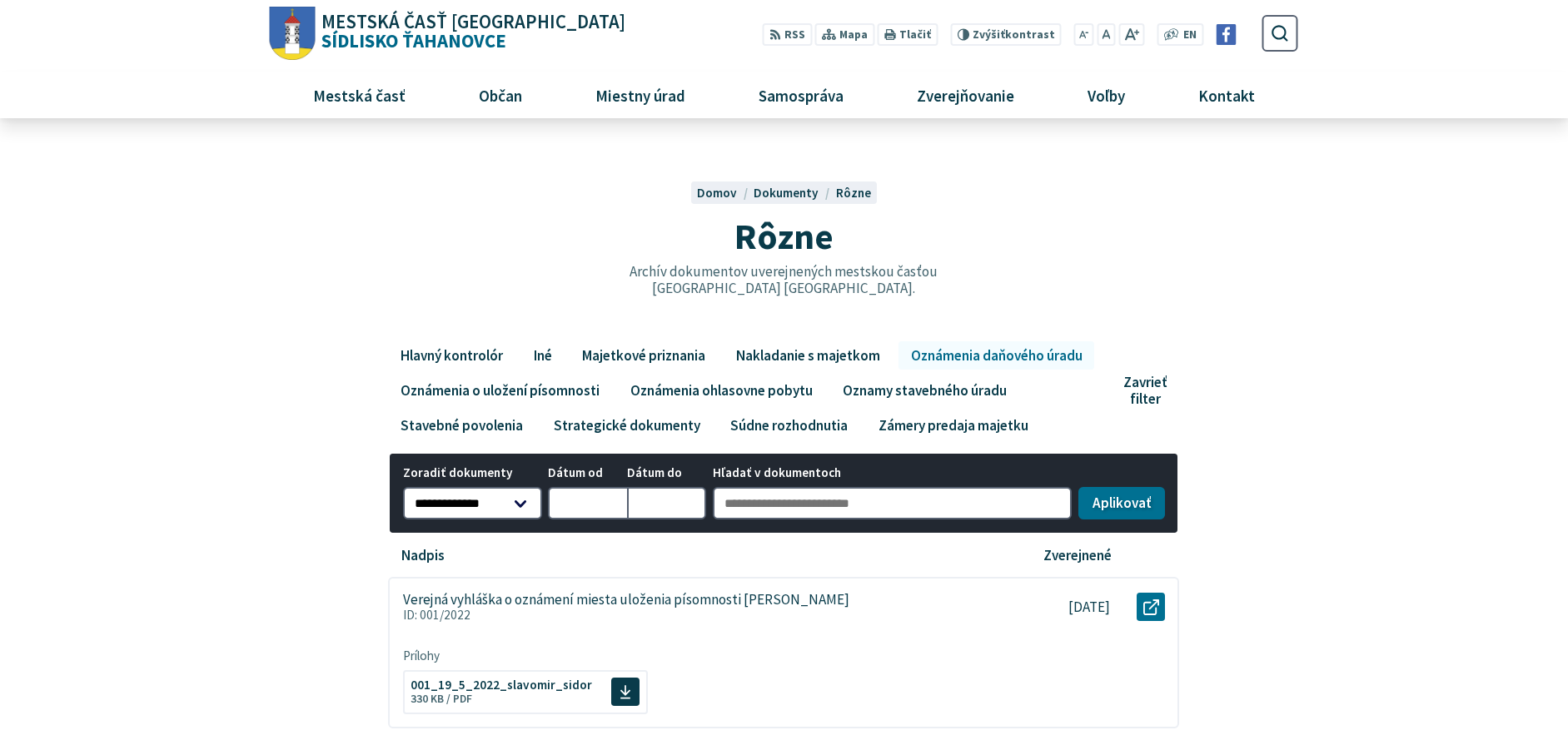
click at [401, 42] on span "Mestská časť Košice Sídlisko Ťahanovce" at bounding box center [471, 32] width 310 height 38
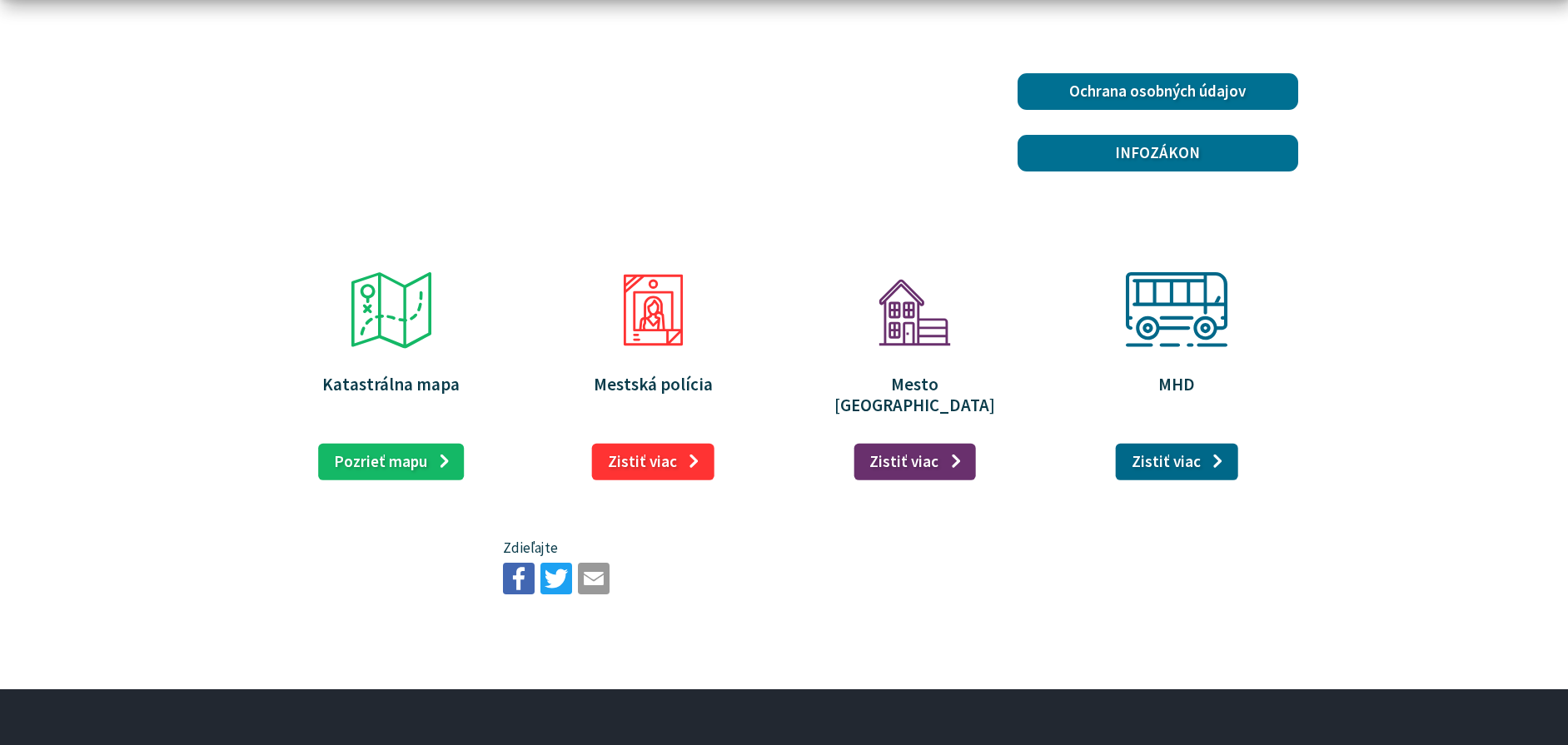
scroll to position [2137, 0]
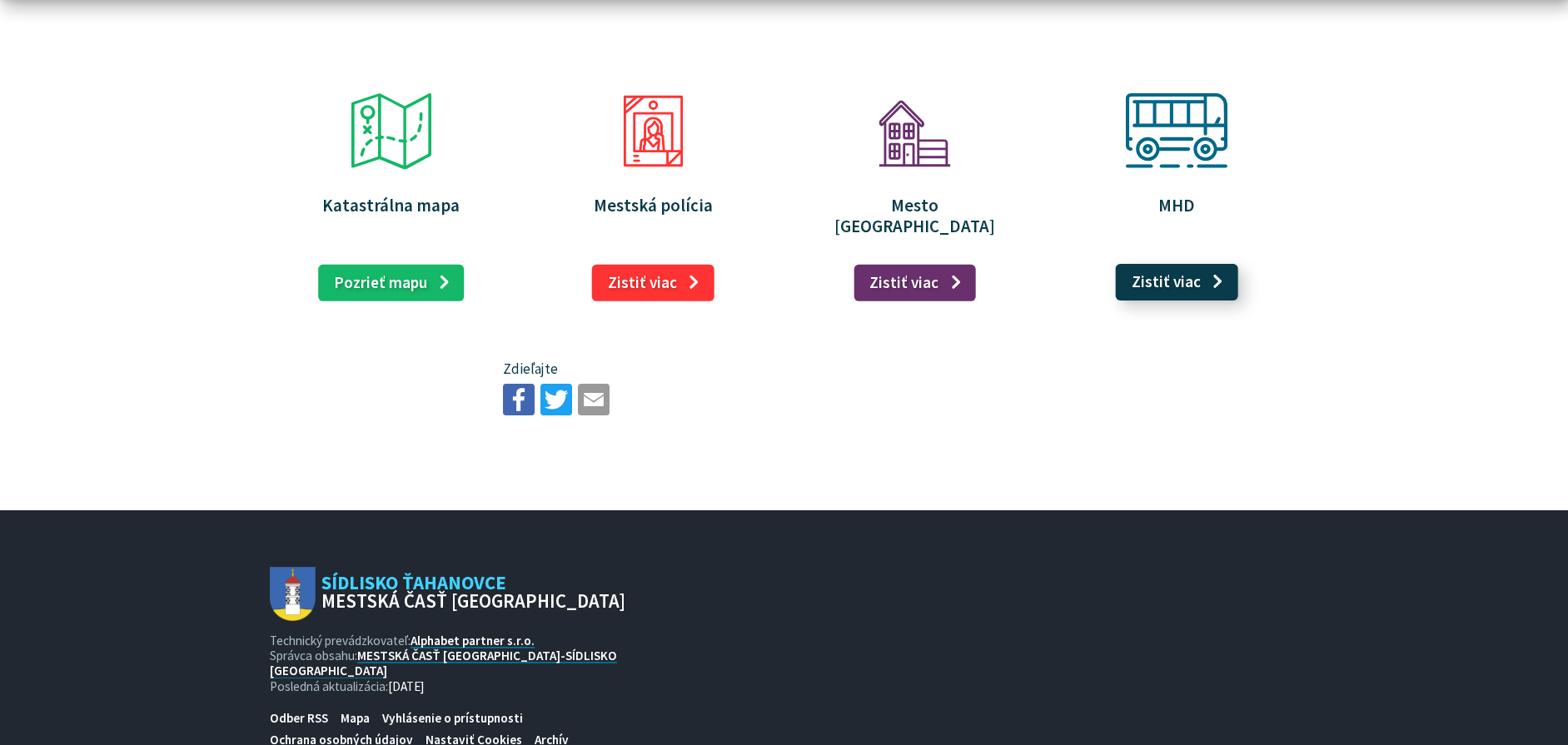
click at [1209, 264] on link "Zistiť viac" at bounding box center [1177, 282] width 123 height 37
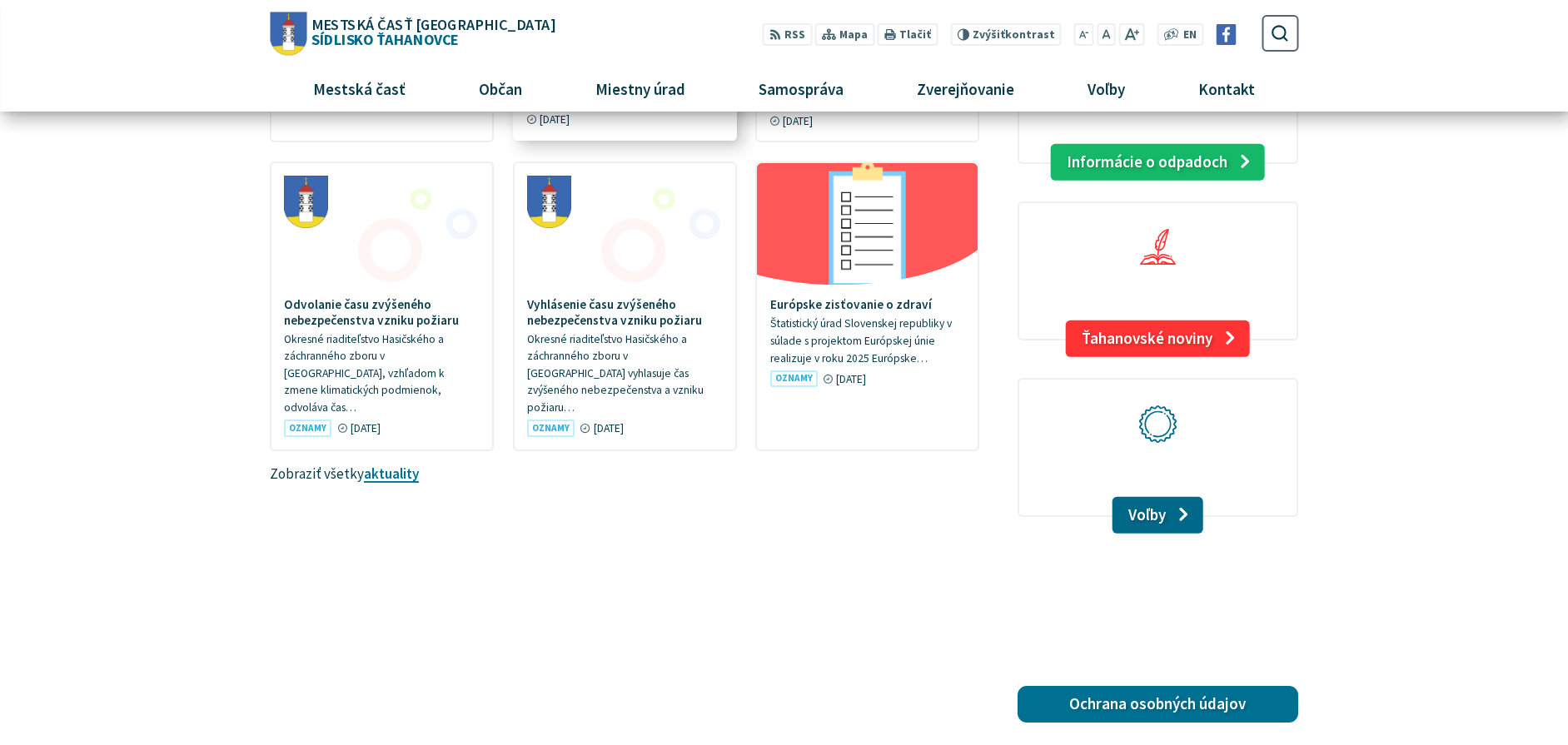
scroll to position [1221, 0]
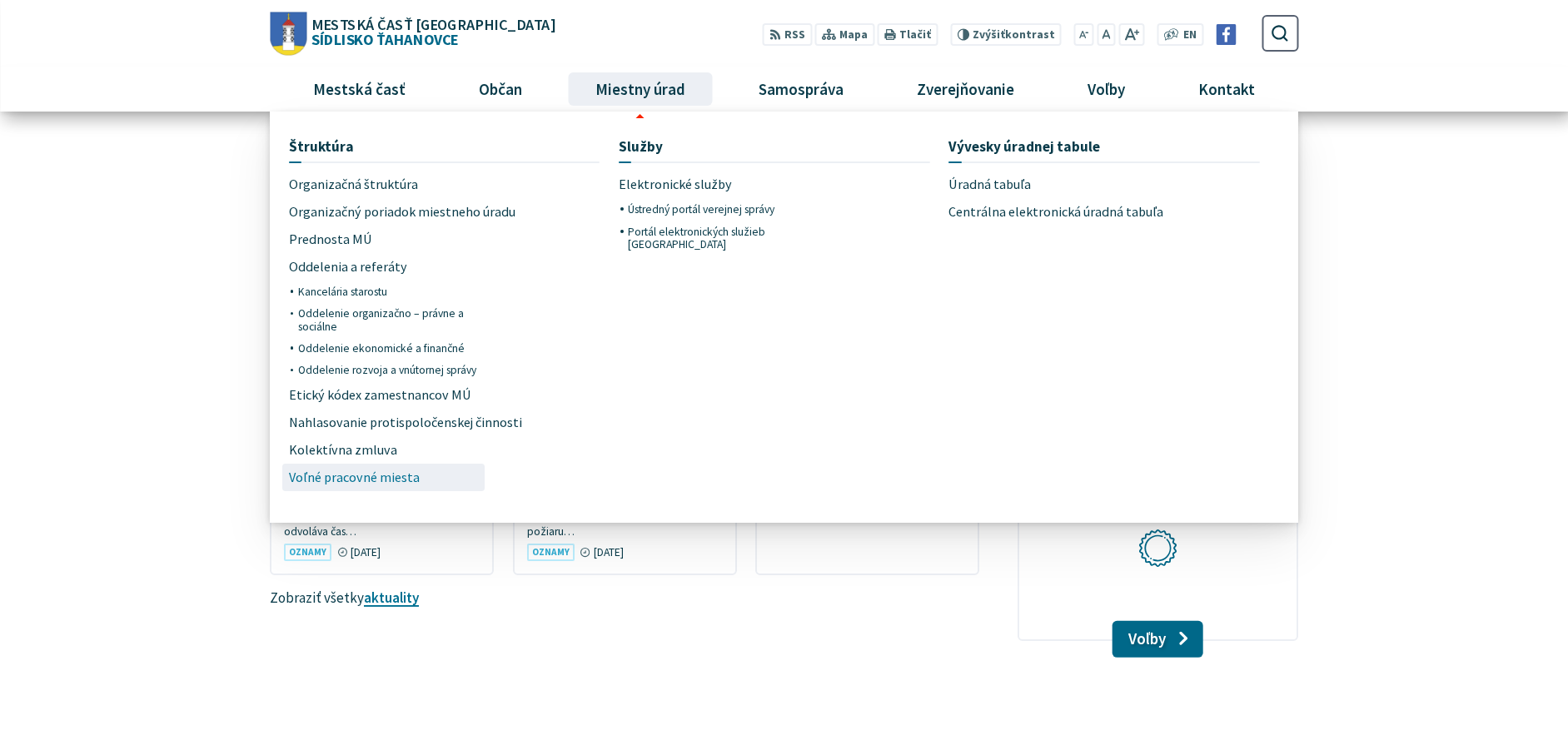
click at [403, 481] on span "Voľné pracovné miesta" at bounding box center [354, 477] width 131 height 27
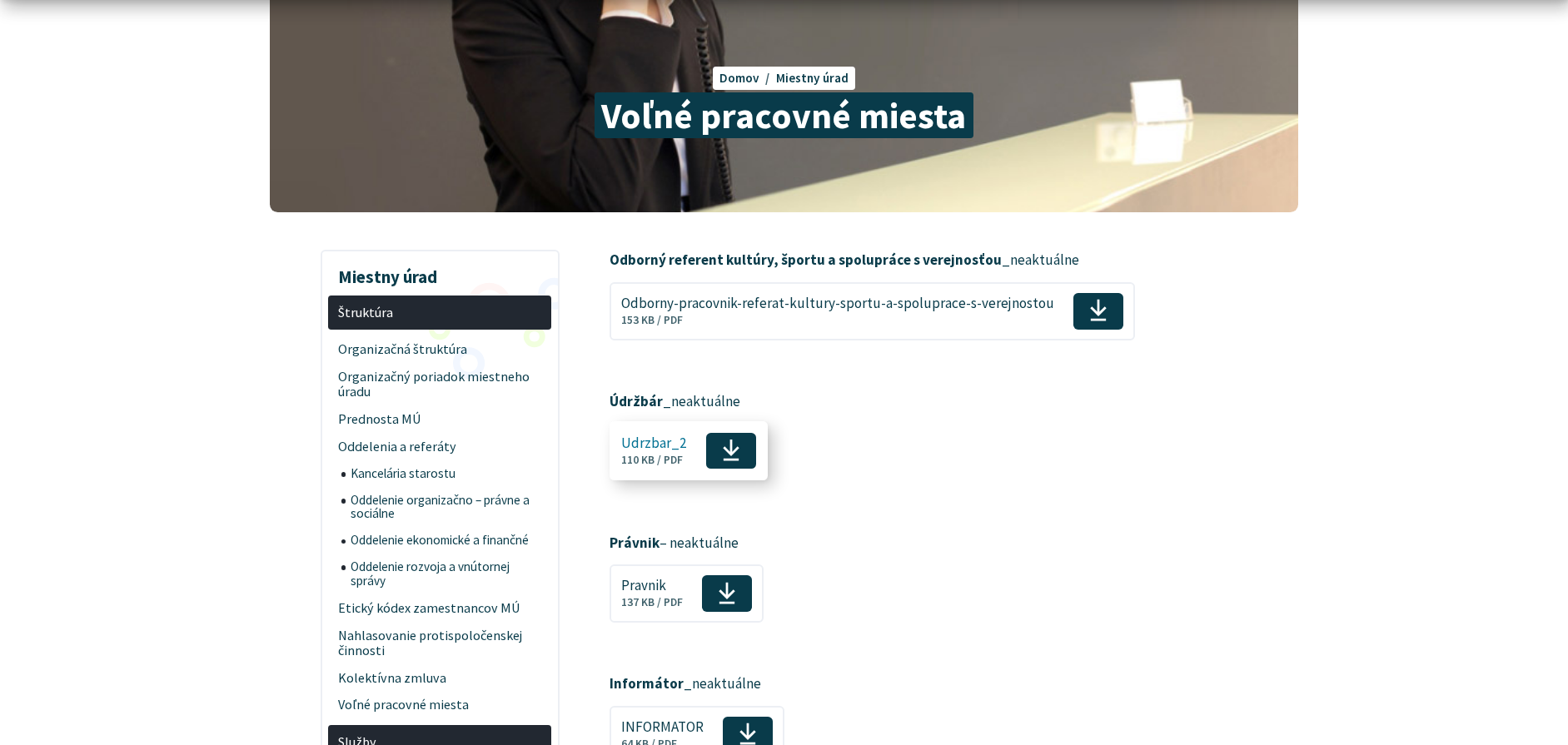
scroll to position [167, 0]
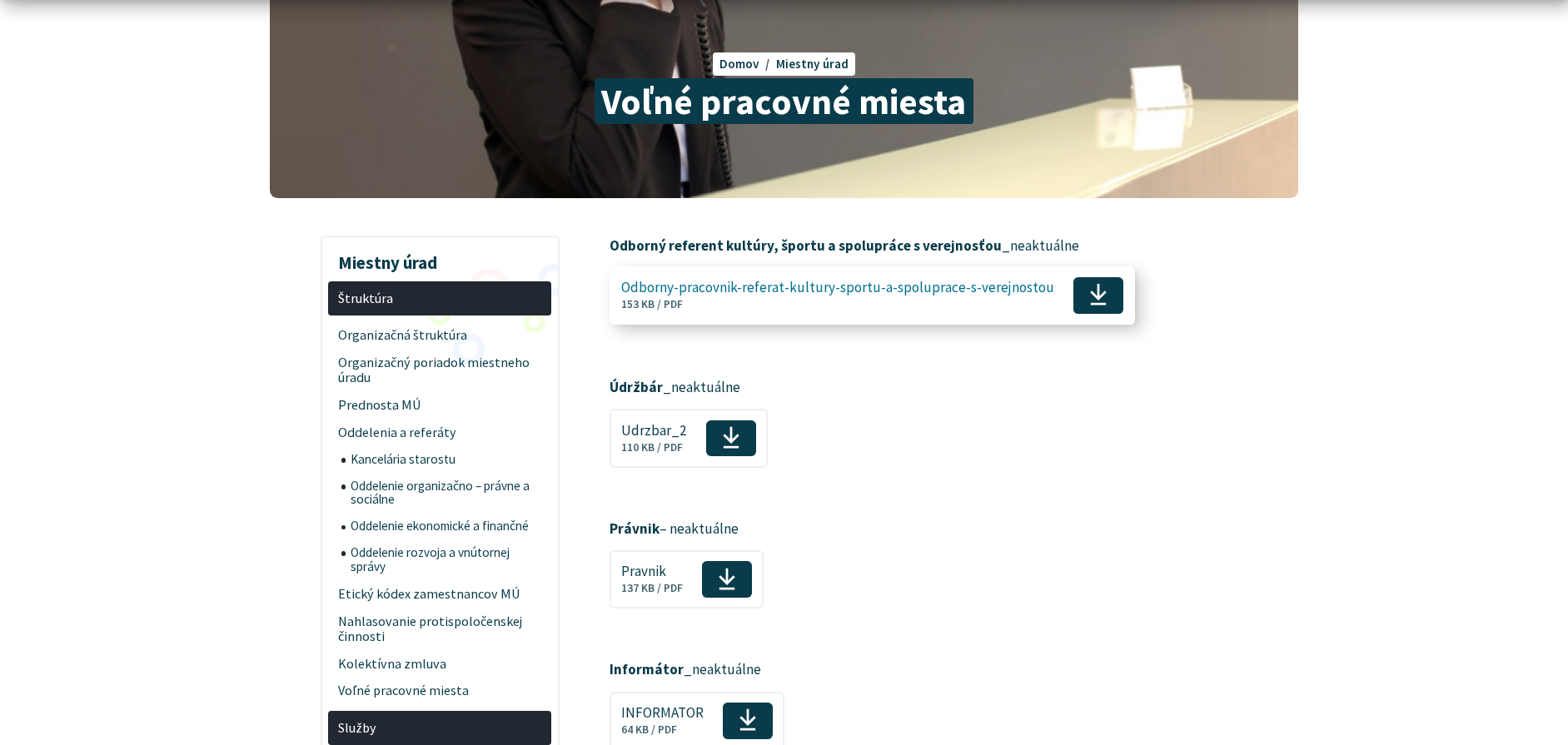
click at [821, 286] on span "Odborny-pracovnik-referat-kultury-sportu-a-spoluprace-s-verejnostou" at bounding box center [838, 288] width 433 height 16
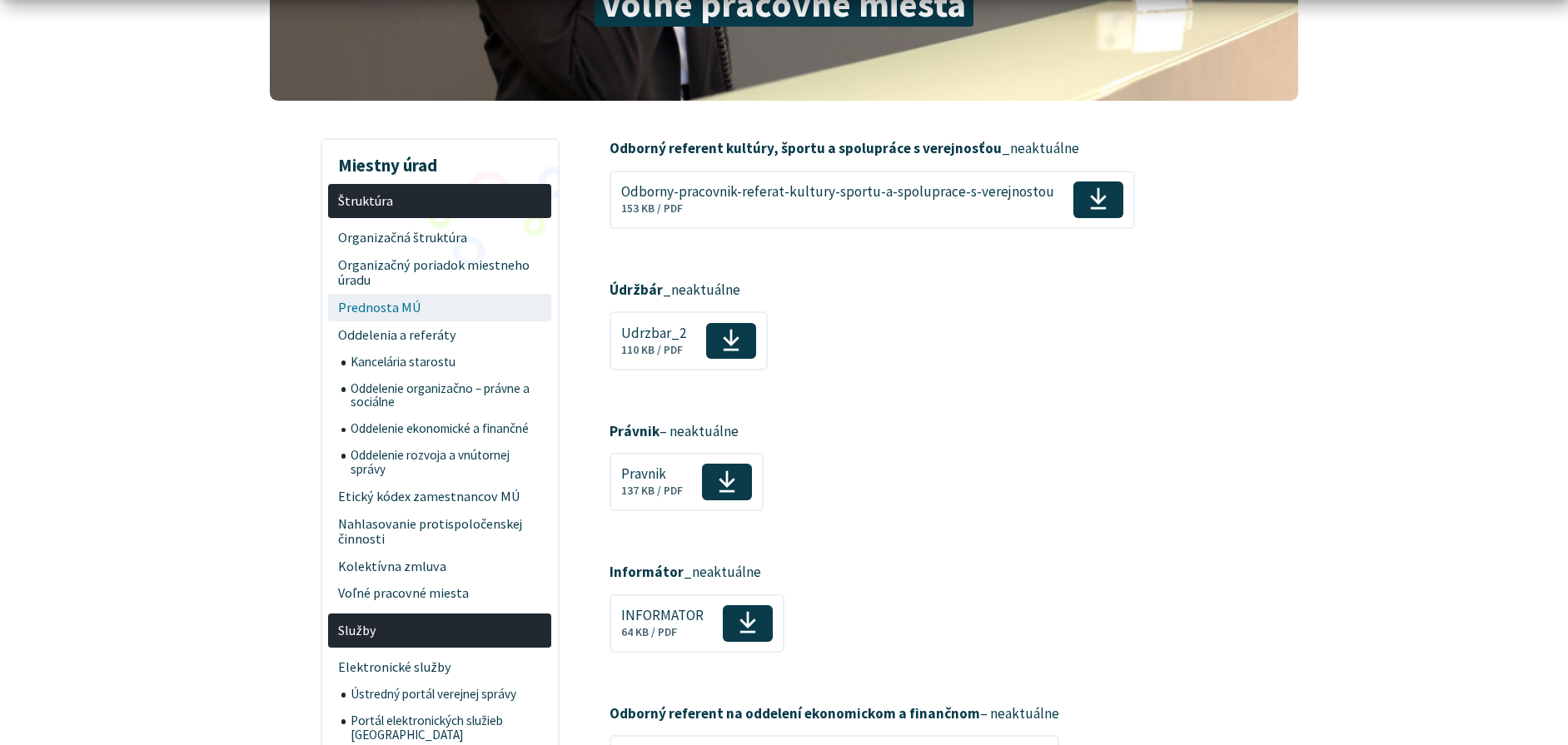
scroll to position [416, 0]
